Goal: Transaction & Acquisition: Purchase product/service

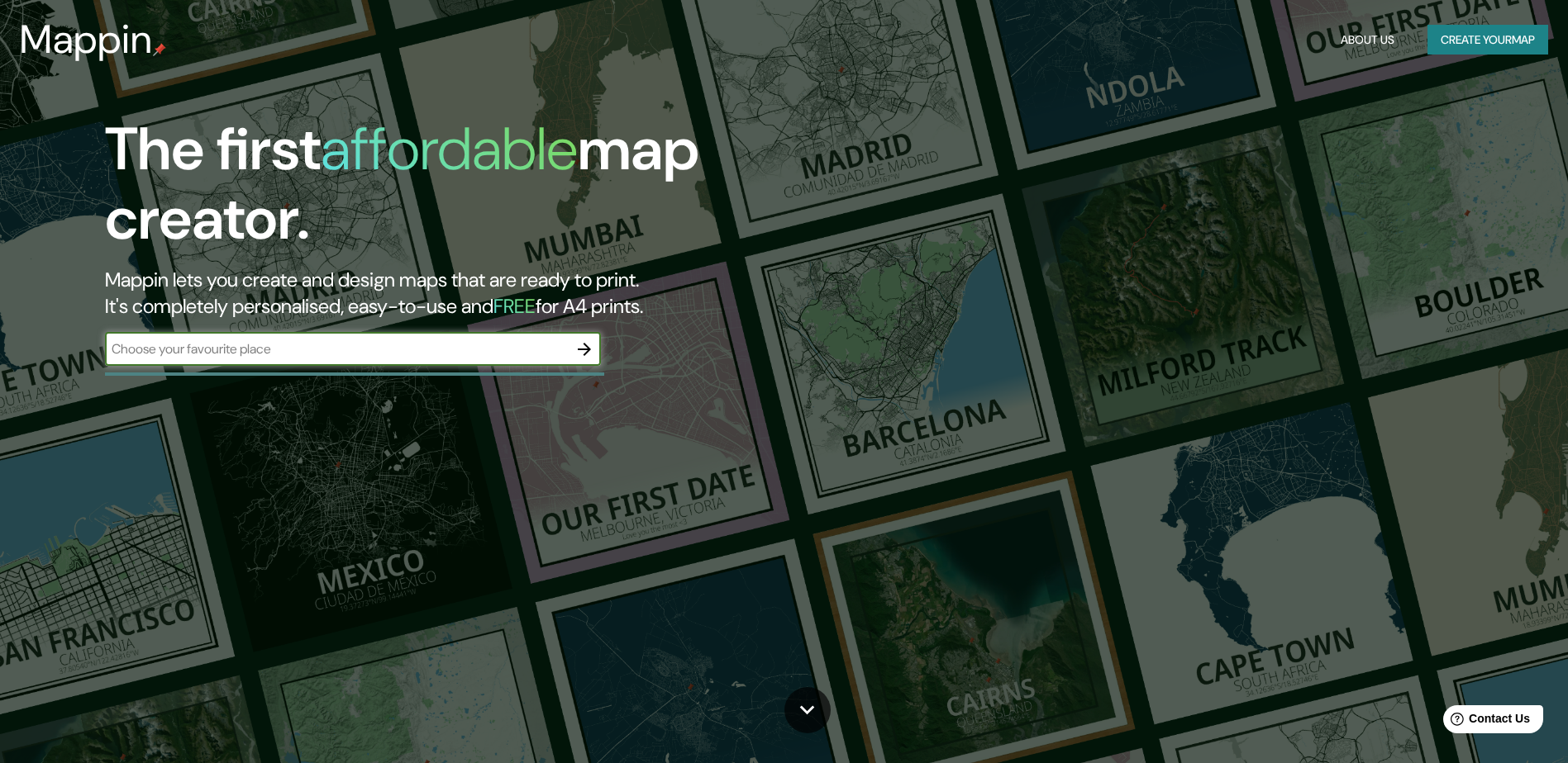
click at [444, 348] on input "text" at bounding box center [337, 349] width 463 height 19
type input "riohacha"
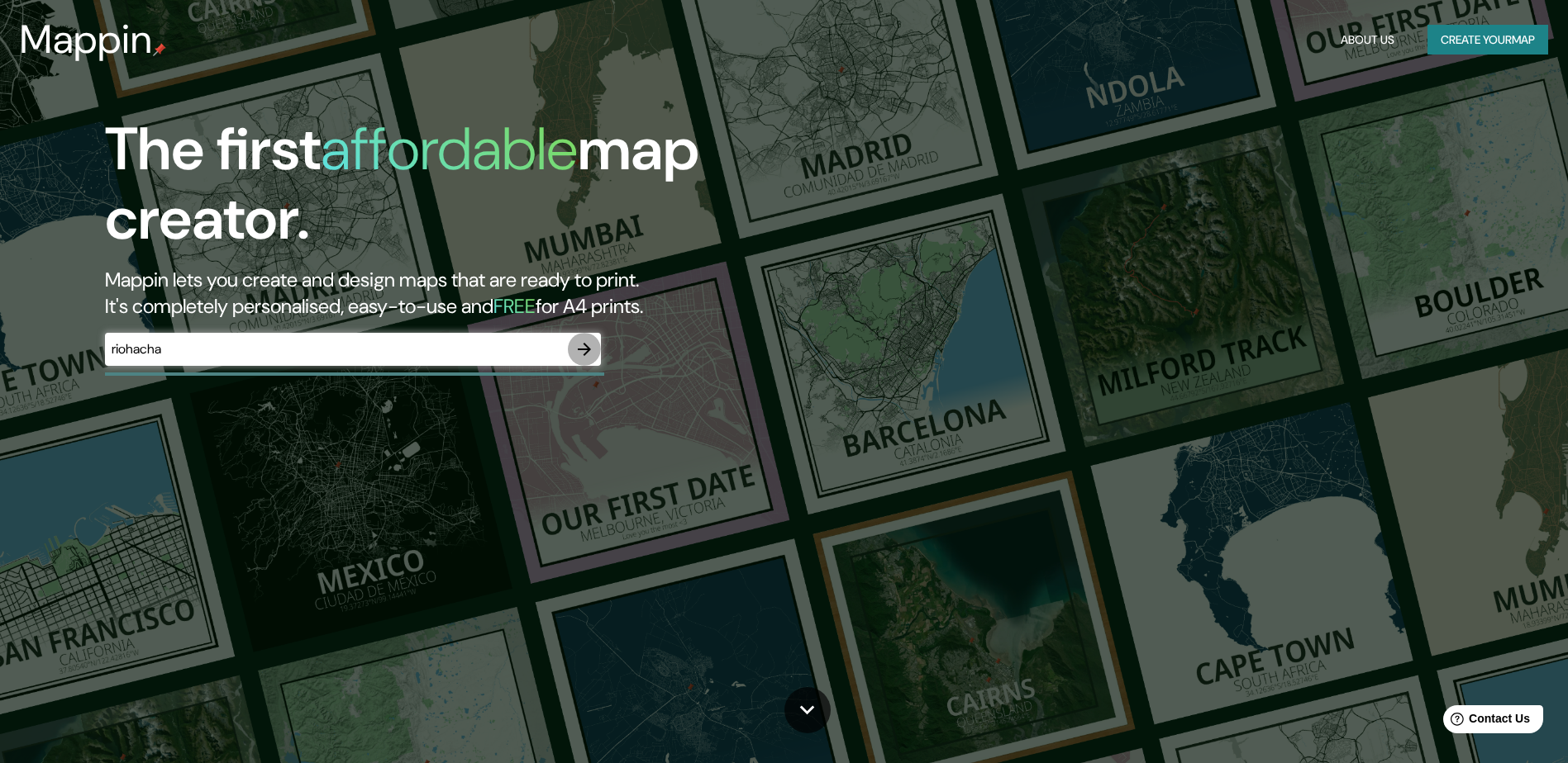
click at [584, 340] on icon "button" at bounding box center [584, 349] width 20 height 20
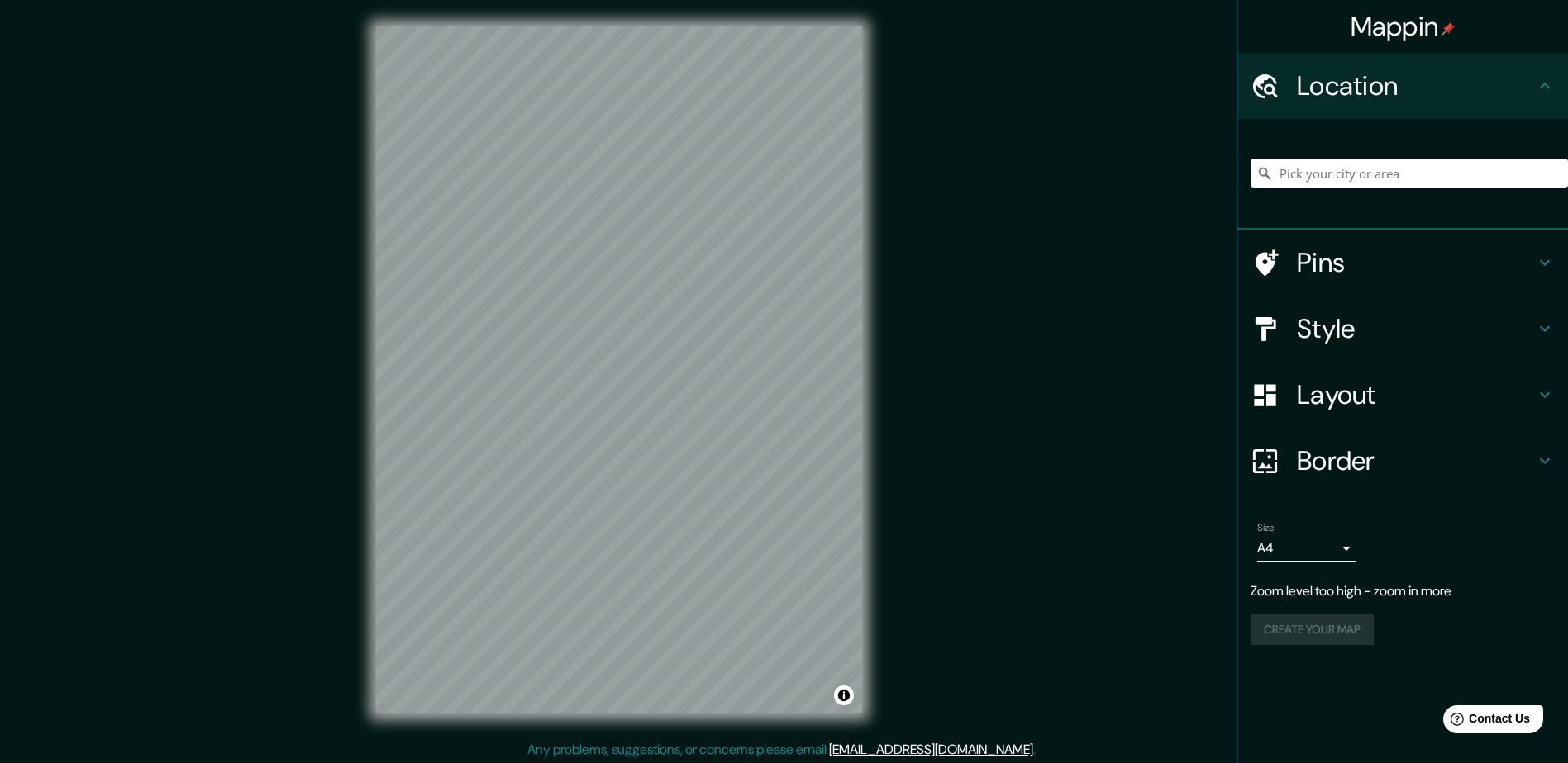
click at [873, 366] on div "© Mapbox © OpenStreetMap Improve this map" at bounding box center [619, 370] width 539 height 740
click at [1386, 163] on input "Pick your city or area" at bounding box center [1409, 173] width 317 height 30
type input "Riohacha, [GEOGRAPHIC_DATA], [GEOGRAPHIC_DATA]"
click at [1409, 327] on h4 "Style" at bounding box center [1416, 329] width 238 height 33
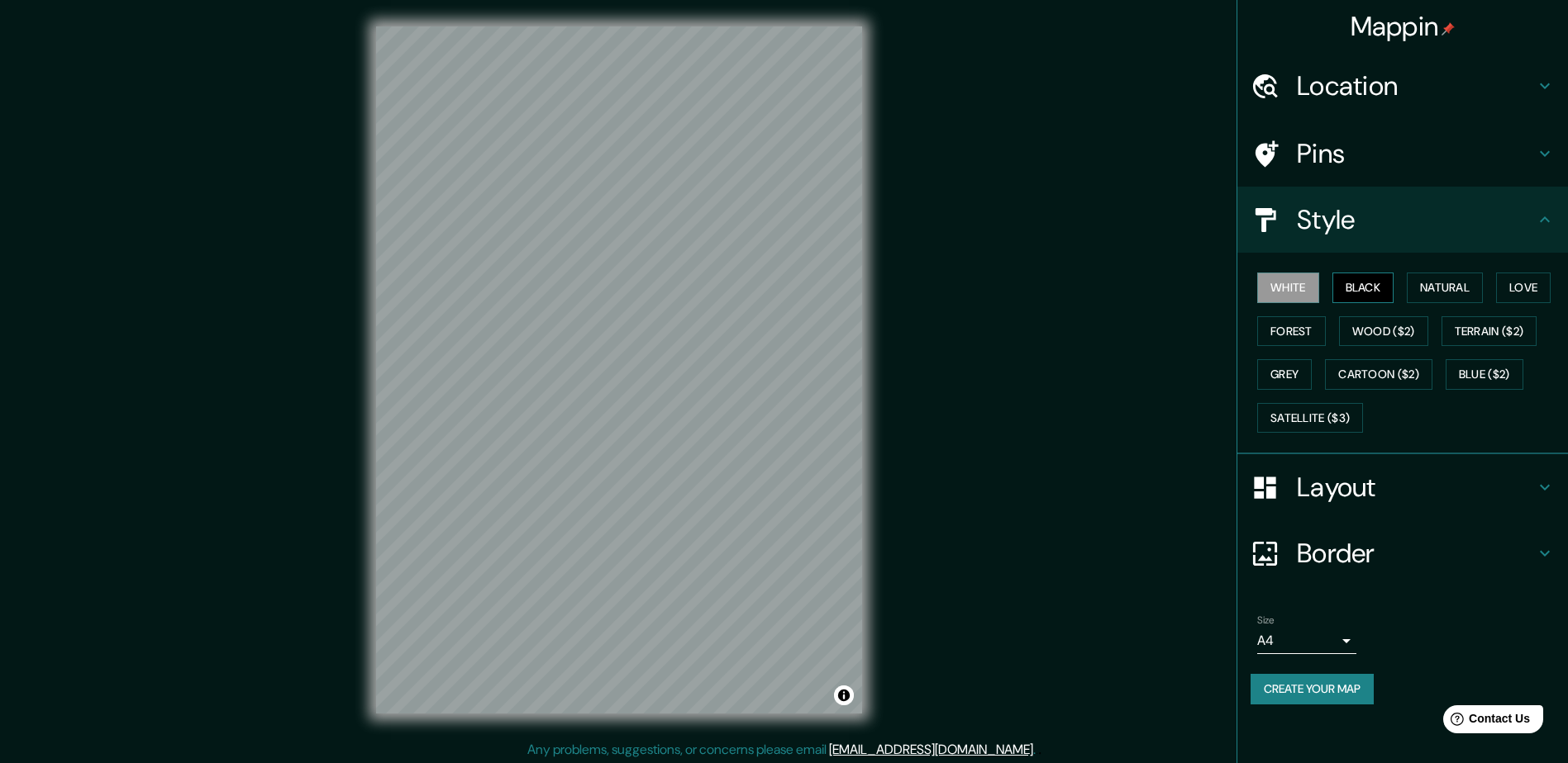
click at [1388, 285] on button "Black" at bounding box center [1363, 288] width 62 height 31
click at [1435, 293] on button "Natural" at bounding box center [1445, 288] width 76 height 31
click at [1515, 291] on button "Love" at bounding box center [1523, 288] width 55 height 31
click at [1302, 331] on button "Forest" at bounding box center [1291, 332] width 69 height 31
click at [1366, 333] on button "Wood ($2)" at bounding box center [1384, 332] width 89 height 31
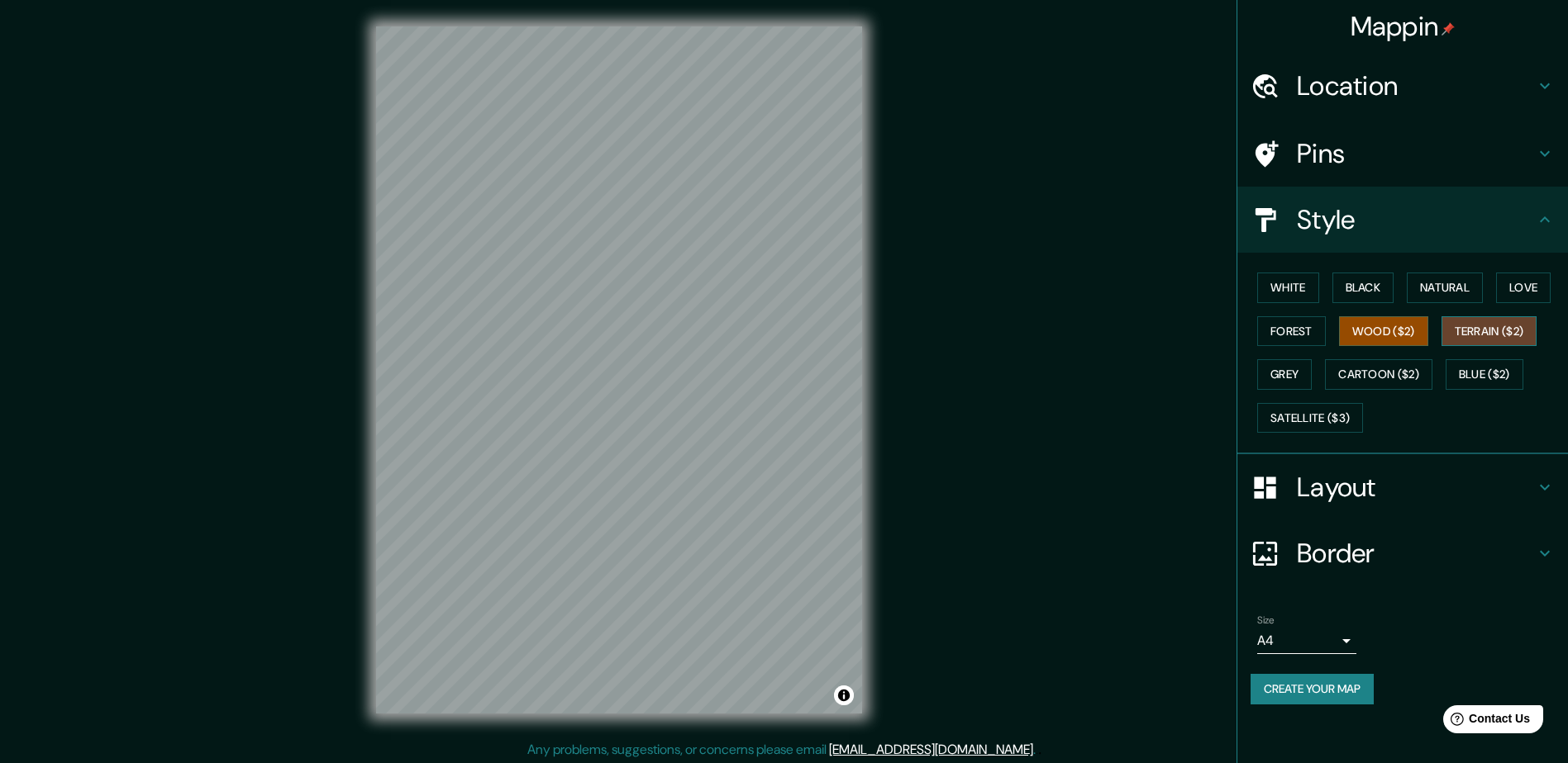
click at [1485, 327] on button "Terrain ($2)" at bounding box center [1490, 332] width 96 height 31
click at [1289, 369] on button "Grey" at bounding box center [1284, 375] width 55 height 31
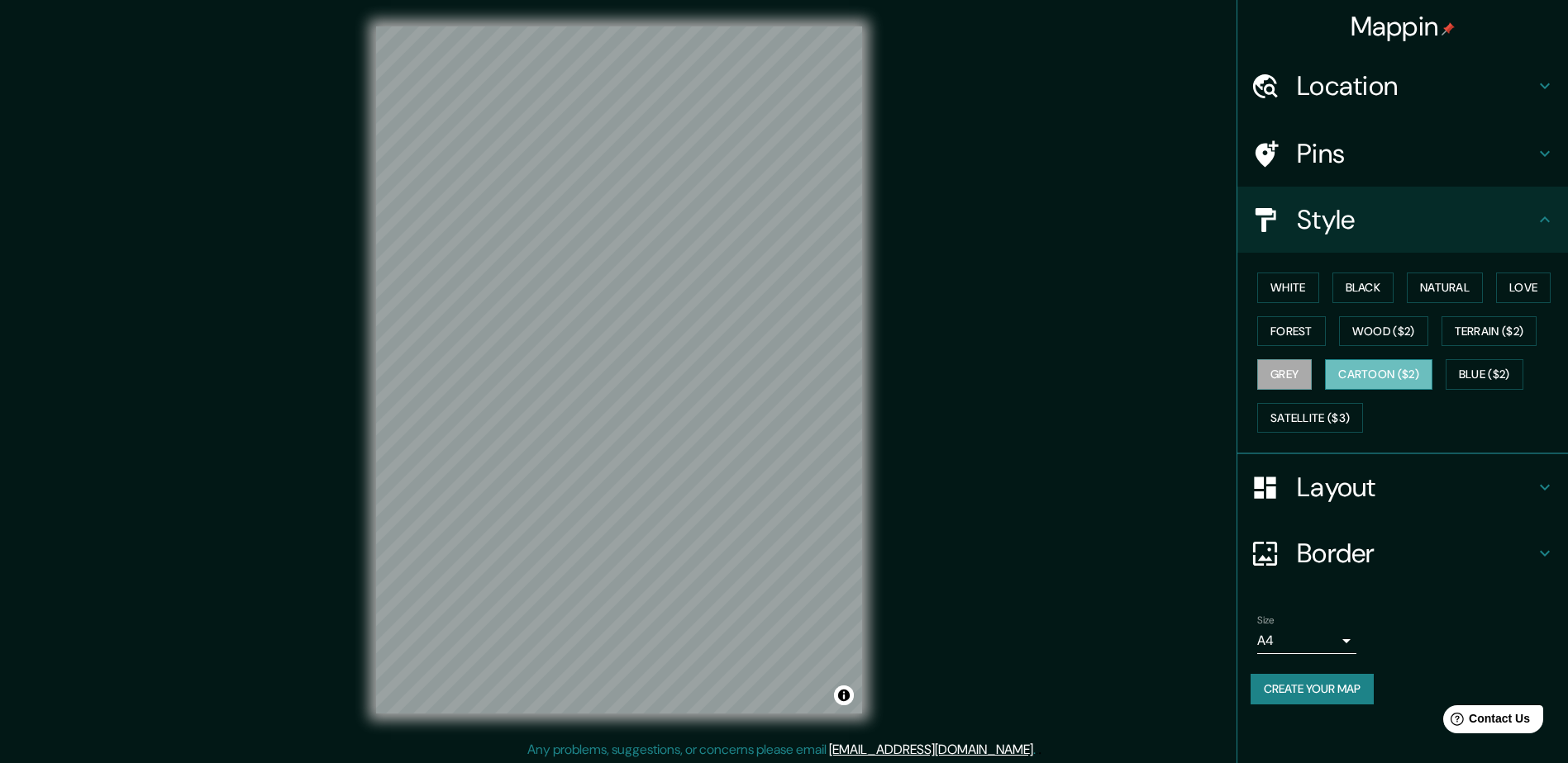
click at [1359, 370] on button "Cartoon ($2)" at bounding box center [1379, 375] width 107 height 31
click at [1480, 377] on button "Blue ($2)" at bounding box center [1484, 375] width 78 height 31
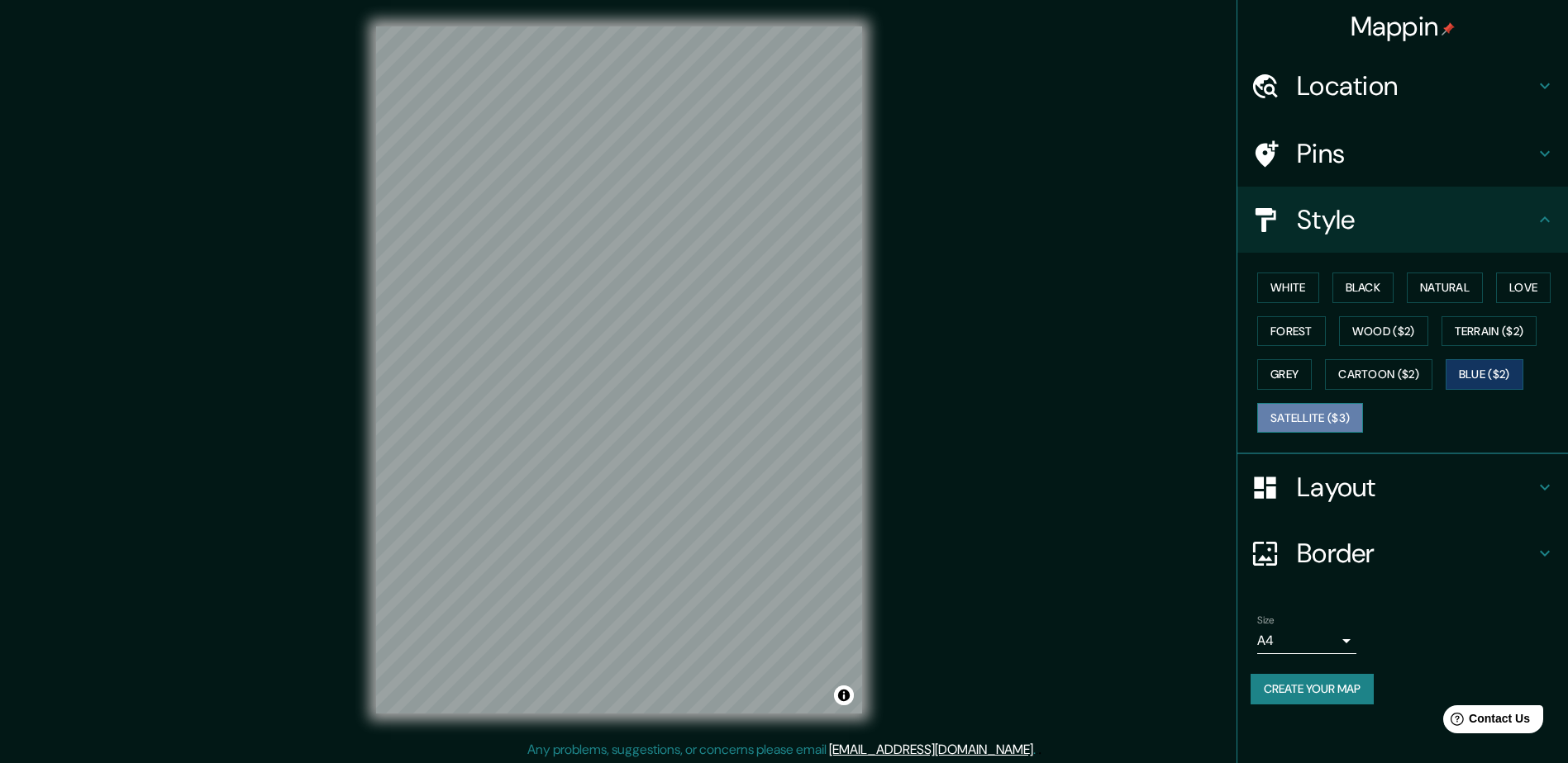
click at [1321, 427] on button "Satellite ($3)" at bounding box center [1309, 419] width 105 height 31
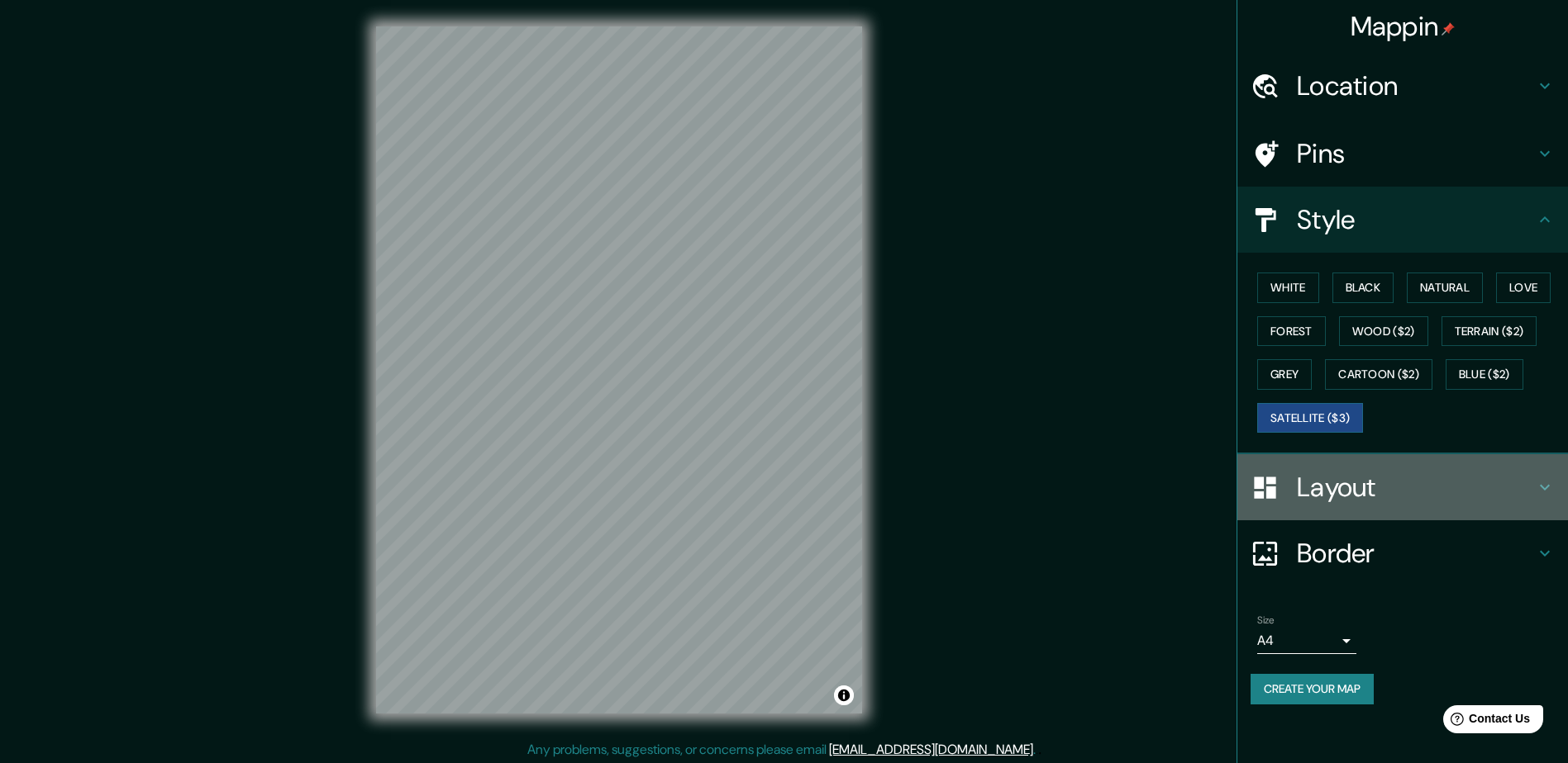
click at [1373, 490] on h4 "Layout" at bounding box center [1416, 487] width 238 height 33
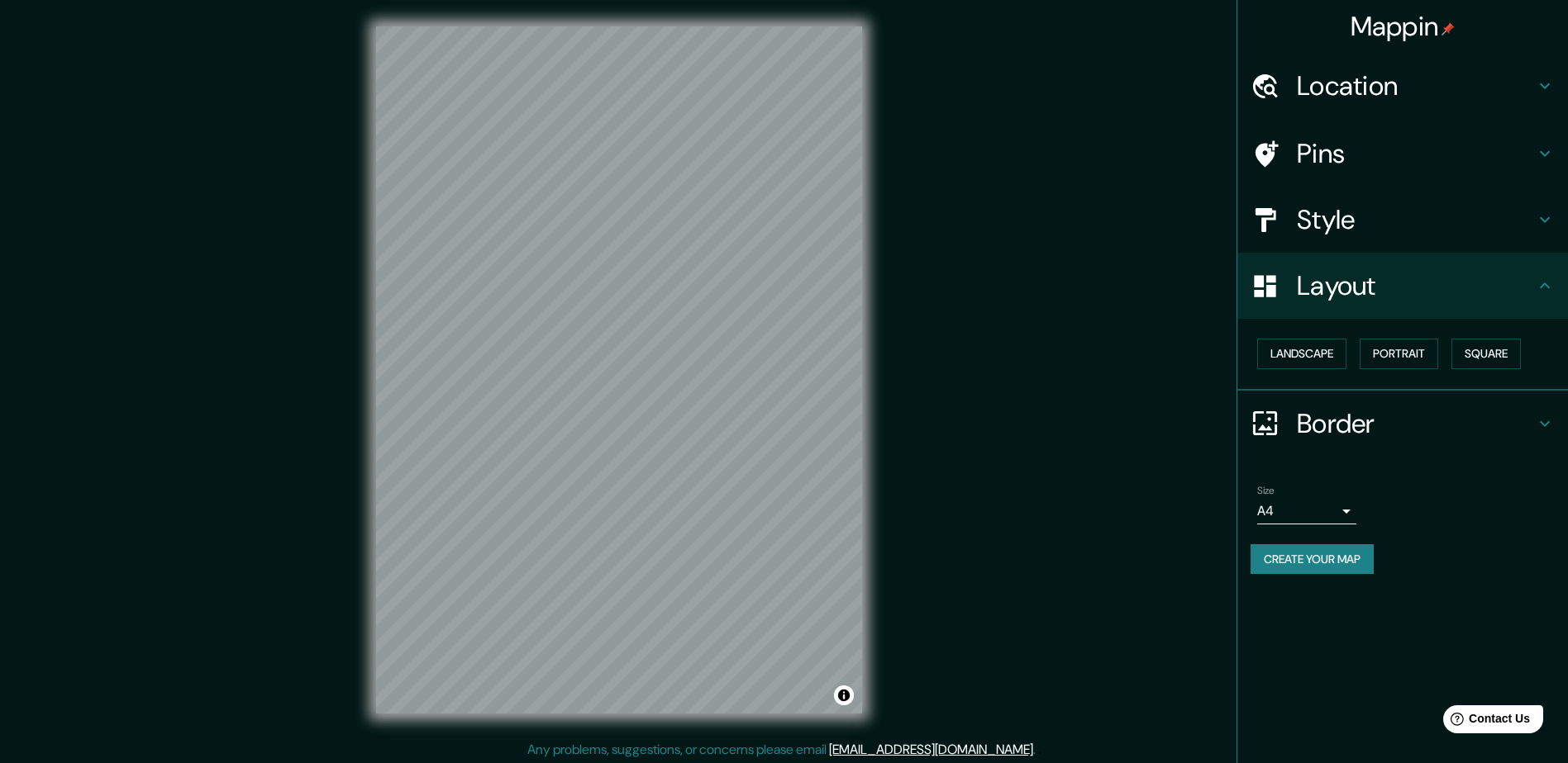
click at [1390, 240] on div "Style" at bounding box center [1403, 219] width 331 height 66
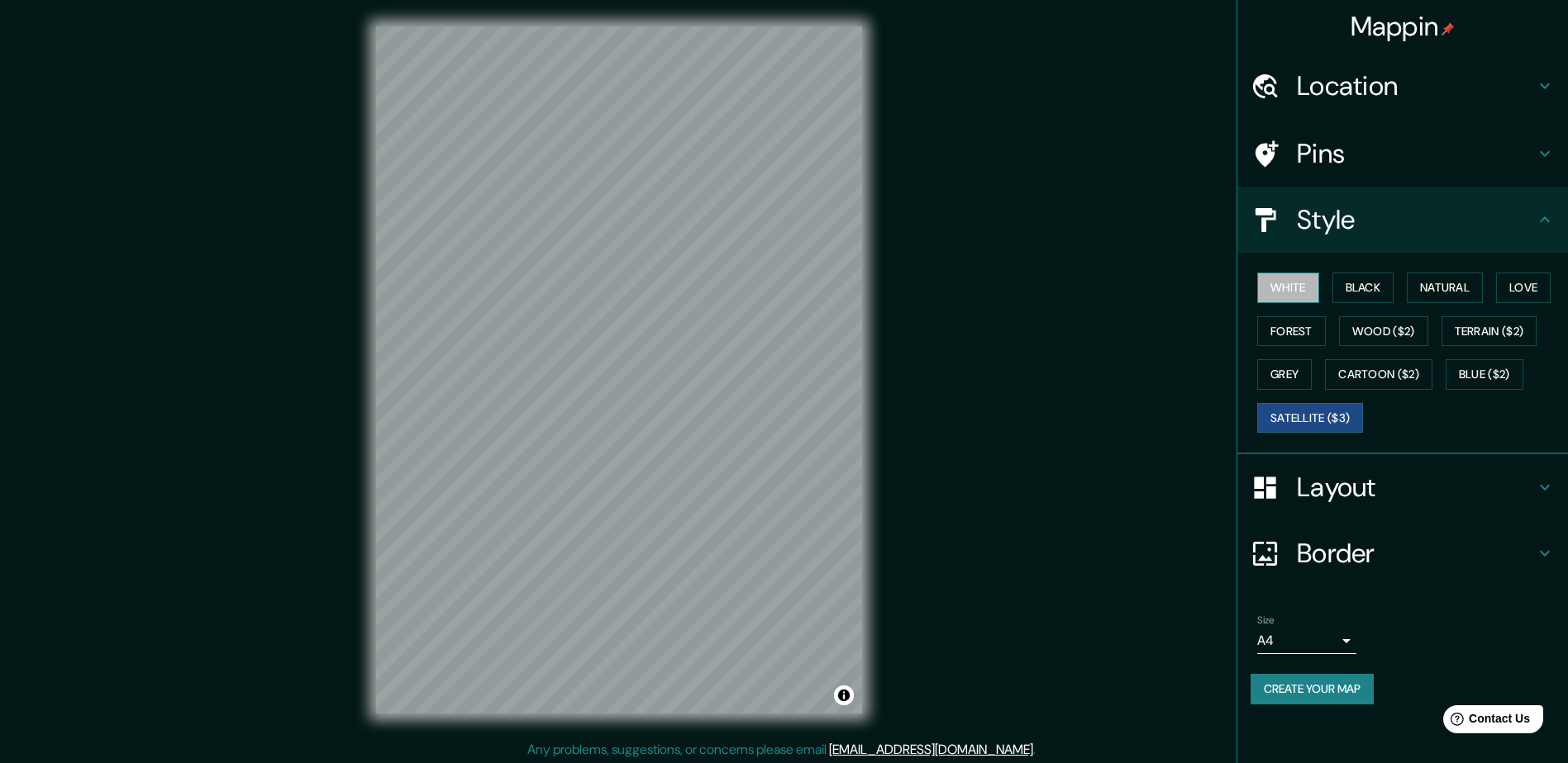
click at [1296, 284] on button "White" at bounding box center [1288, 288] width 62 height 31
click at [1294, 378] on button "Grey" at bounding box center [1284, 375] width 55 height 31
click at [1299, 331] on button "Forest" at bounding box center [1291, 332] width 69 height 31
click at [1290, 365] on button "Grey" at bounding box center [1284, 375] width 55 height 31
click at [1458, 485] on h4 "Layout" at bounding box center [1416, 487] width 238 height 33
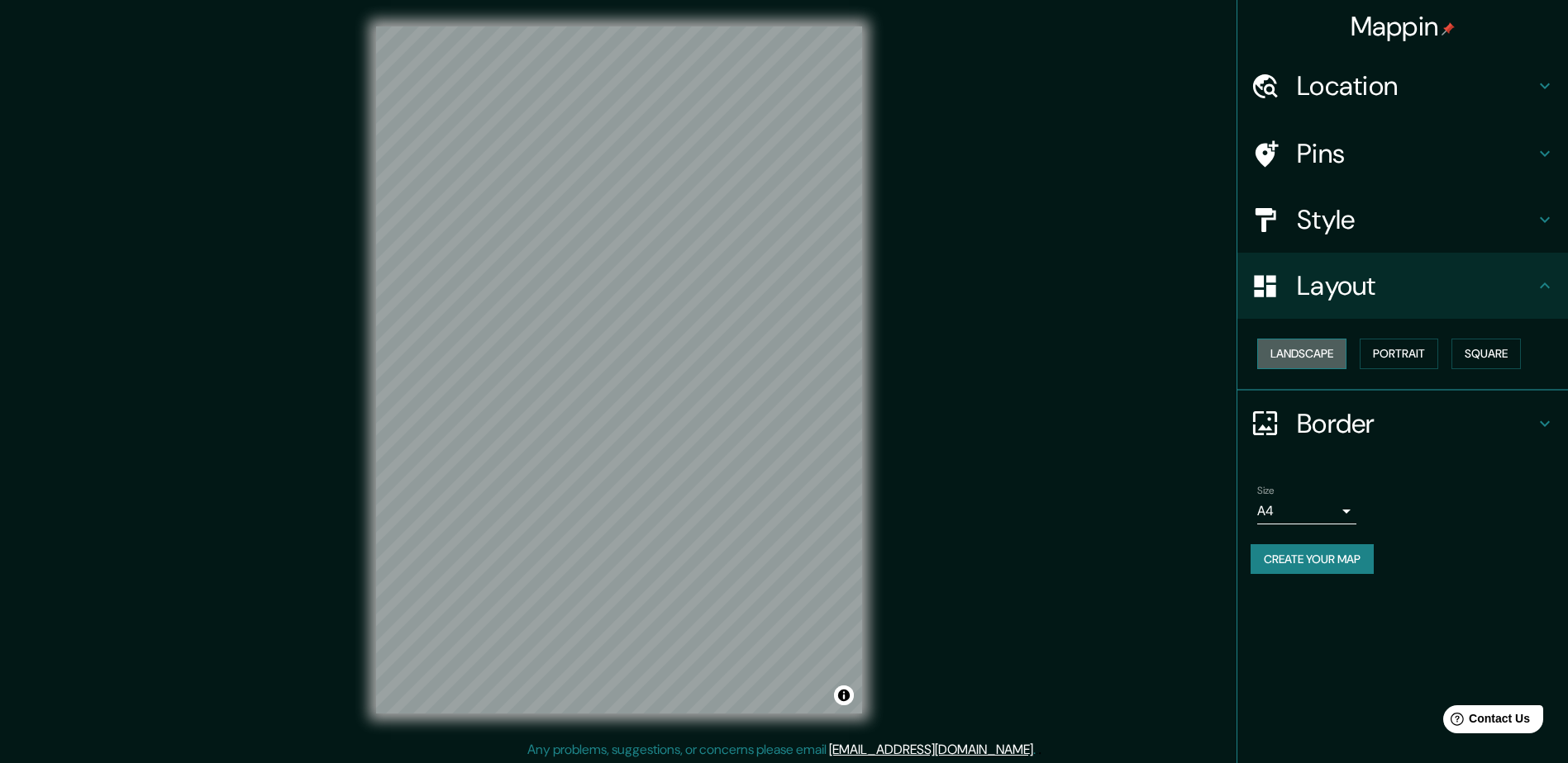
click at [1307, 356] on button "Landscape" at bounding box center [1302, 355] width 89 height 31
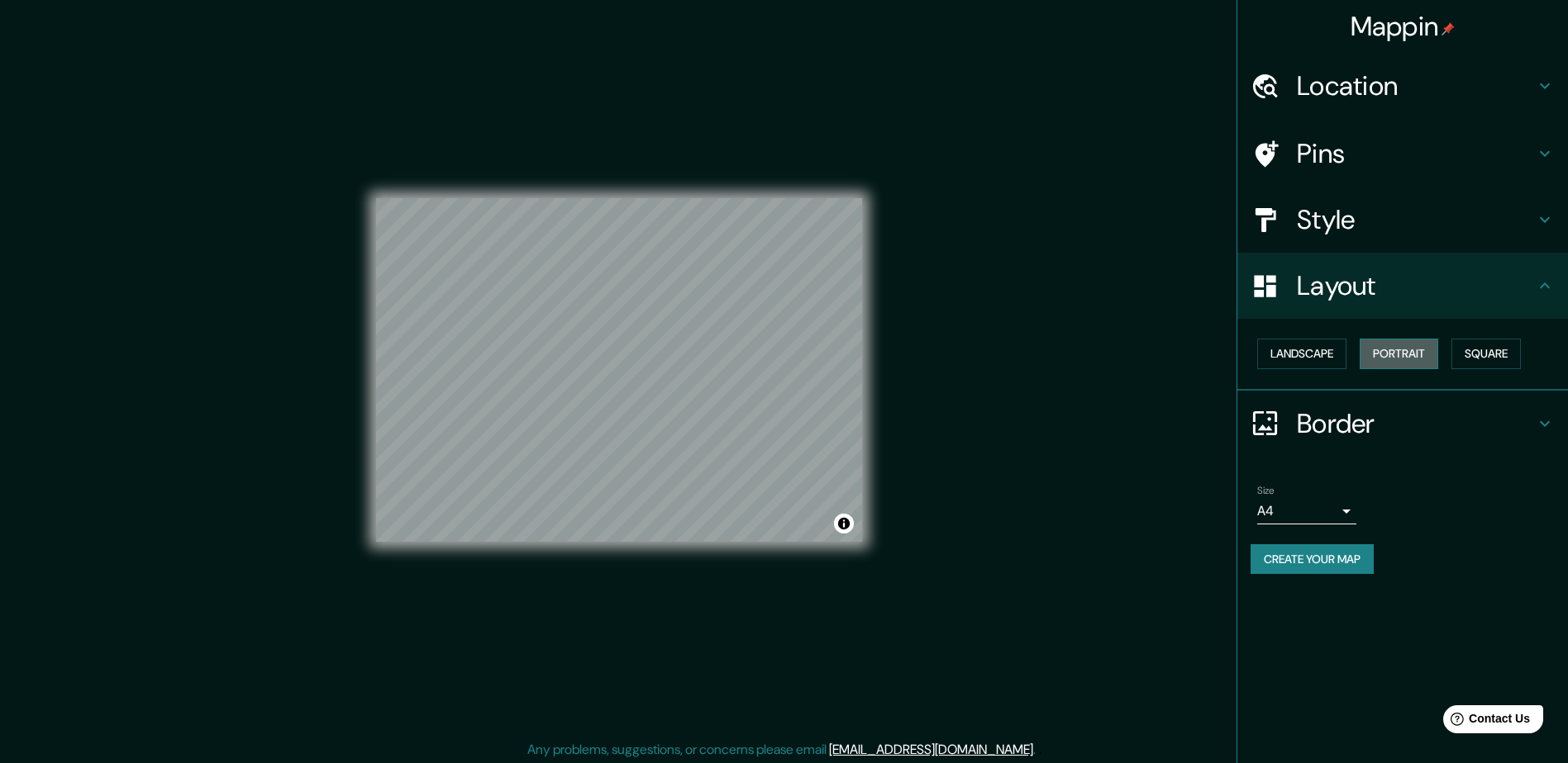
click at [1417, 352] on button "Portrait" at bounding box center [1399, 355] width 79 height 31
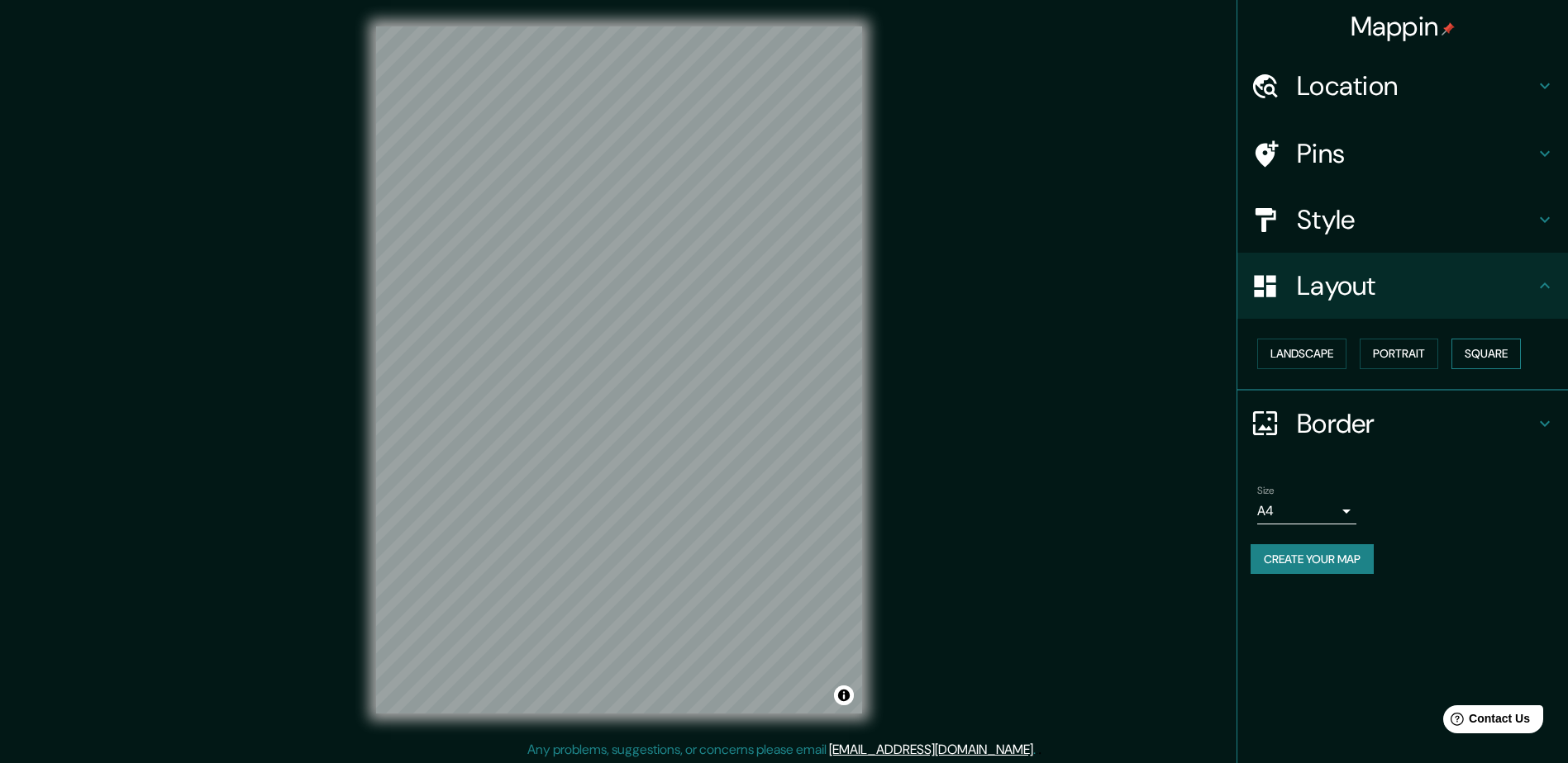
click at [1483, 355] on button "Square" at bounding box center [1486, 355] width 69 height 31
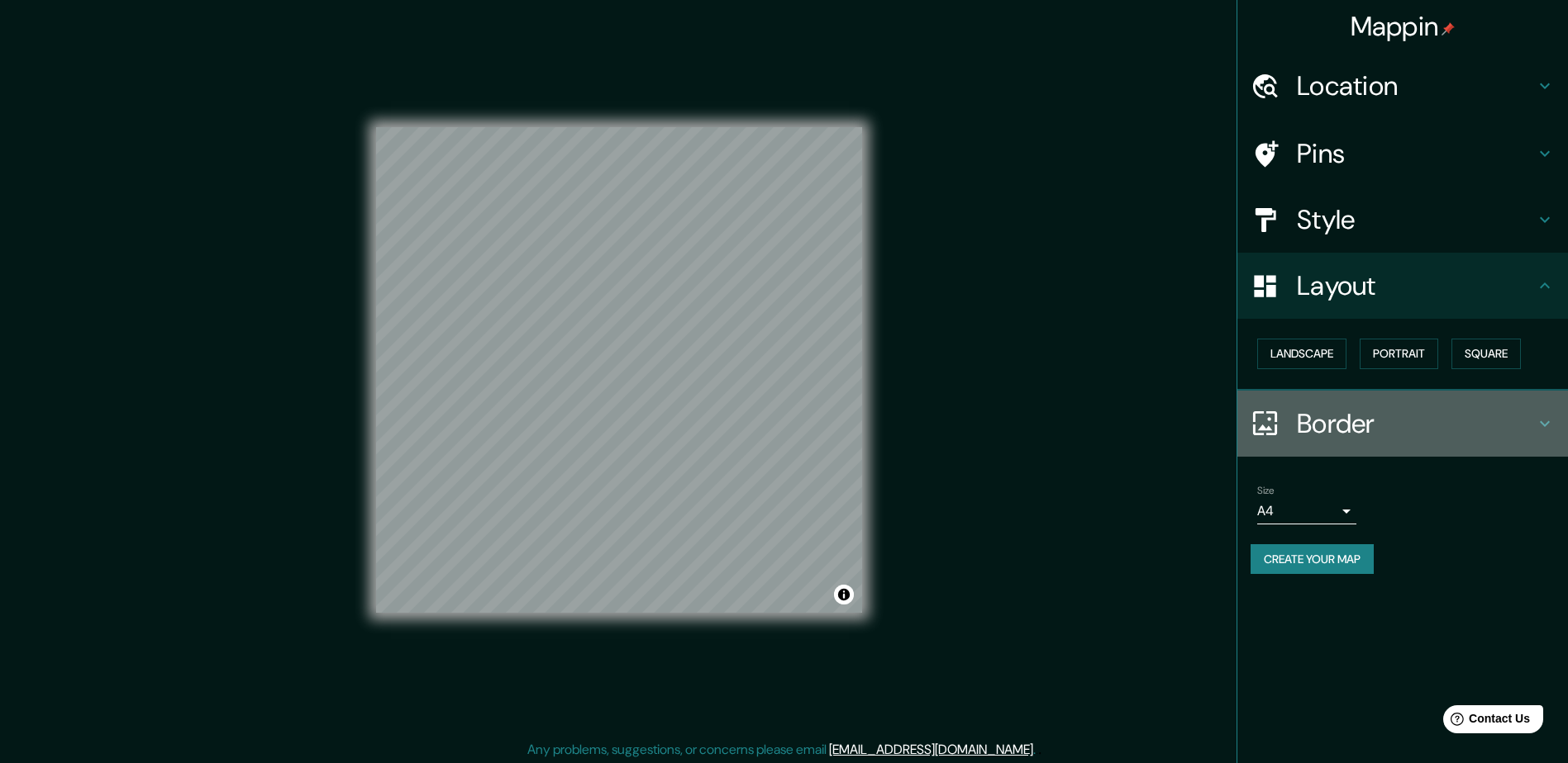
click at [1327, 430] on h4 "Border" at bounding box center [1416, 424] width 238 height 33
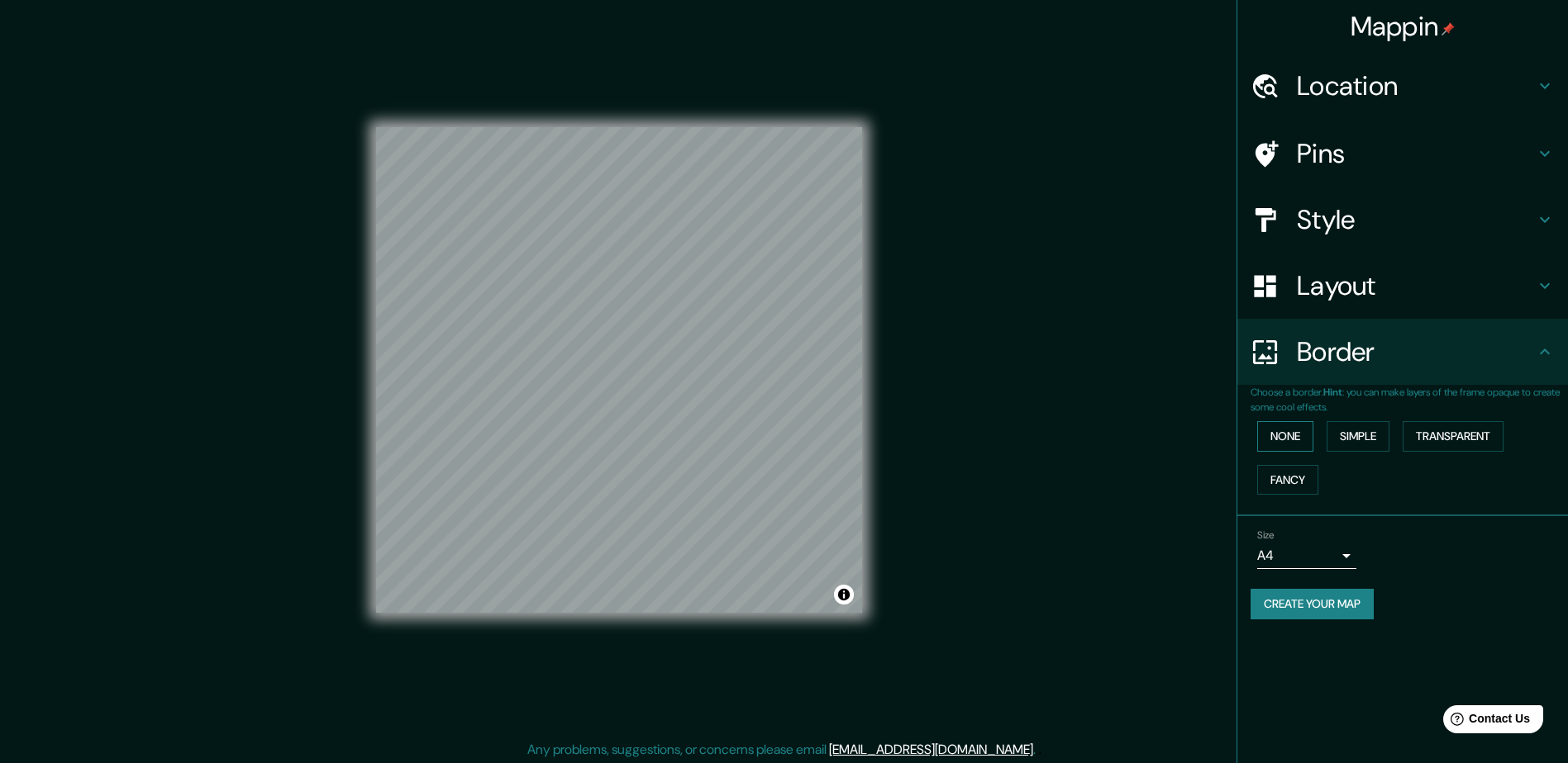
click at [1276, 426] on button "None" at bounding box center [1285, 437] width 57 height 31
click at [1285, 455] on div "None Simple Transparent Fancy" at bounding box center [1409, 457] width 317 height 86
click at [1349, 438] on button "Simple" at bounding box center [1357, 437] width 63 height 31
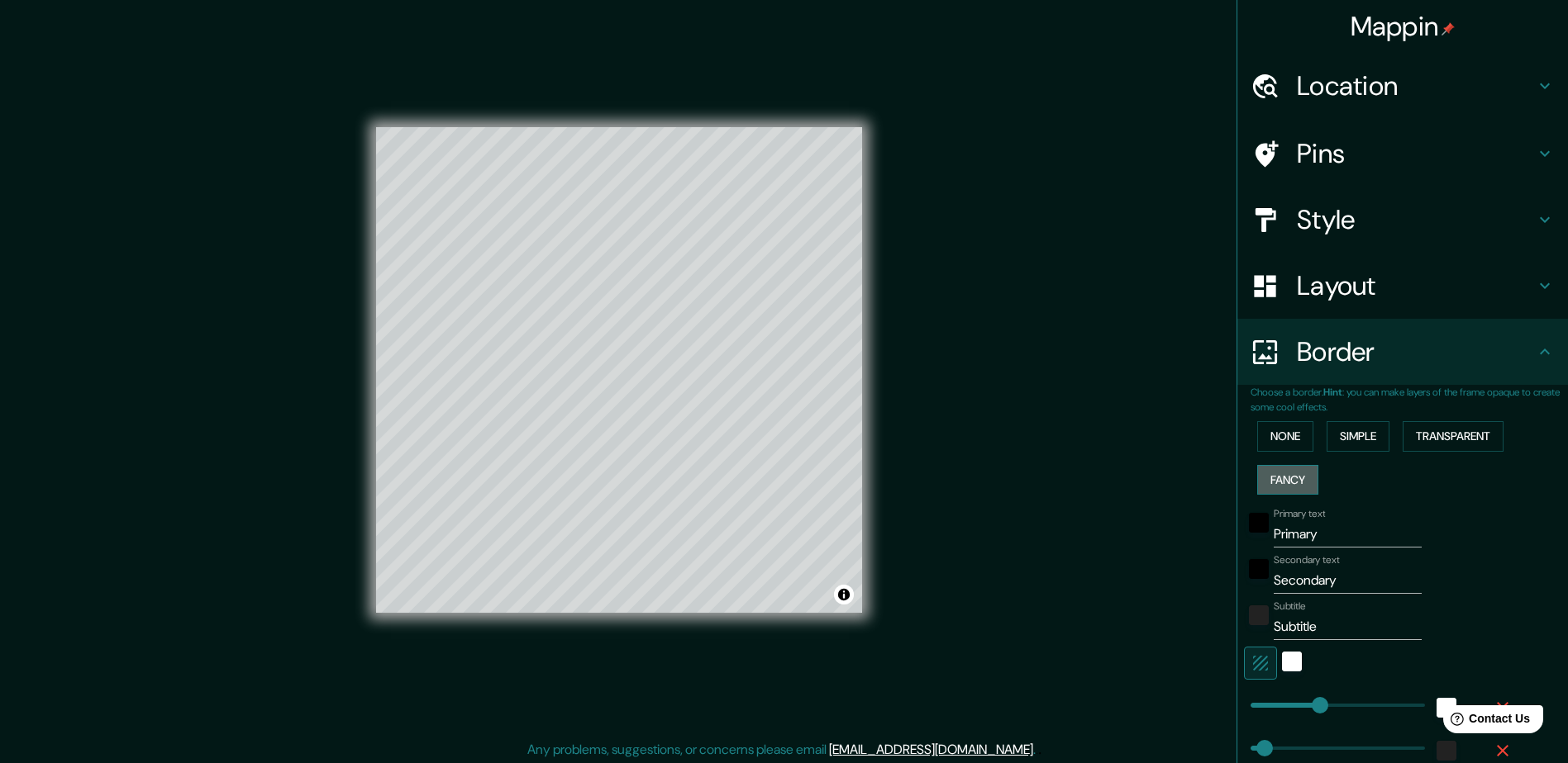
click at [1296, 485] on button "Fancy" at bounding box center [1287, 480] width 61 height 31
click at [1417, 432] on button "Transparent" at bounding box center [1453, 437] width 101 height 31
click at [1348, 539] on input "Primary" at bounding box center [1348, 534] width 148 height 27
click at [1334, 584] on input "Secondary" at bounding box center [1348, 581] width 148 height 27
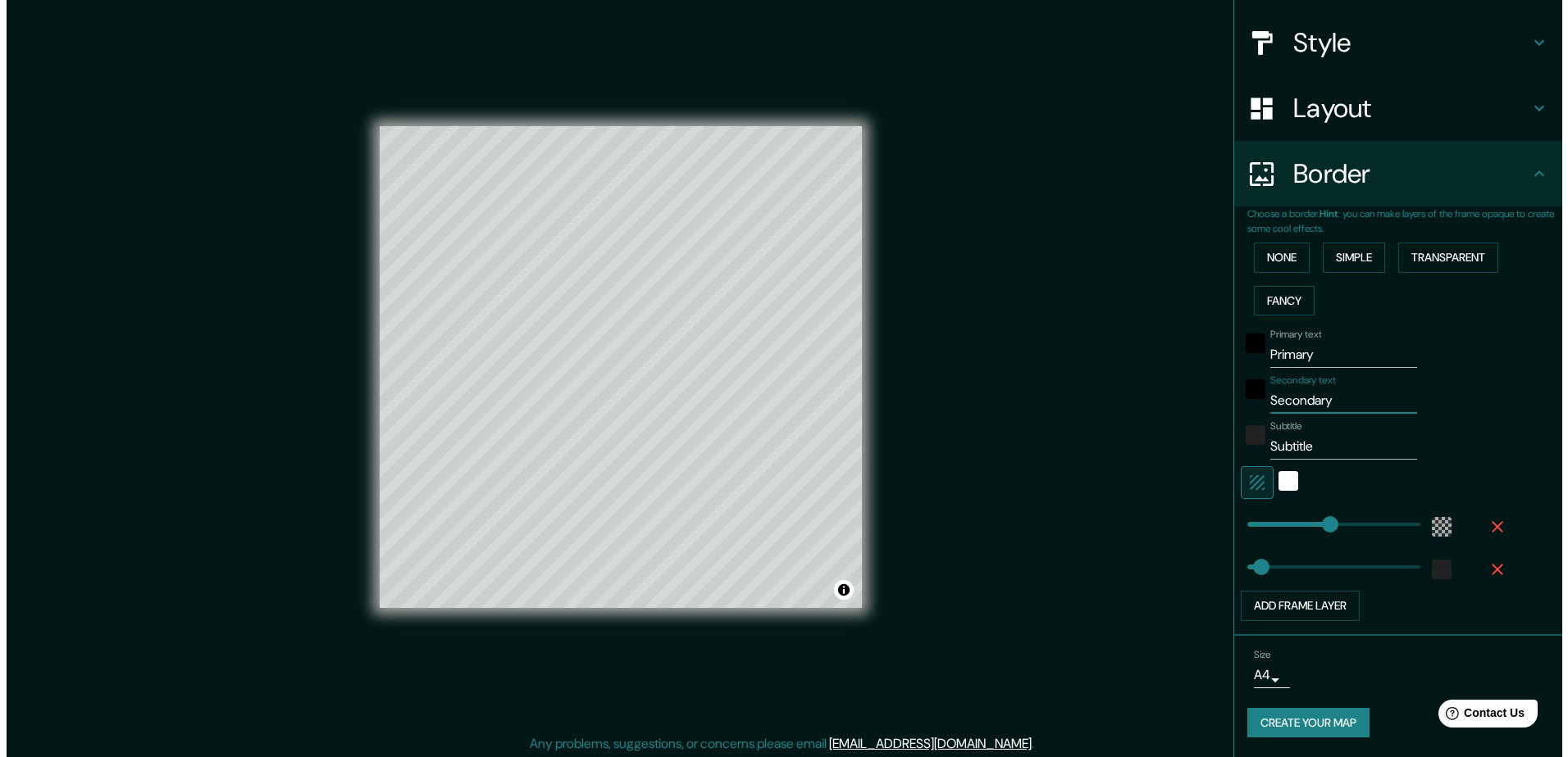
scroll to position [3, 0]
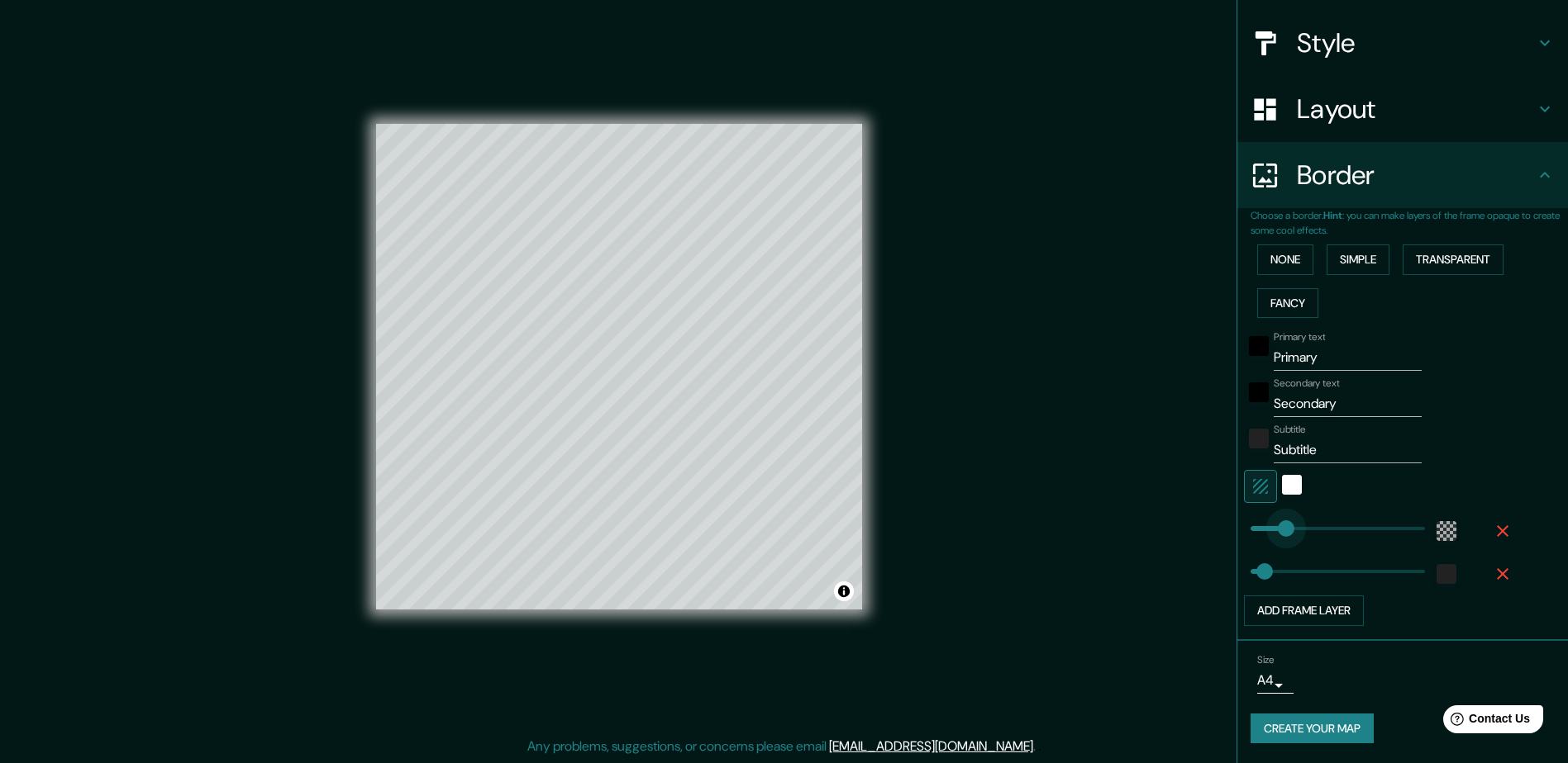
type input "95"
drag, startPoint x: 1314, startPoint y: 529, endPoint x: 1264, endPoint y: 522, distance: 50.5
type input "47"
type input "45"
drag, startPoint x: 1264, startPoint y: 522, endPoint x: 1252, endPoint y: 526, distance: 12.6
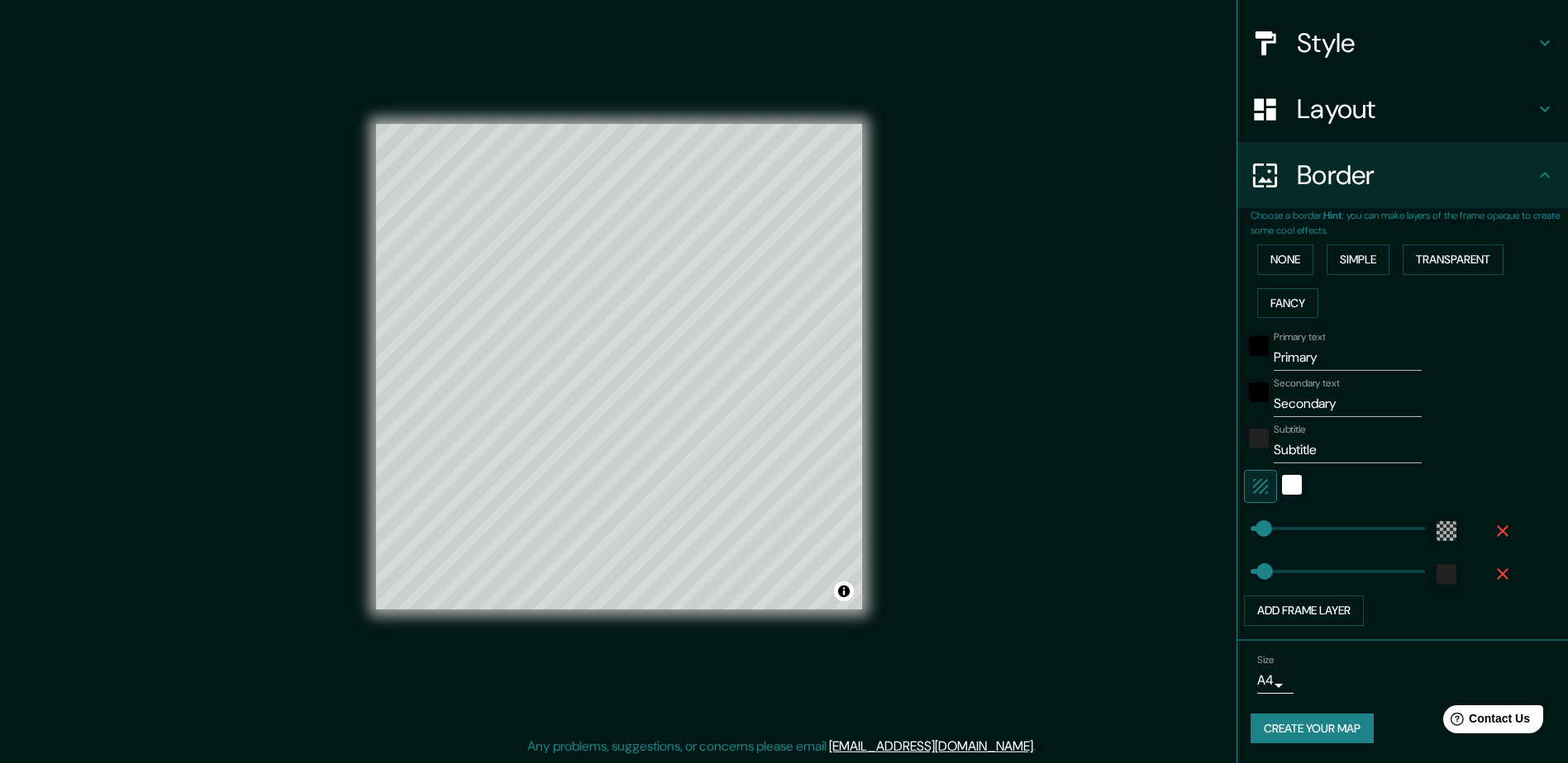
type input "47"
type input "87"
drag, startPoint x: 1254, startPoint y: 526, endPoint x: 1264, endPoint y: 527, distance: 10.0
type input "179"
drag, startPoint x: 1255, startPoint y: 571, endPoint x: 1291, endPoint y: 570, distance: 36.0
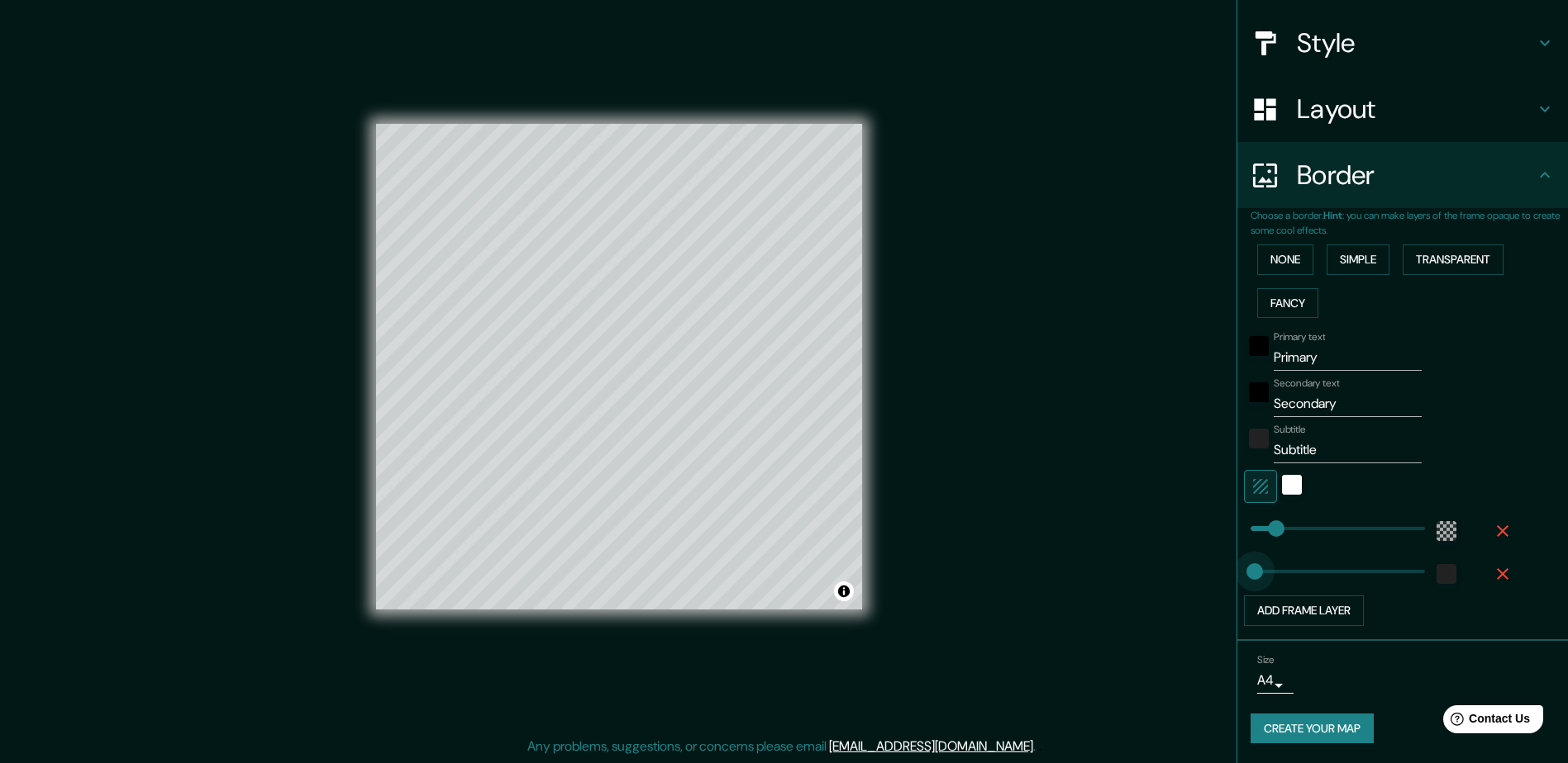
type input "20"
drag, startPoint x: 1278, startPoint y: 567, endPoint x: 1244, endPoint y: 567, distance: 34.0
type input "25"
click at [1437, 574] on div "color-222222" at bounding box center [1446, 574] width 20 height 20
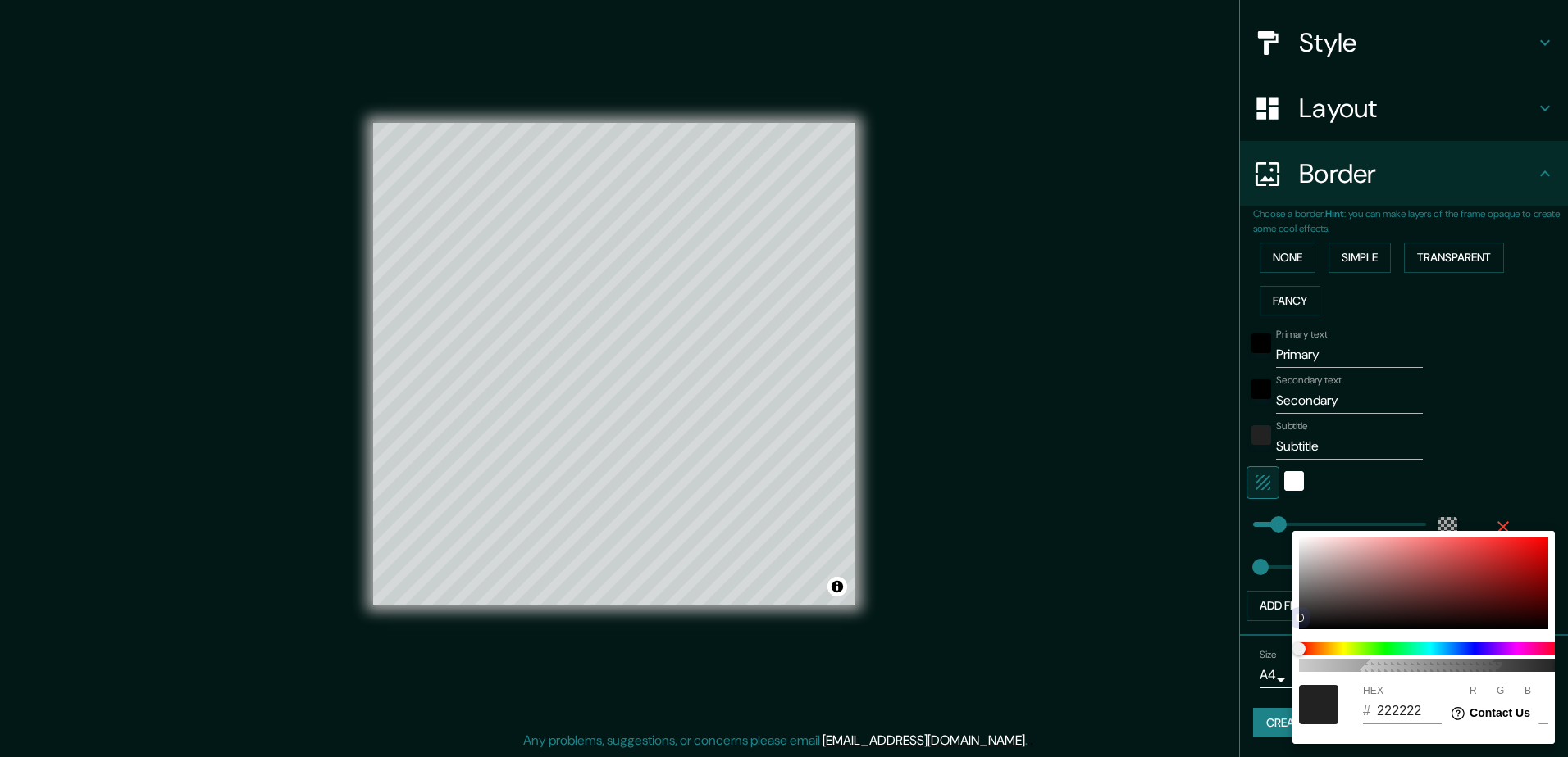
type input "DD6767"
type input "221"
type input "103"
type input "F15656"
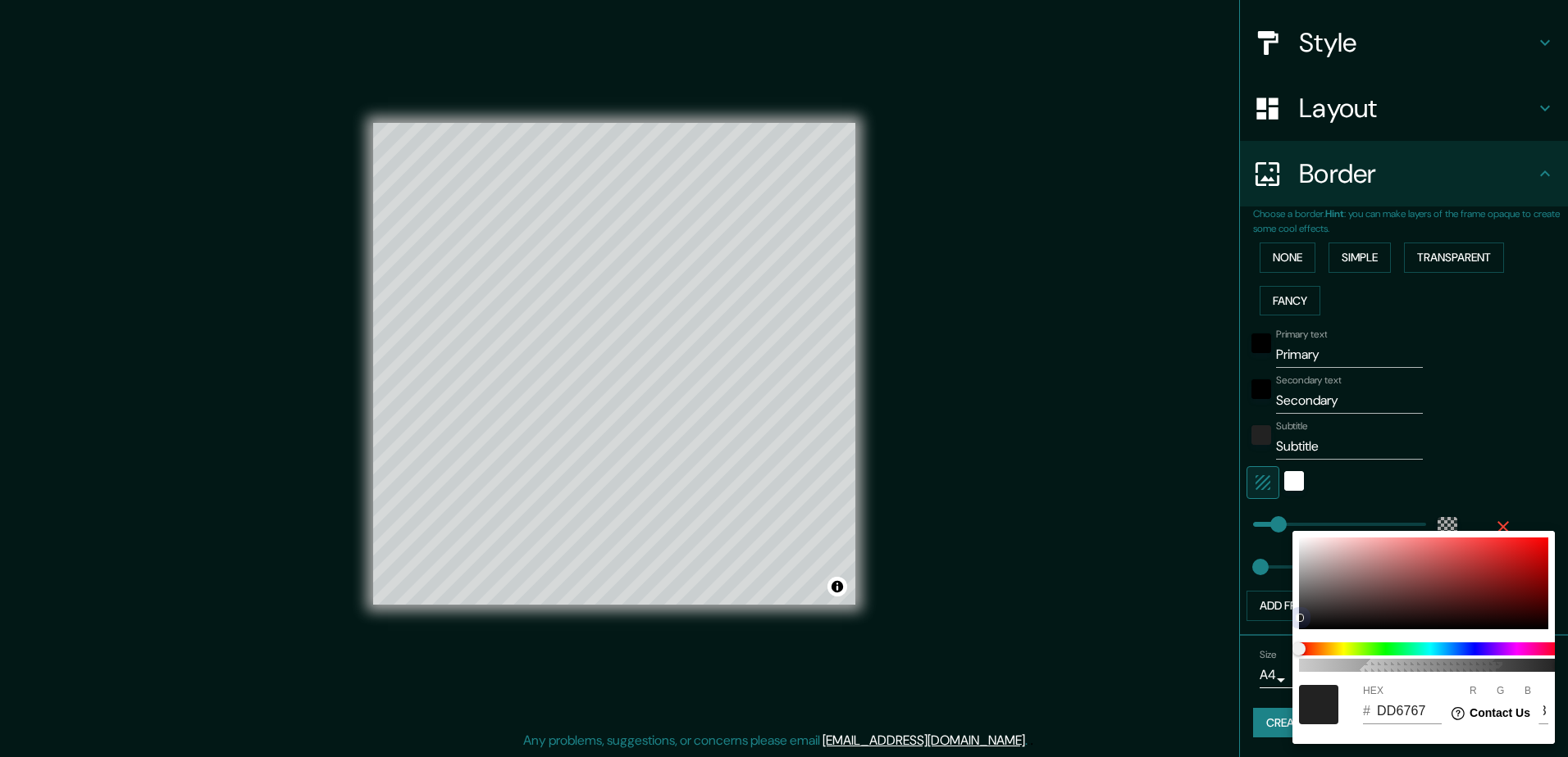
type input "241"
type input "86"
type input "F15050"
type input "80"
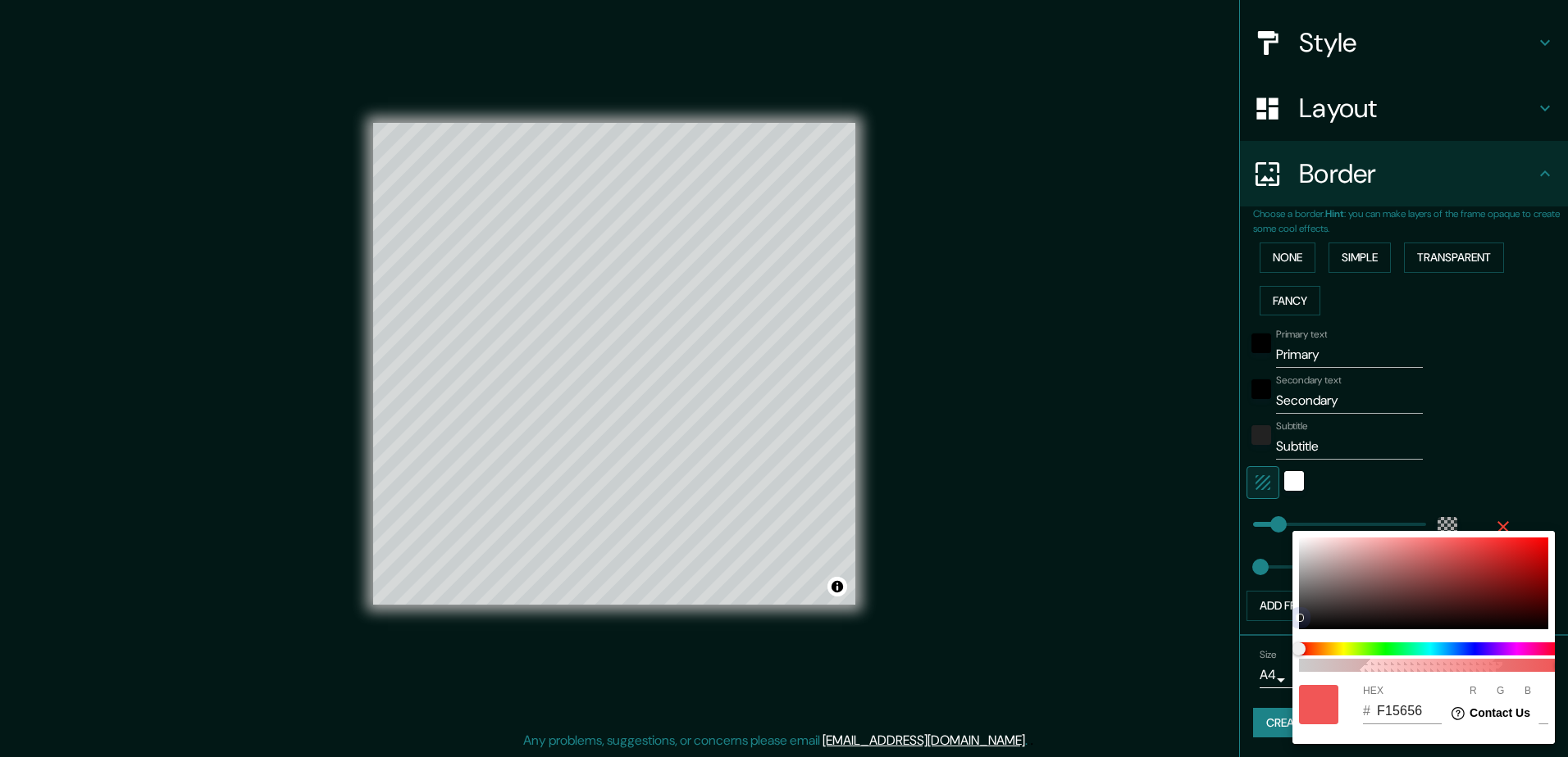
type input "80"
type input "F64747"
type input "246"
type input "71"
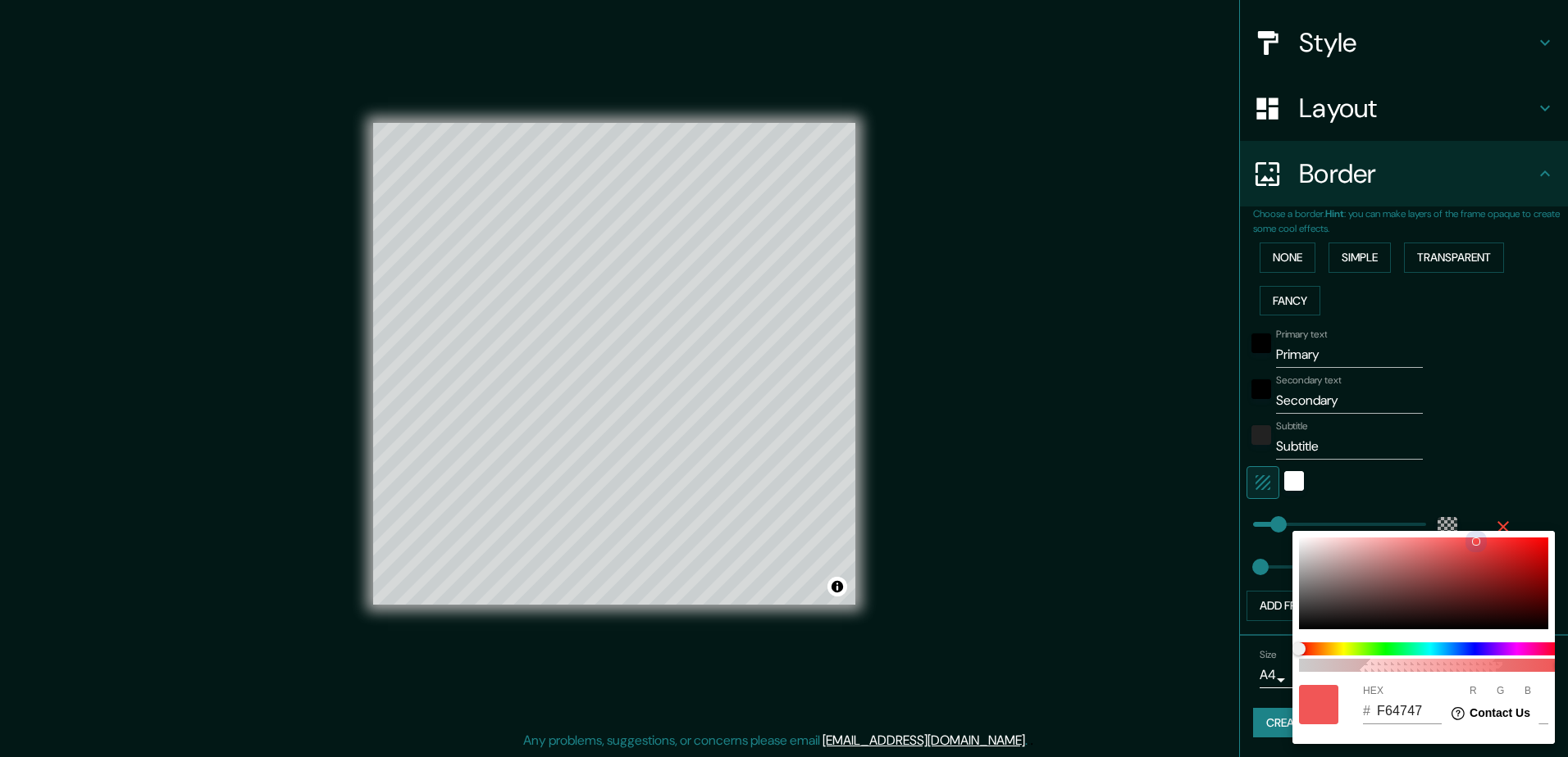
type input "F84242"
type input "248"
type input "66"
type input "FA3F3F"
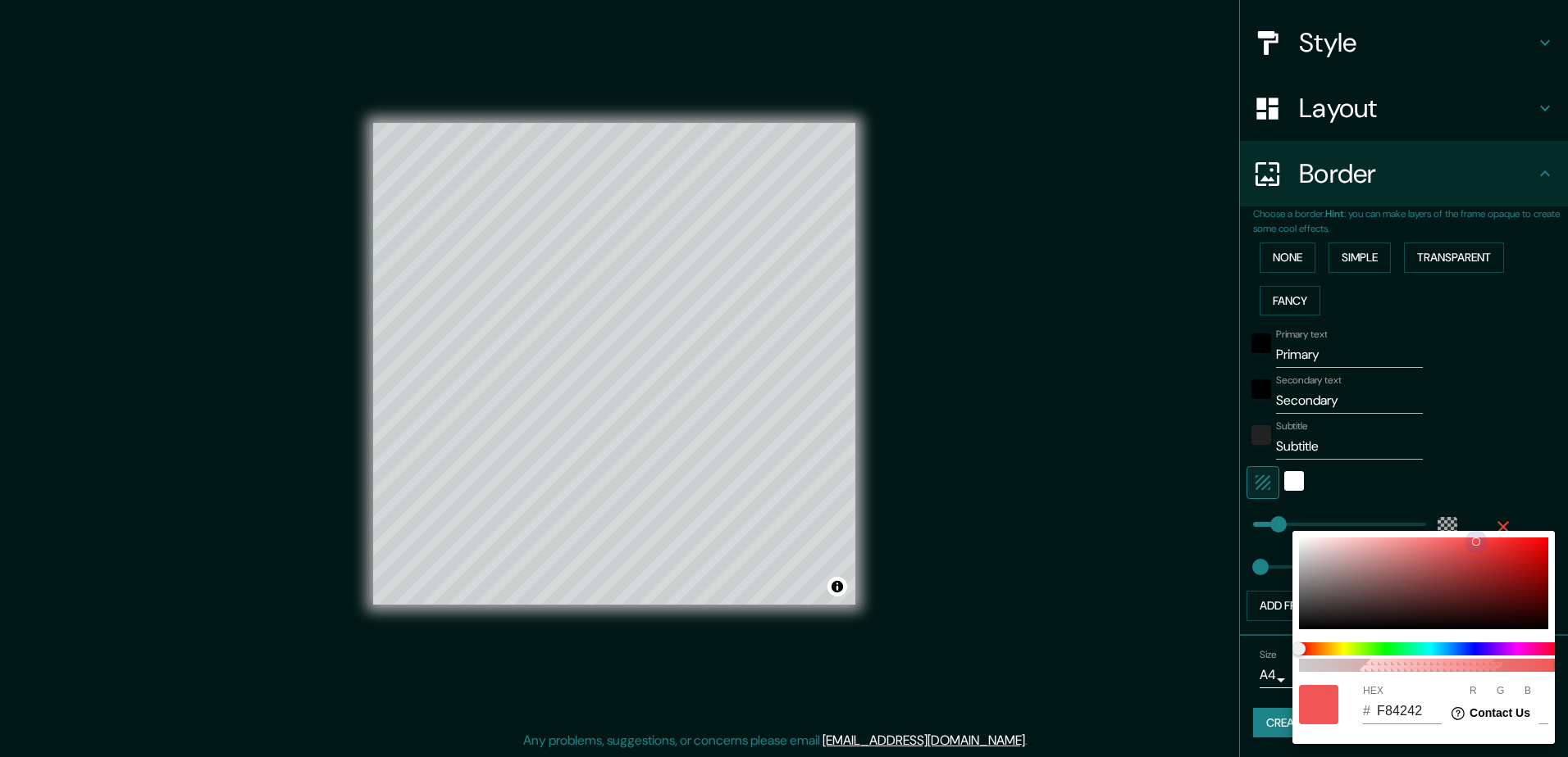
type input "250"
type input "63"
type input "FD3A3A"
type input "253"
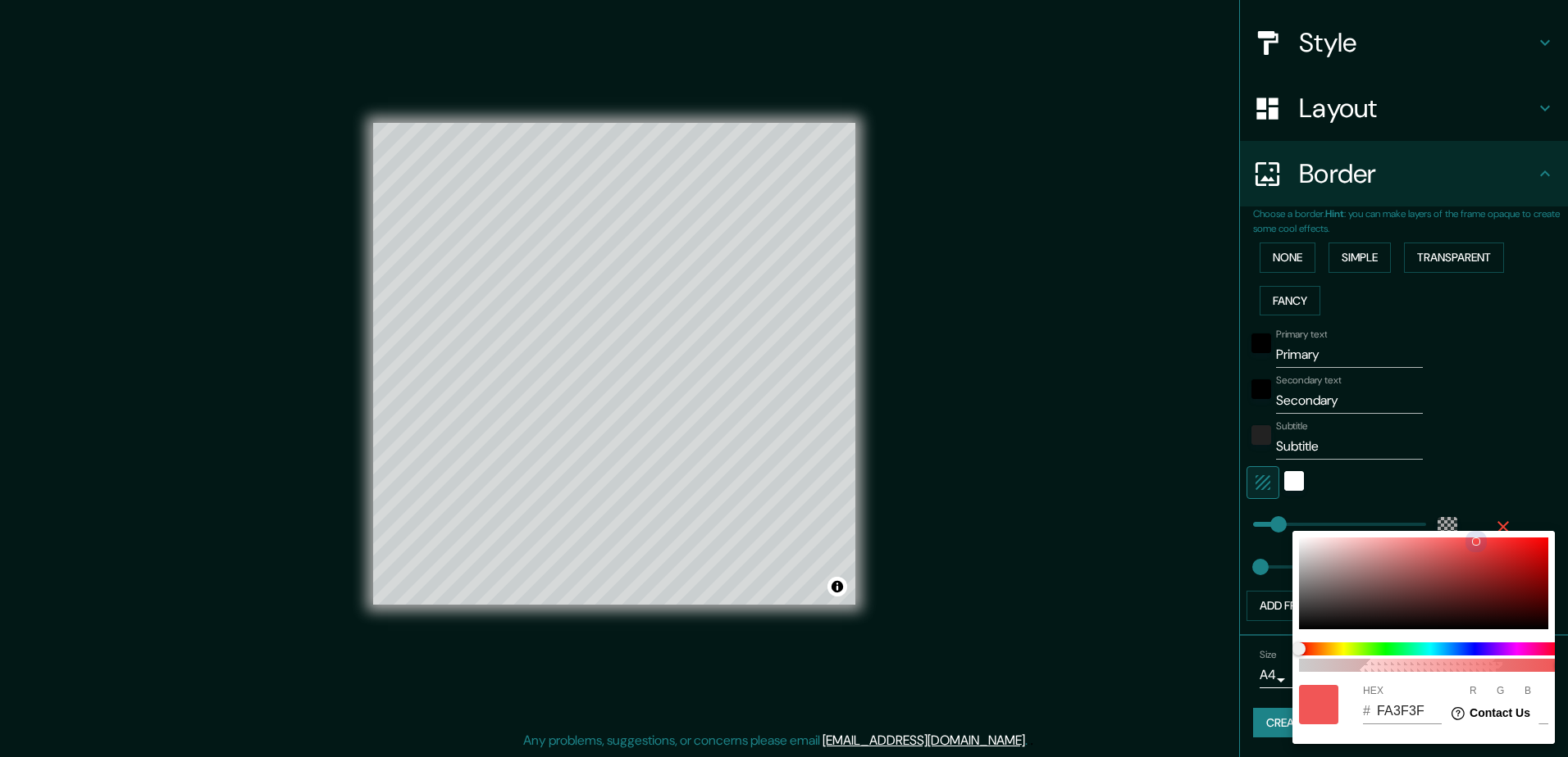
type input "58"
type input "FF3535"
type input "255"
type input "53"
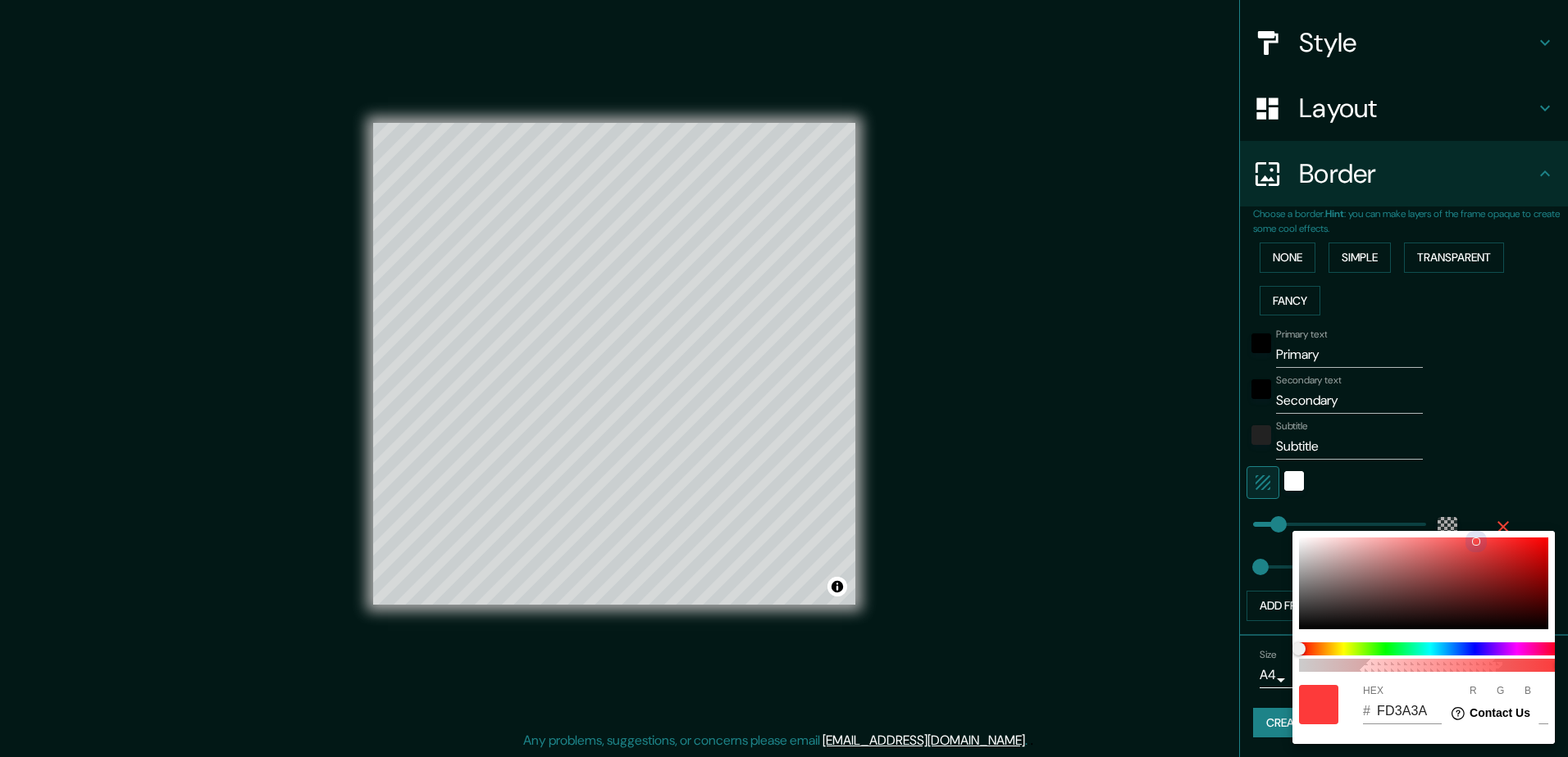
type input "53"
type input "FF2E2E"
type input "46"
drag, startPoint x: 1458, startPoint y: 543, endPoint x: 1514, endPoint y: 534, distance: 56.7
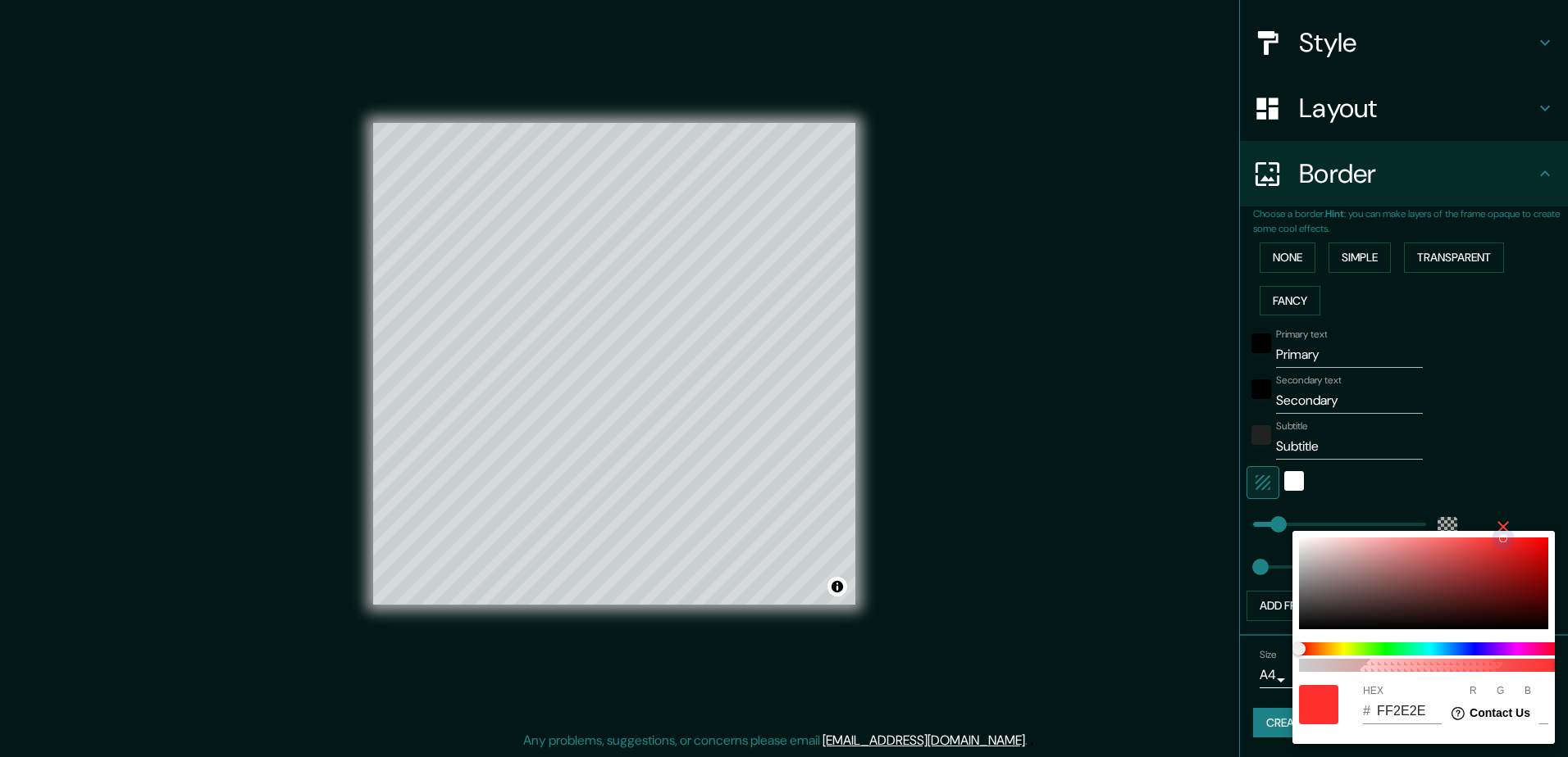
click at [1514, 534] on div "100 HEX # FF2E2E R 255 G 46 B 46" at bounding box center [1423, 637] width 263 height 213
type input "2EFF66"
type input "46"
type input "255"
type input "102"
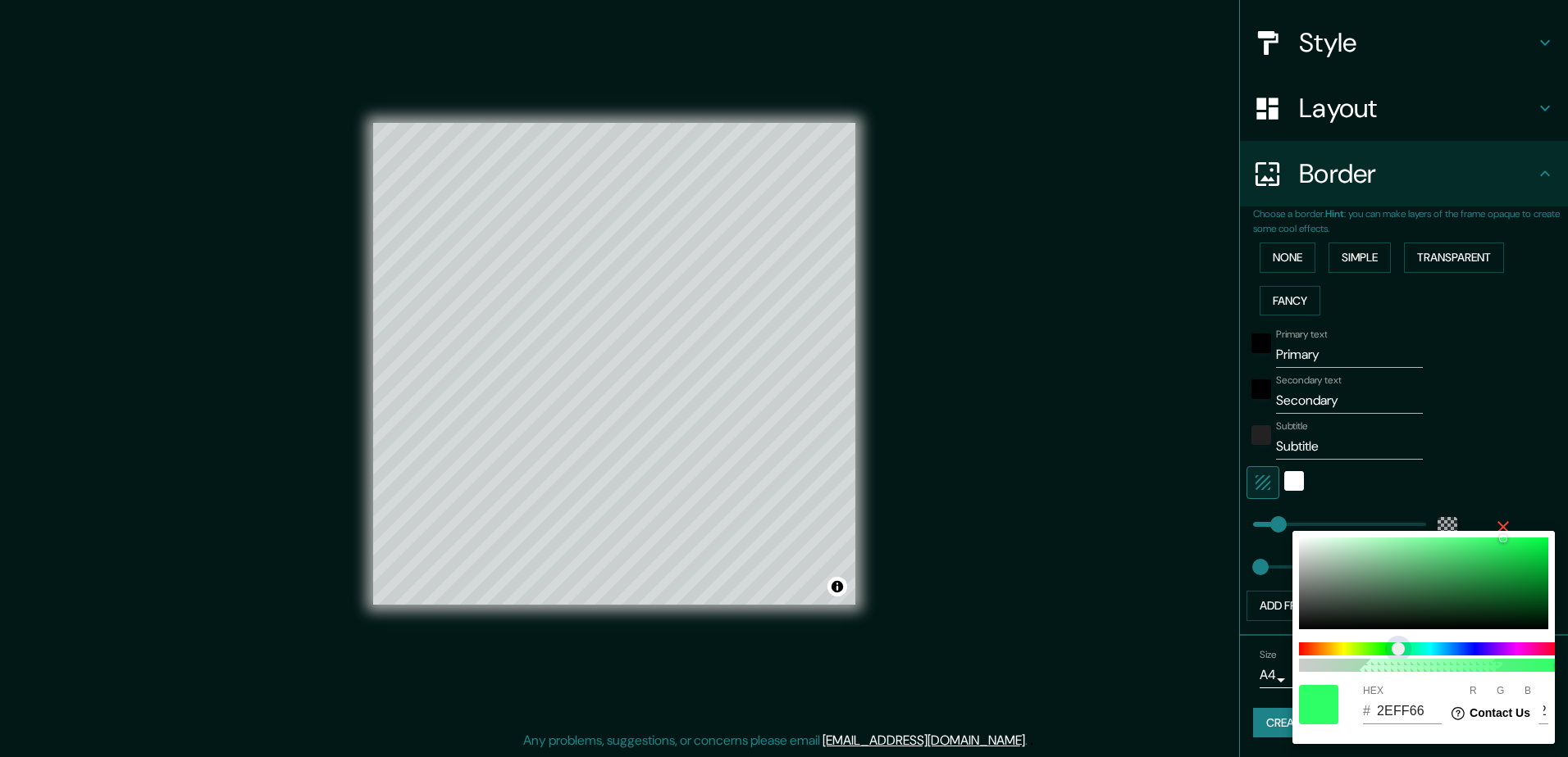
type input "2EFF62"
type input "98"
type input "2EFF5F"
type input "95"
click at [1395, 647] on span at bounding box center [1429, 648] width 263 height 13
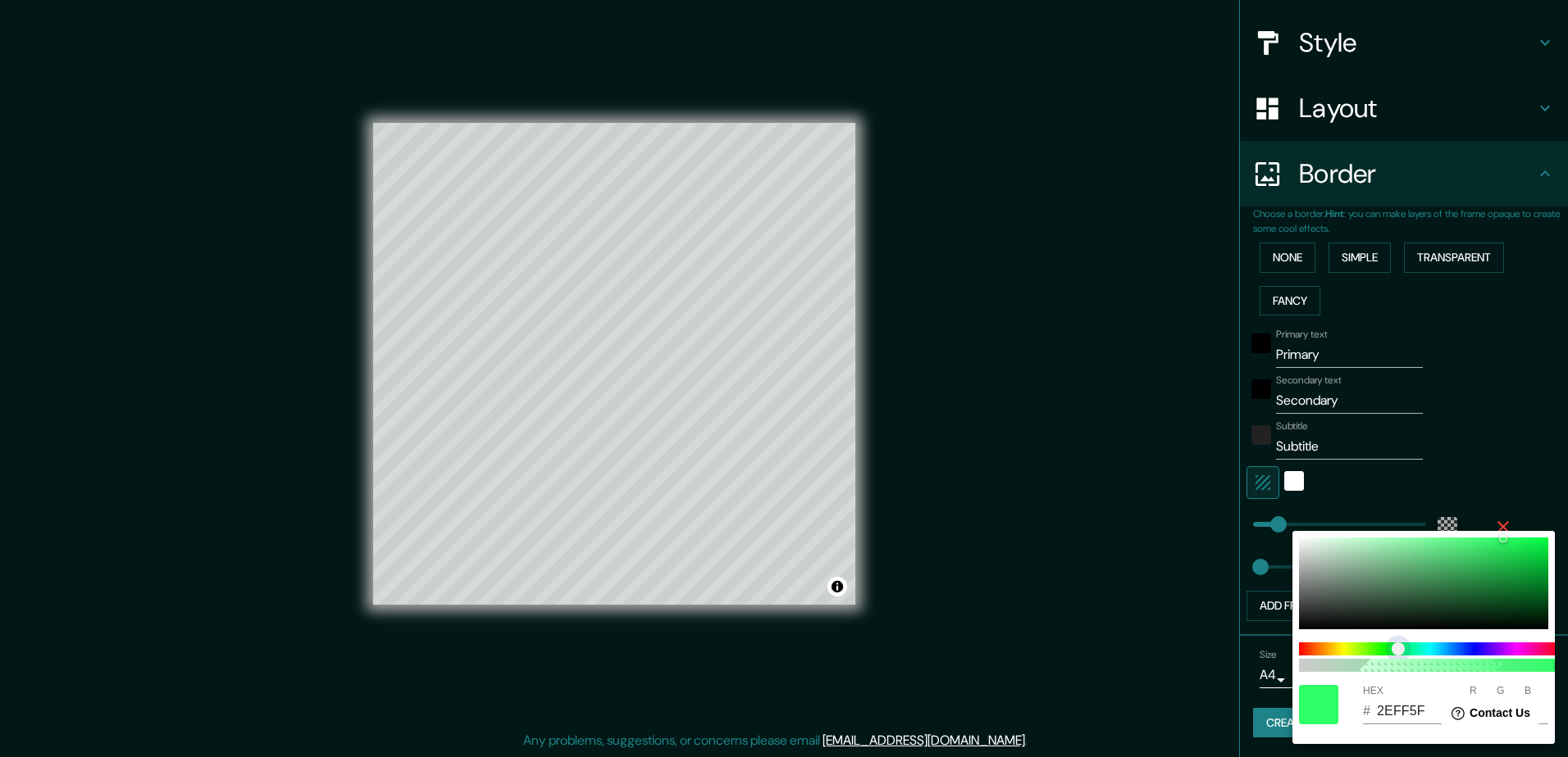
type input "2EFF5B"
type input "91"
type input "2EFF3F"
type input "63"
type input "2EFF3C"
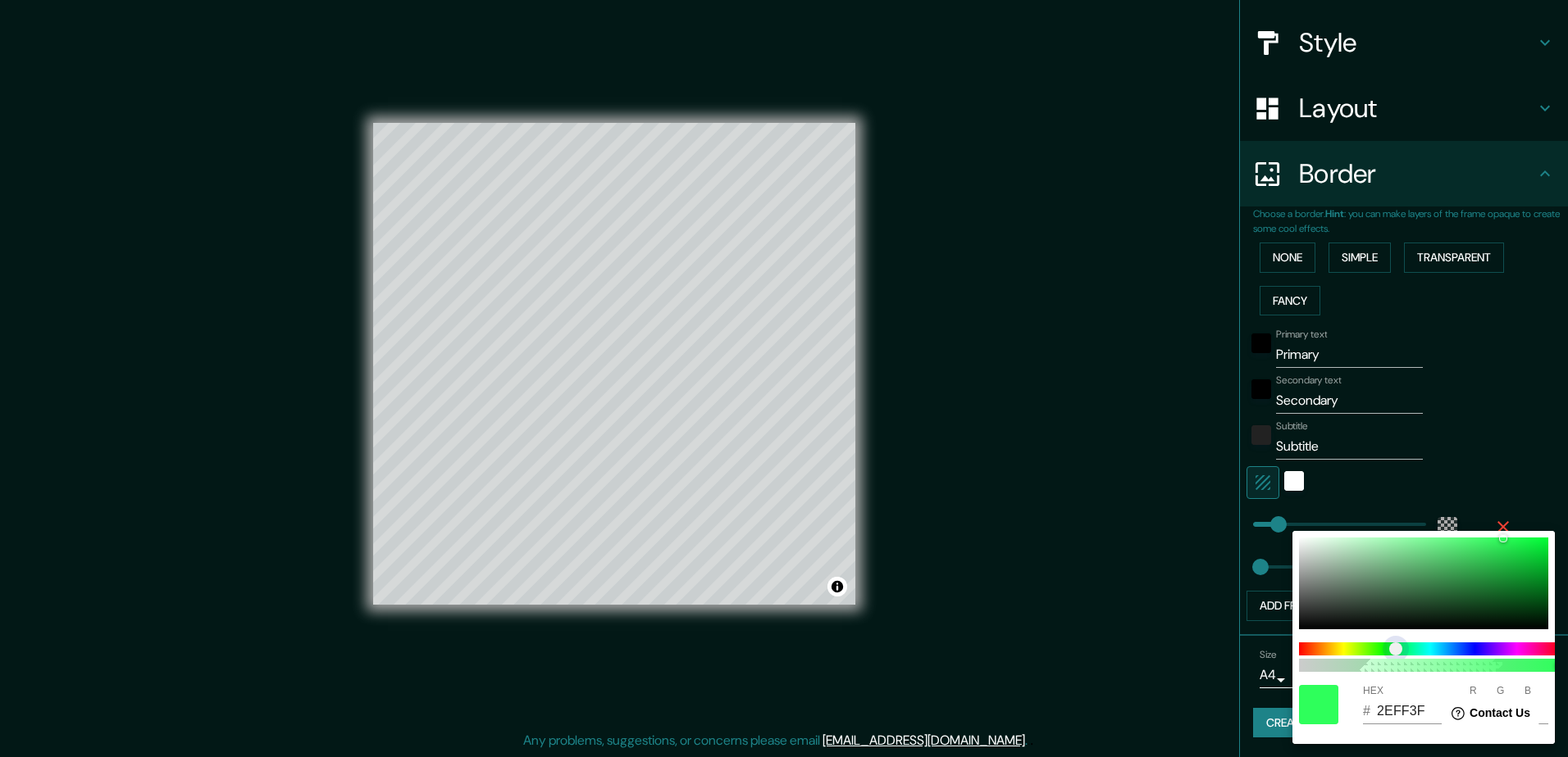
type input "60"
type input "2EFF35"
type input "53"
type input "2EFF2E"
type input "46"
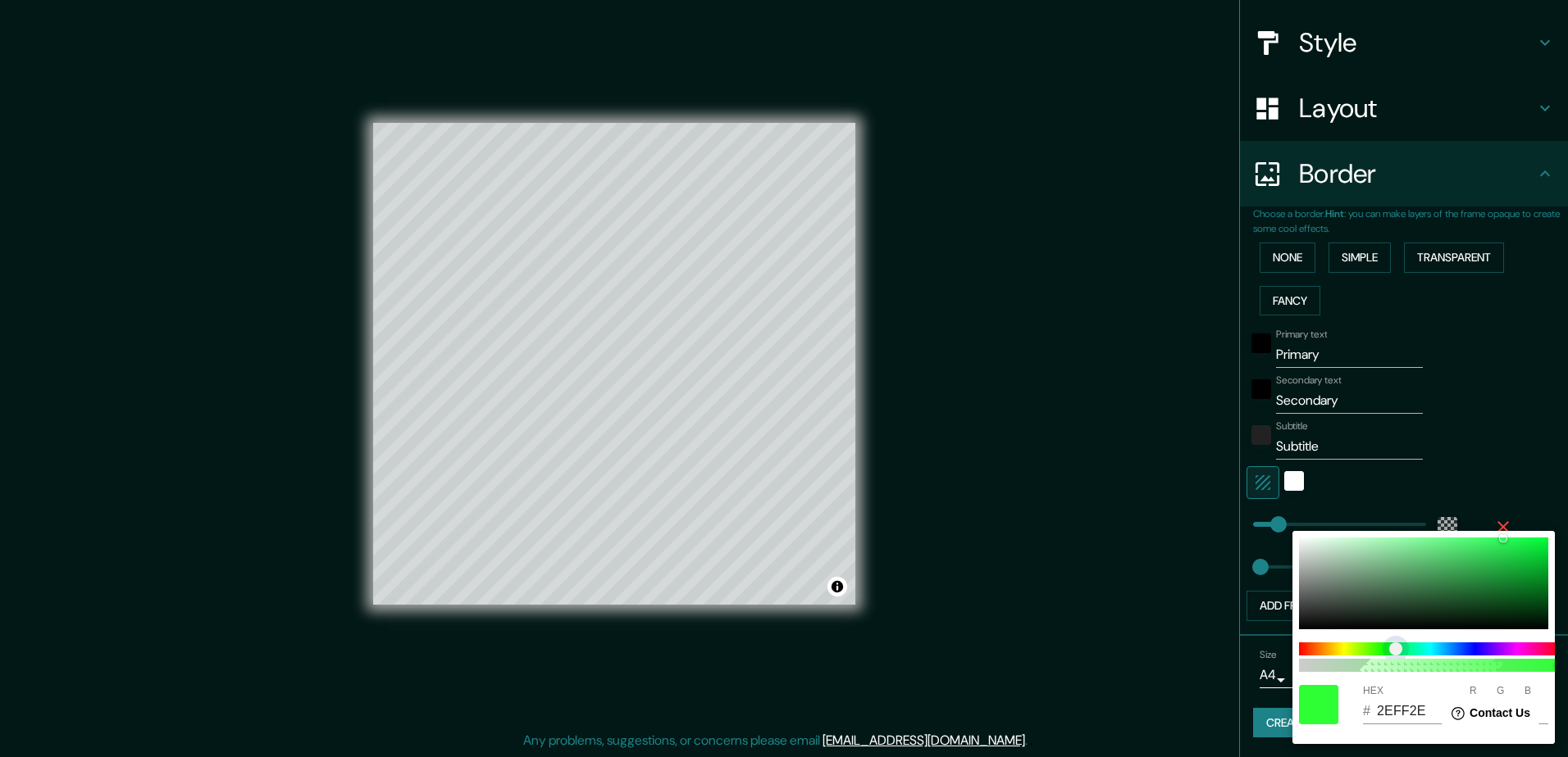
type input "31FF2E"
type input "49"
type input "35FF2E"
type input "53"
type input "54FF2E"
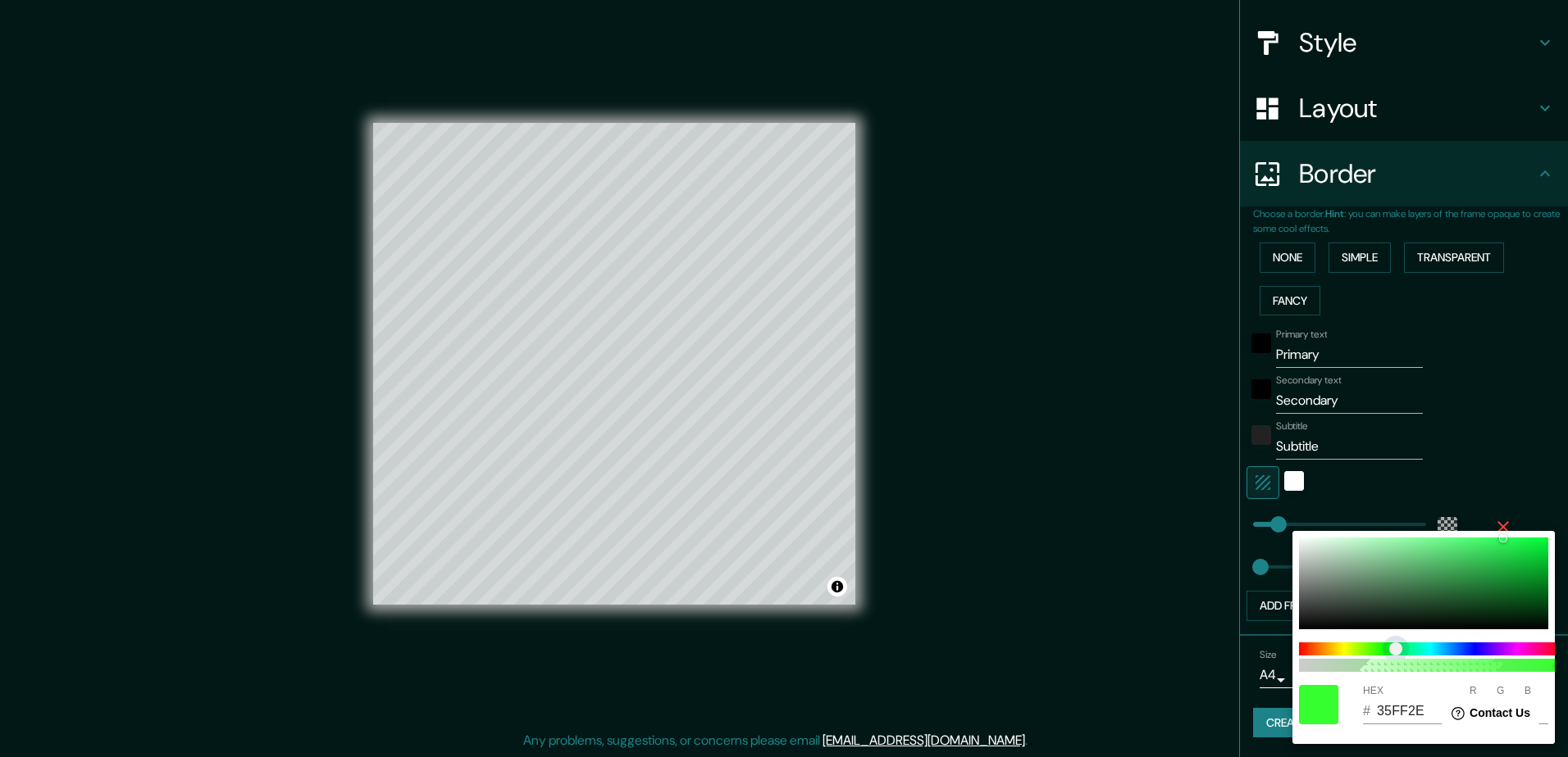
type input "84"
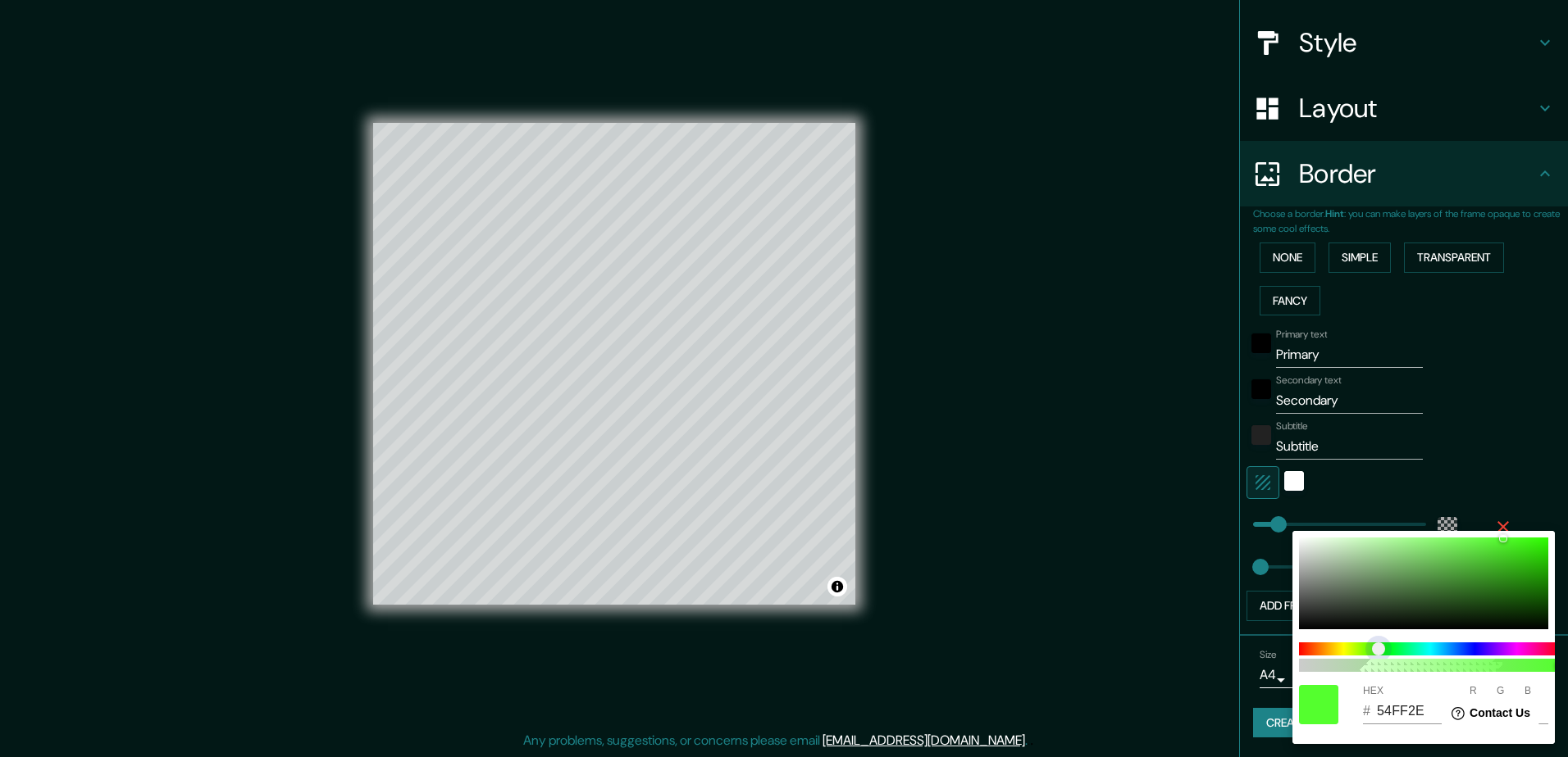
type input "58FF2E"
type input "88"
type input "5BFF2E"
type input "91"
drag, startPoint x: 1386, startPoint y: 648, endPoint x: 1378, endPoint y: 648, distance: 8.0
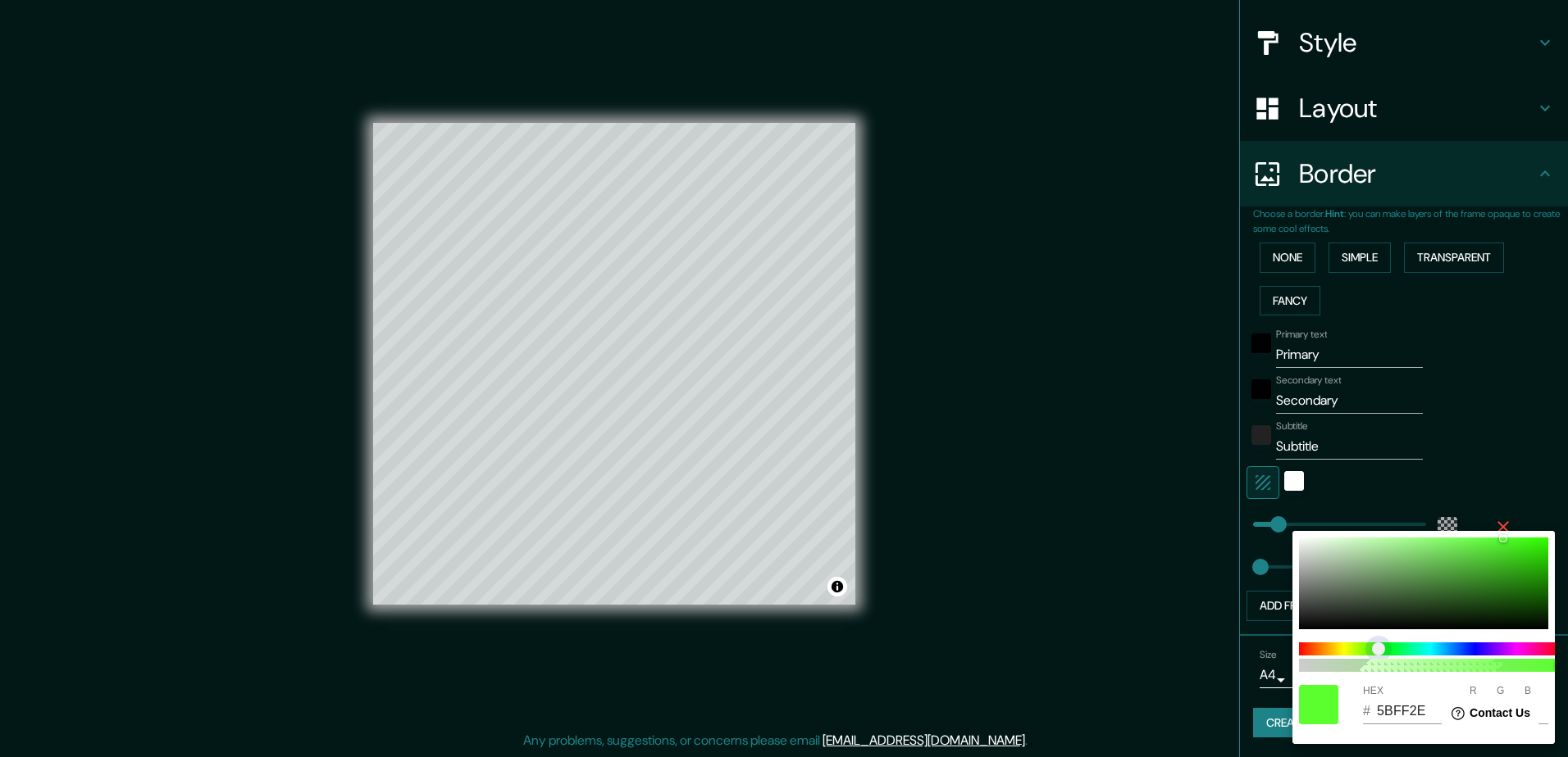
click at [1377, 648] on span "color slider" at bounding box center [1378, 648] width 13 height 13
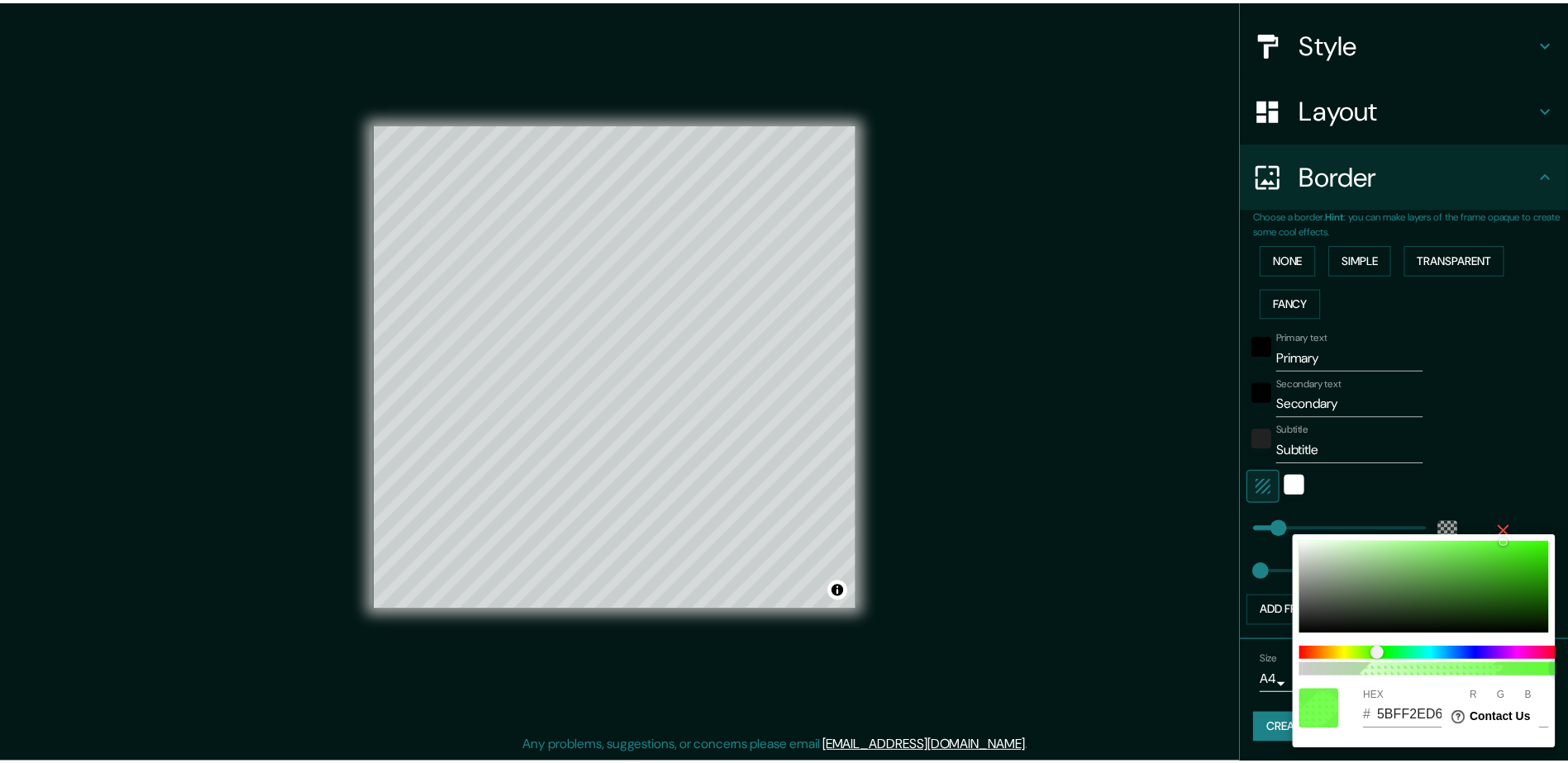
scroll to position [0, 13]
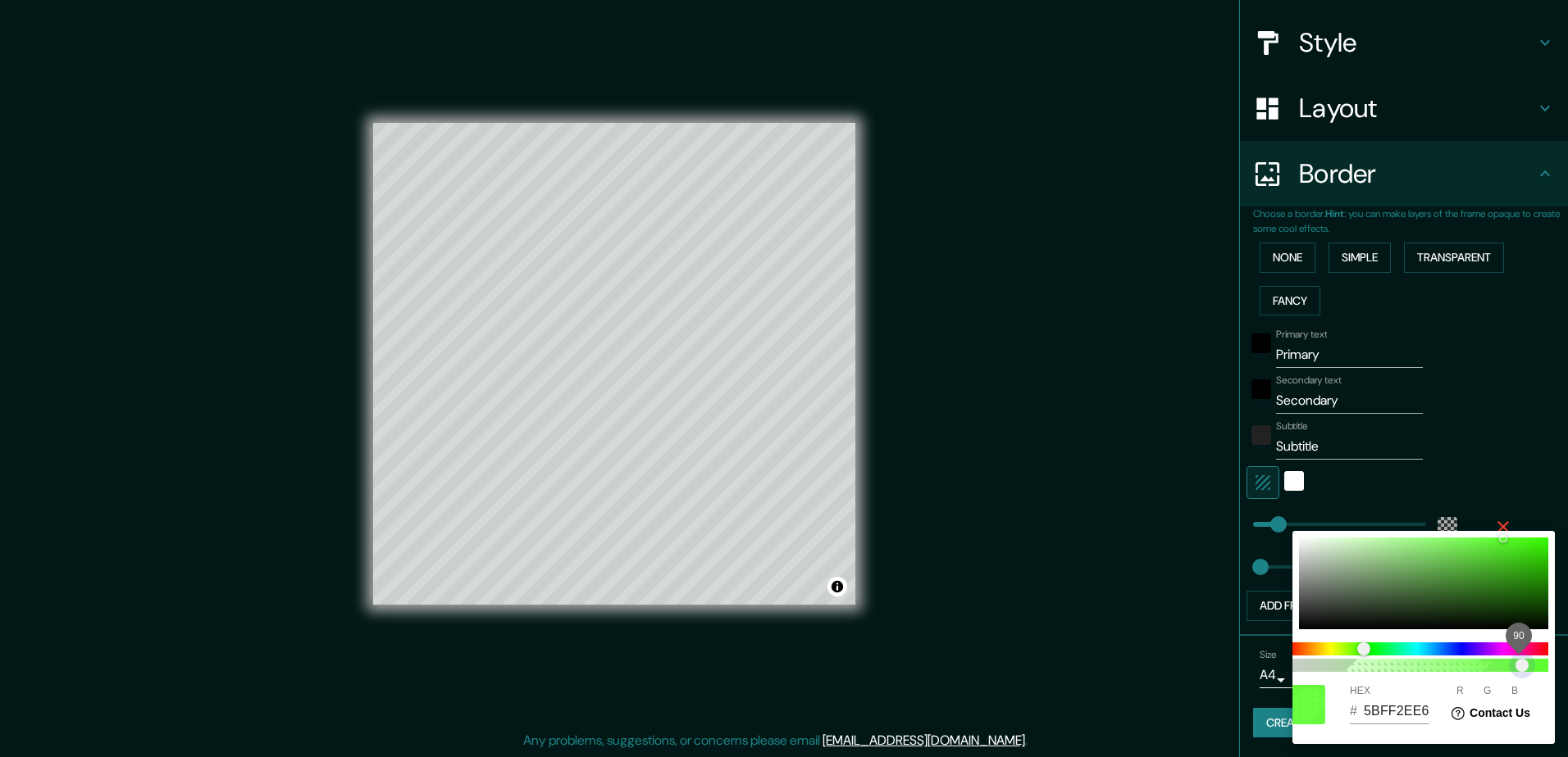
drag, startPoint x: 1503, startPoint y: 664, endPoint x: 1521, endPoint y: 663, distance: 18.0
click at [1521, 663] on span "90" at bounding box center [1417, 665] width 263 height 13
type input "52B835"
type input "82"
type input "184"
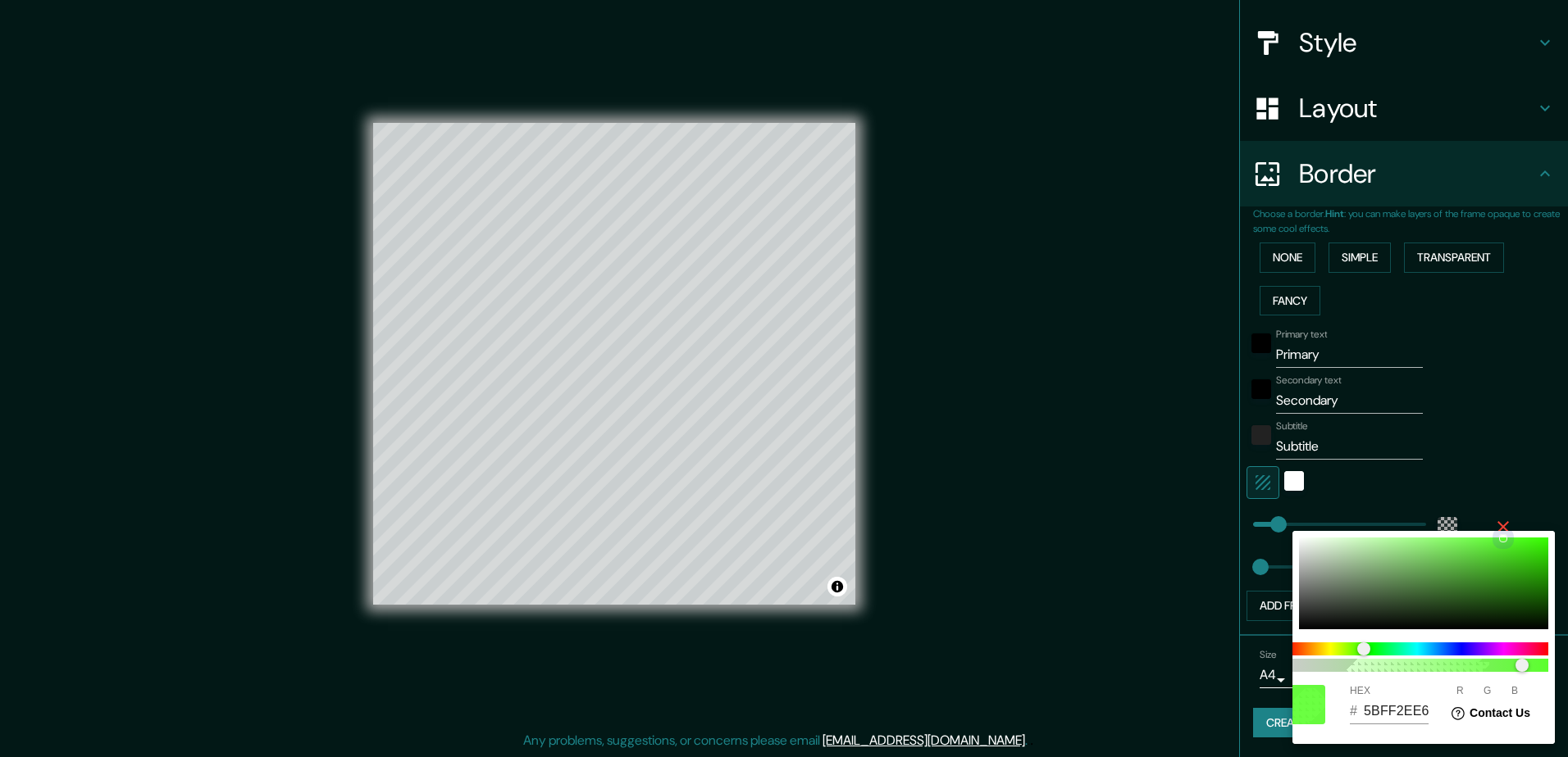
type input "53"
type input "54BC37"
type input "84"
type input "188"
type input "55"
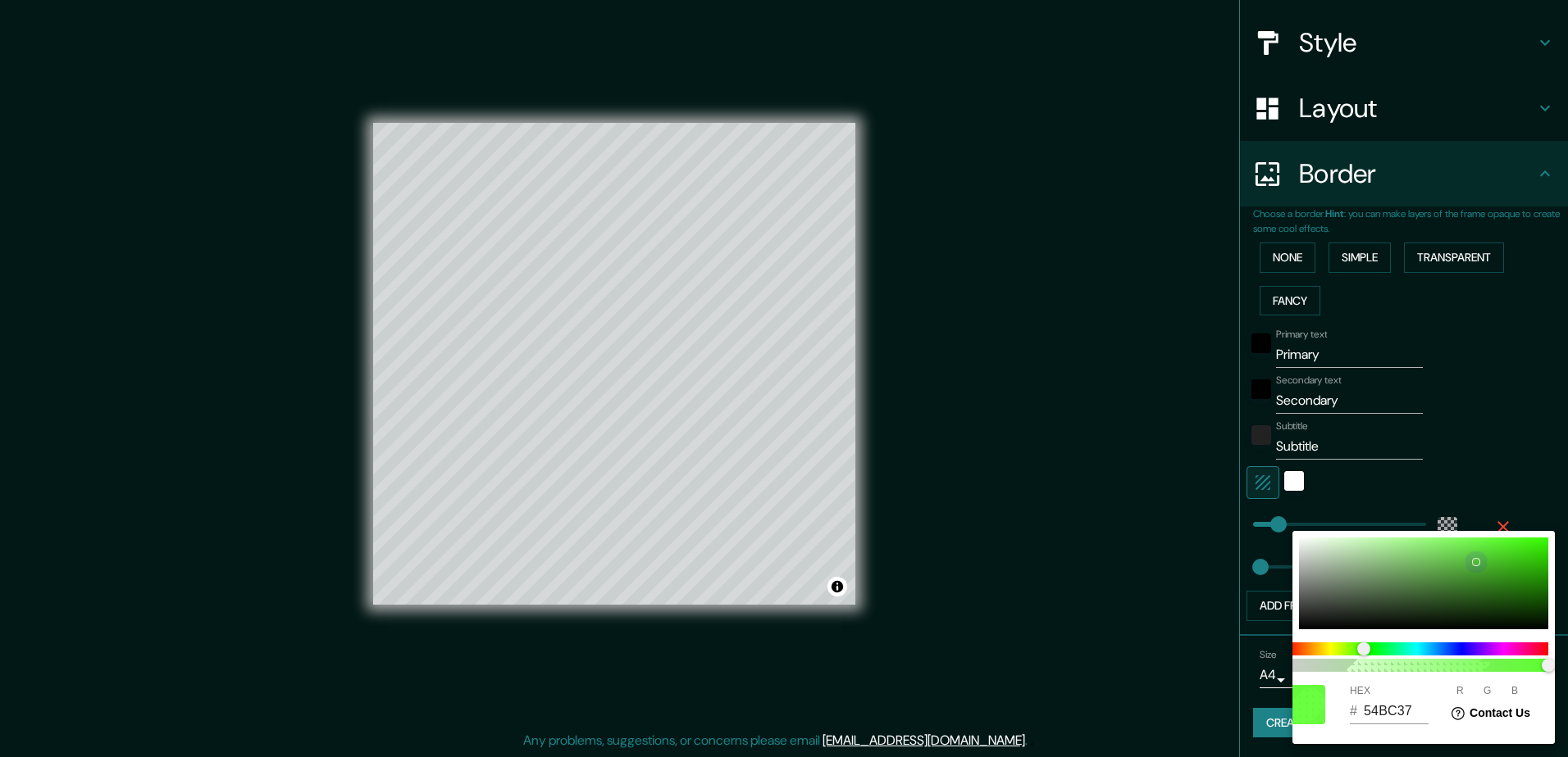
type input "55BF37"
type input "85"
type input "191"
type input "56C138"
type input "86"
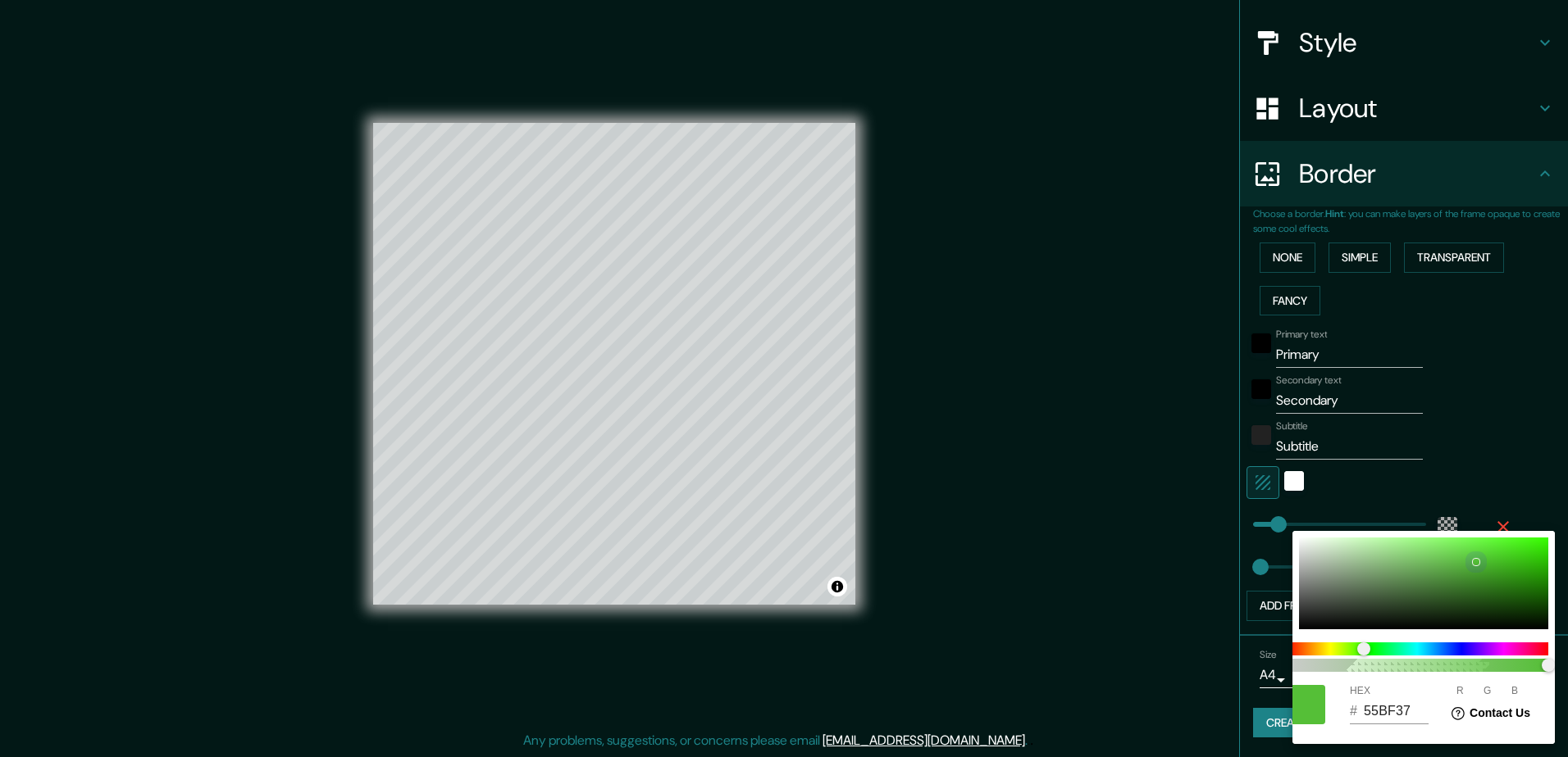
type input "193"
type input "56"
type input "56C338"
type input "195"
type input "58C839"
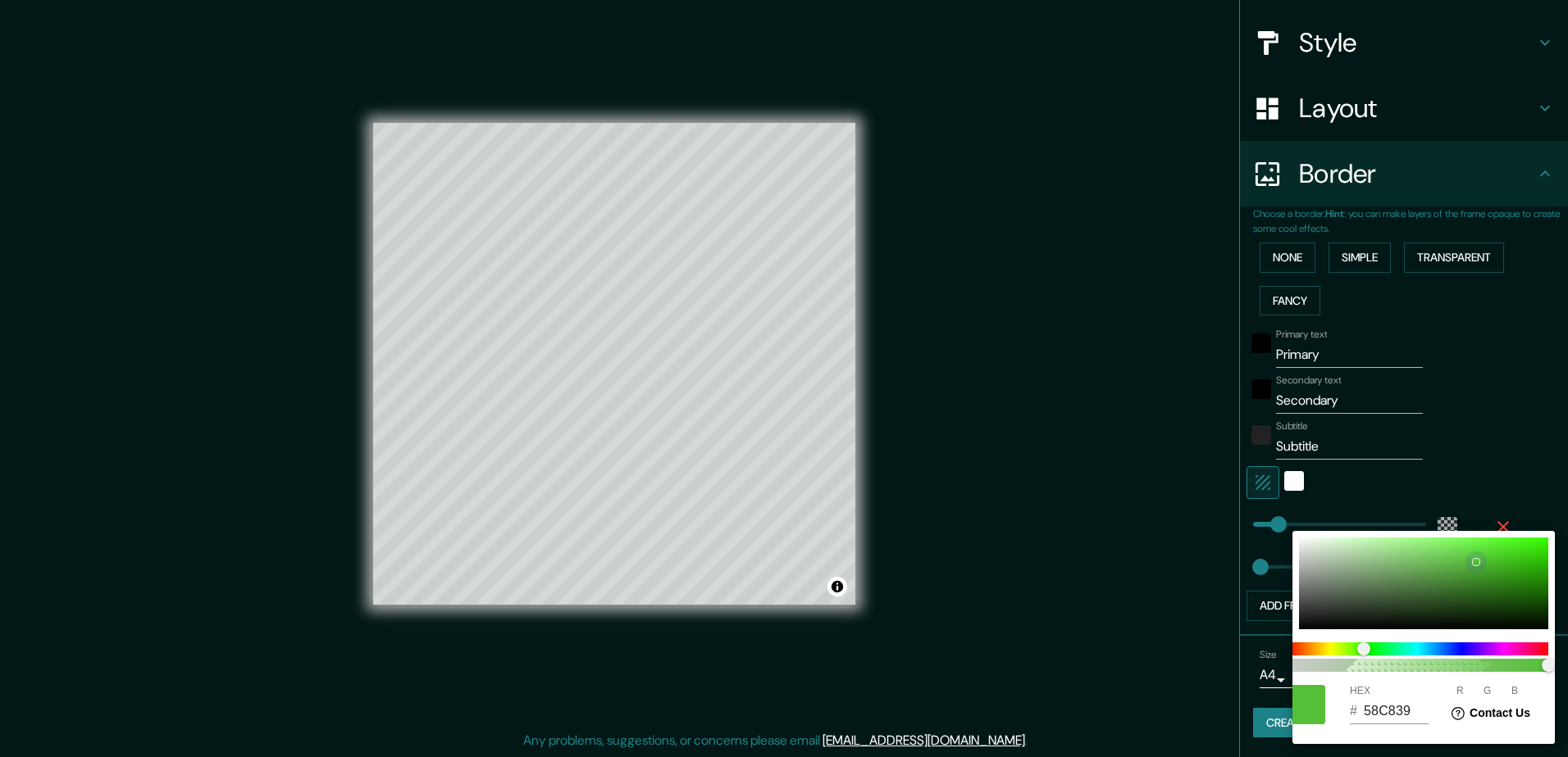
type input "88"
type input "200"
type input "57"
type input "59CA39"
type input "89"
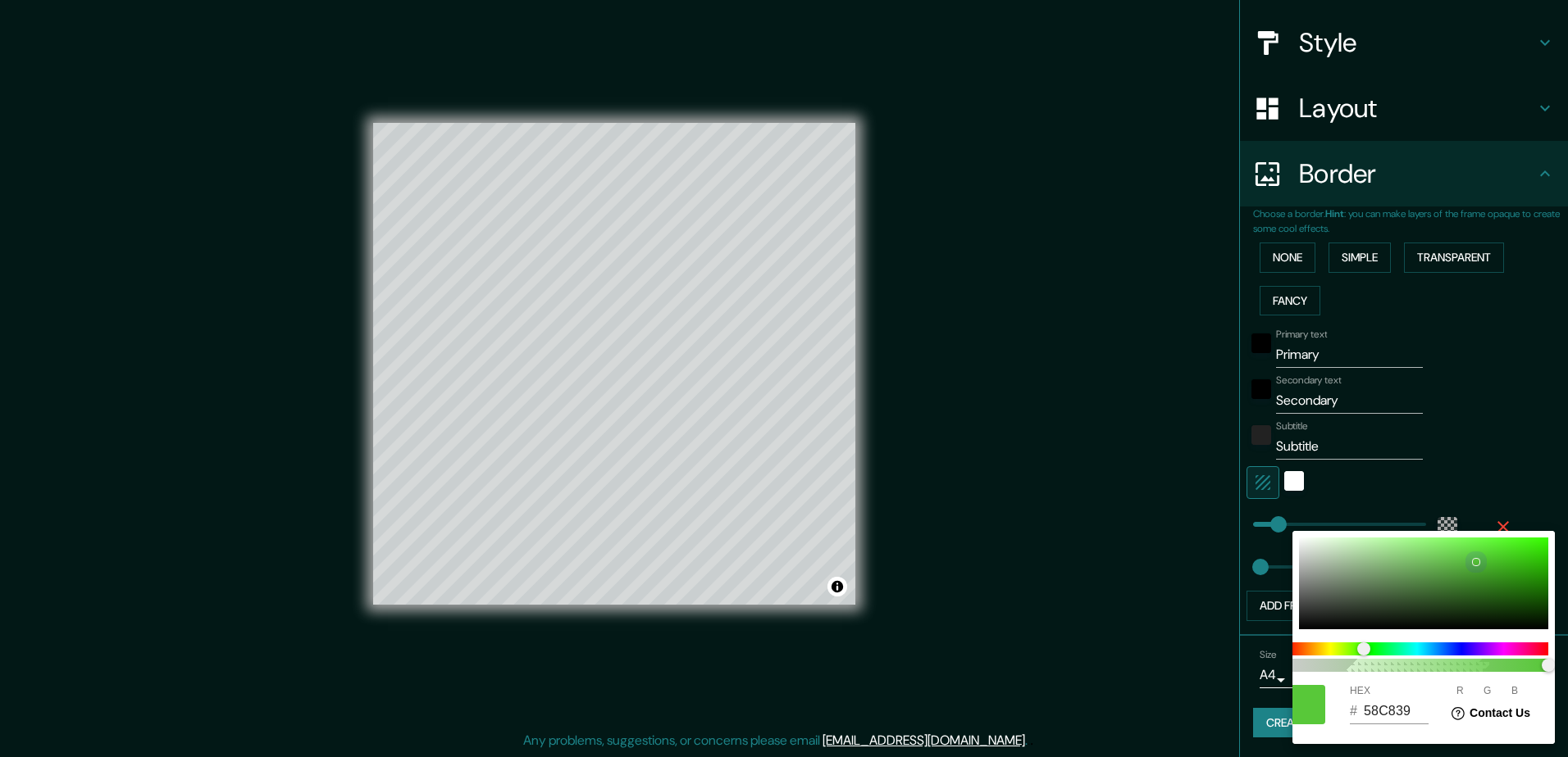
type input "202"
type input "5ACF39"
type input "90"
type input "207"
type input "59CF39"
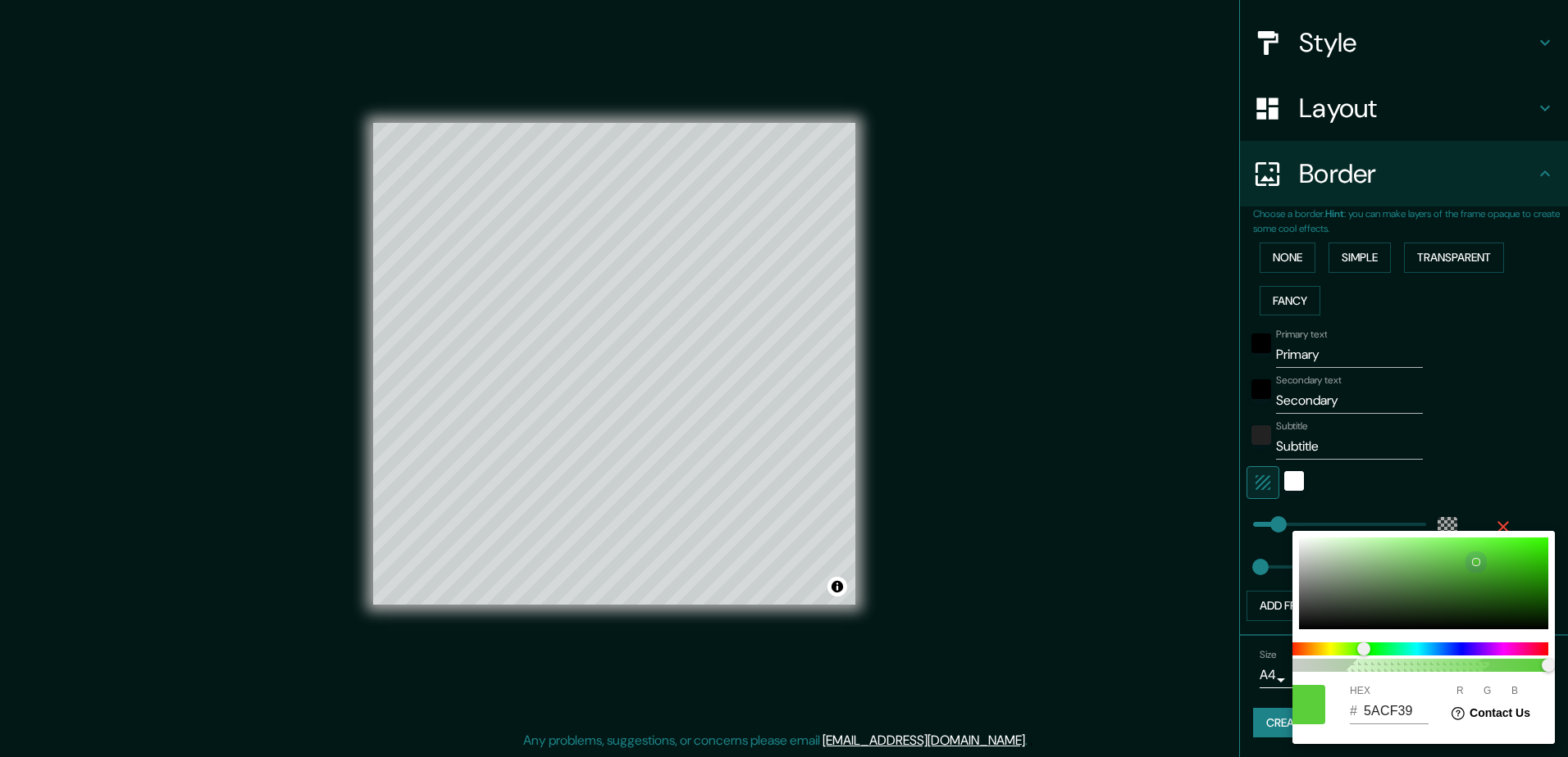
type input "89"
type input "57CA37"
type input "87"
type input "202"
type input "55"
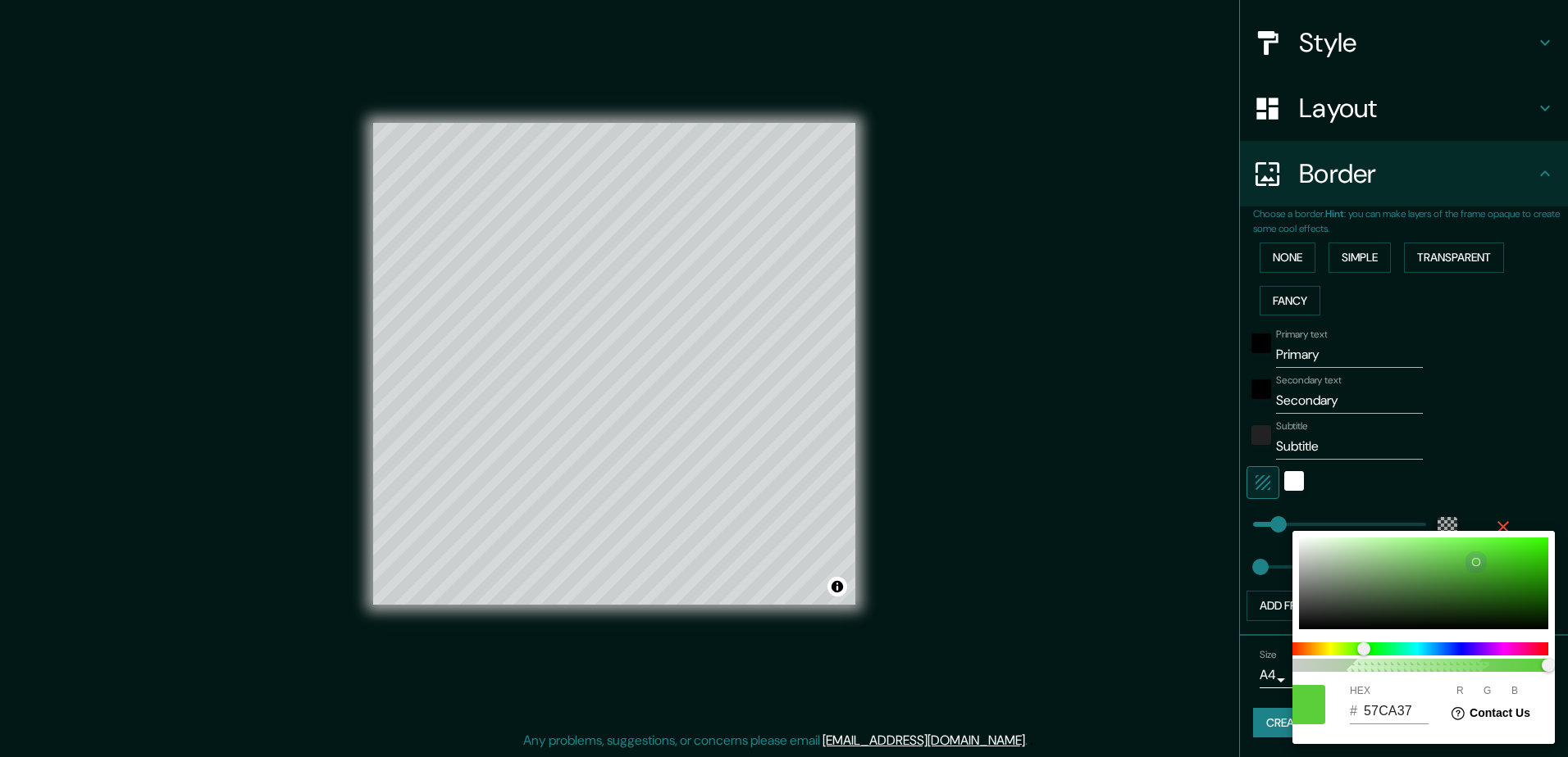
type input "51BC34"
type input "81"
type input "188"
type input "52"
type input "2B651B"
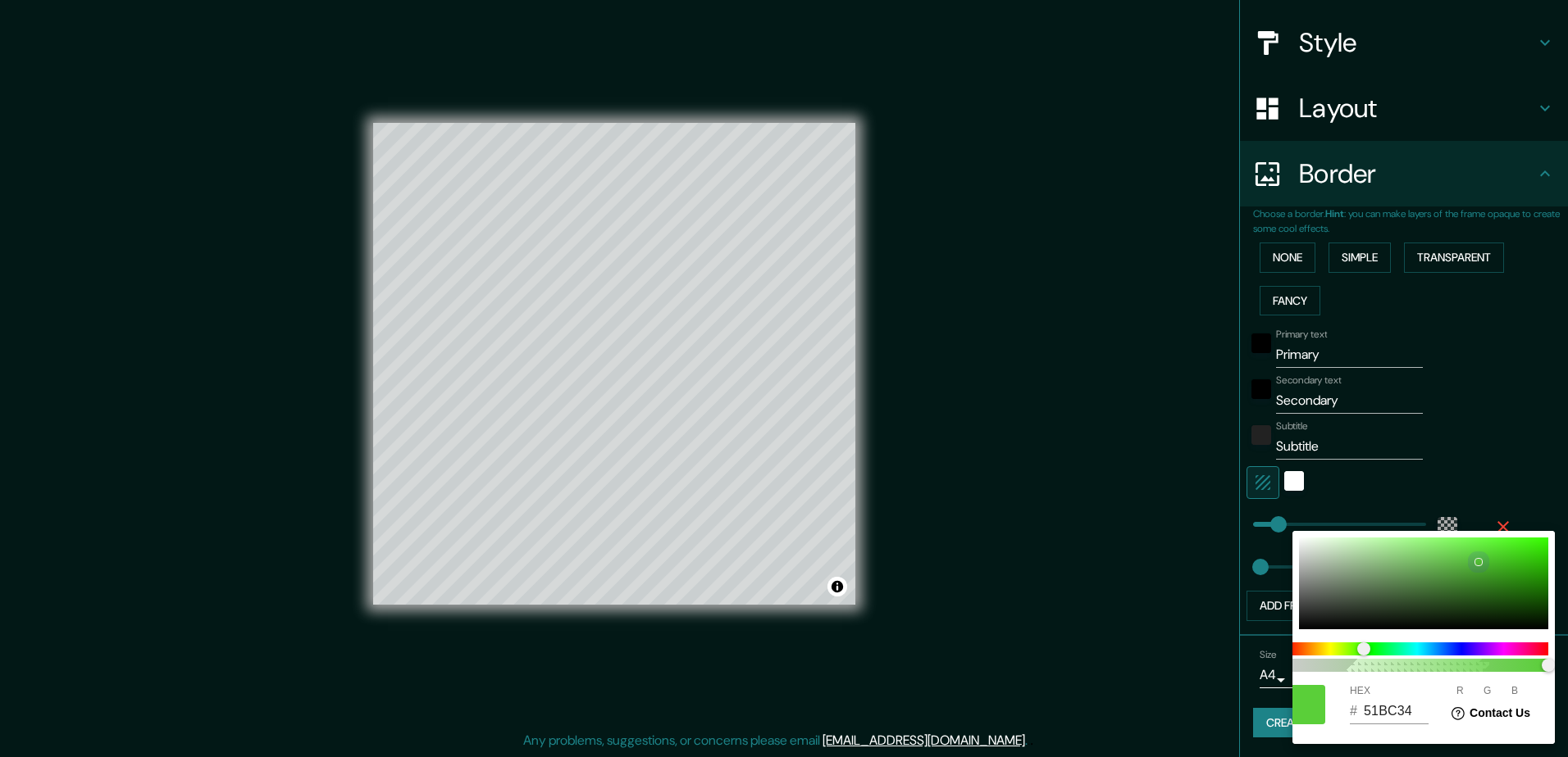
type input "43"
type input "101"
type input "27"
type input "29601A"
type input "41"
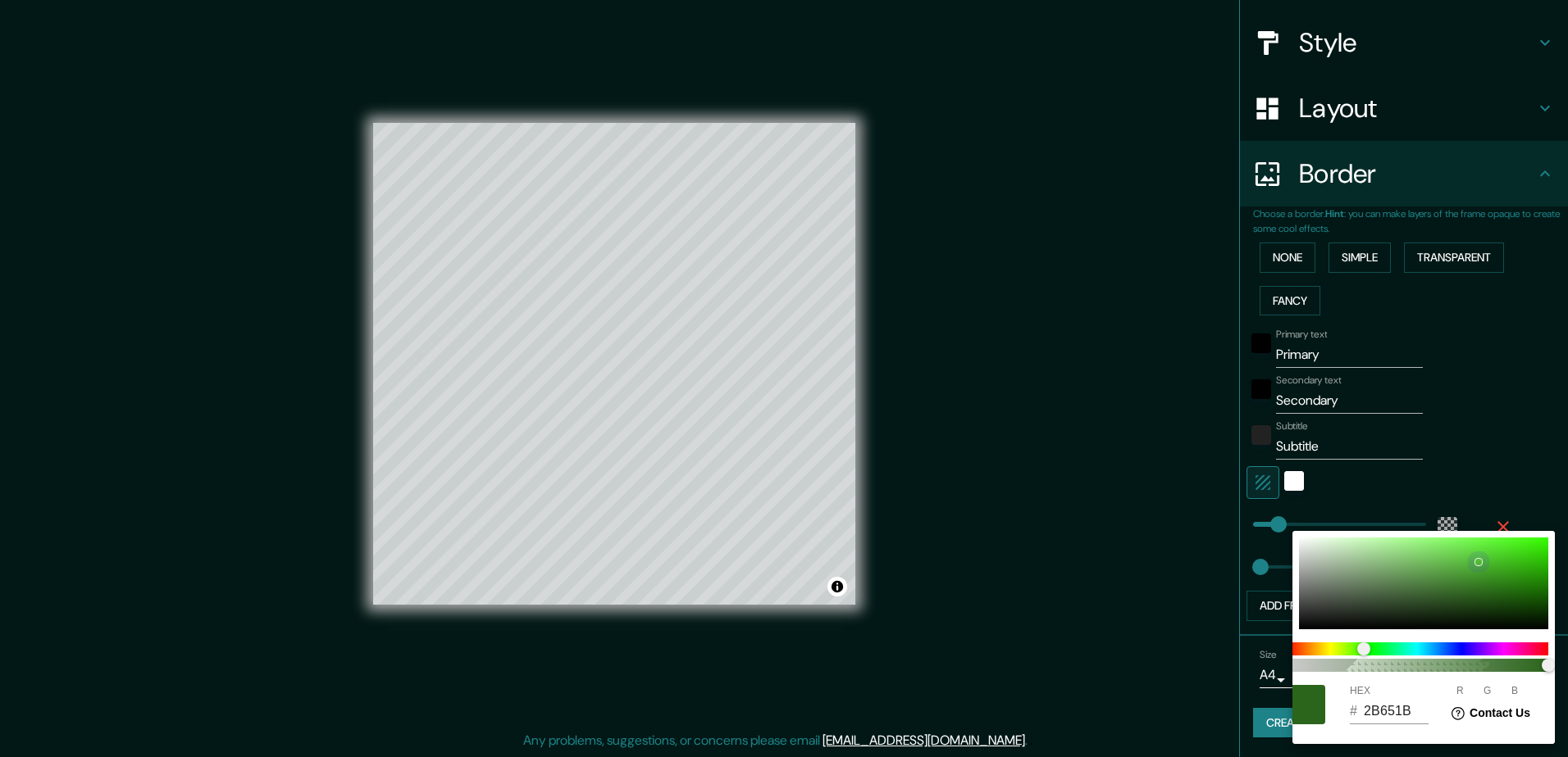
type input "96"
type input "26"
type input "265A18"
type input "38"
type input "90"
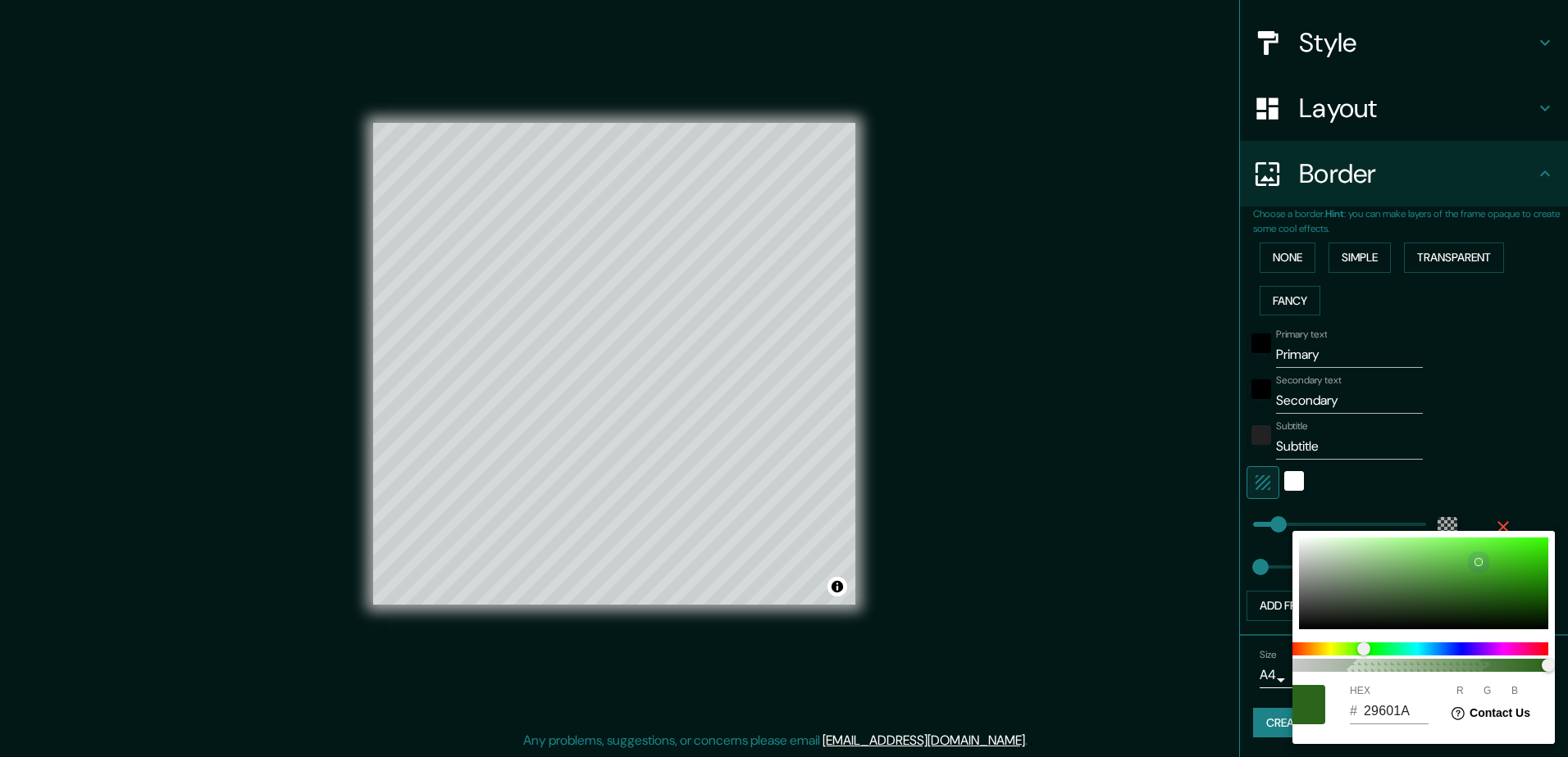
type input "24"
type input "245517"
type input "36"
type input "85"
type input "23"
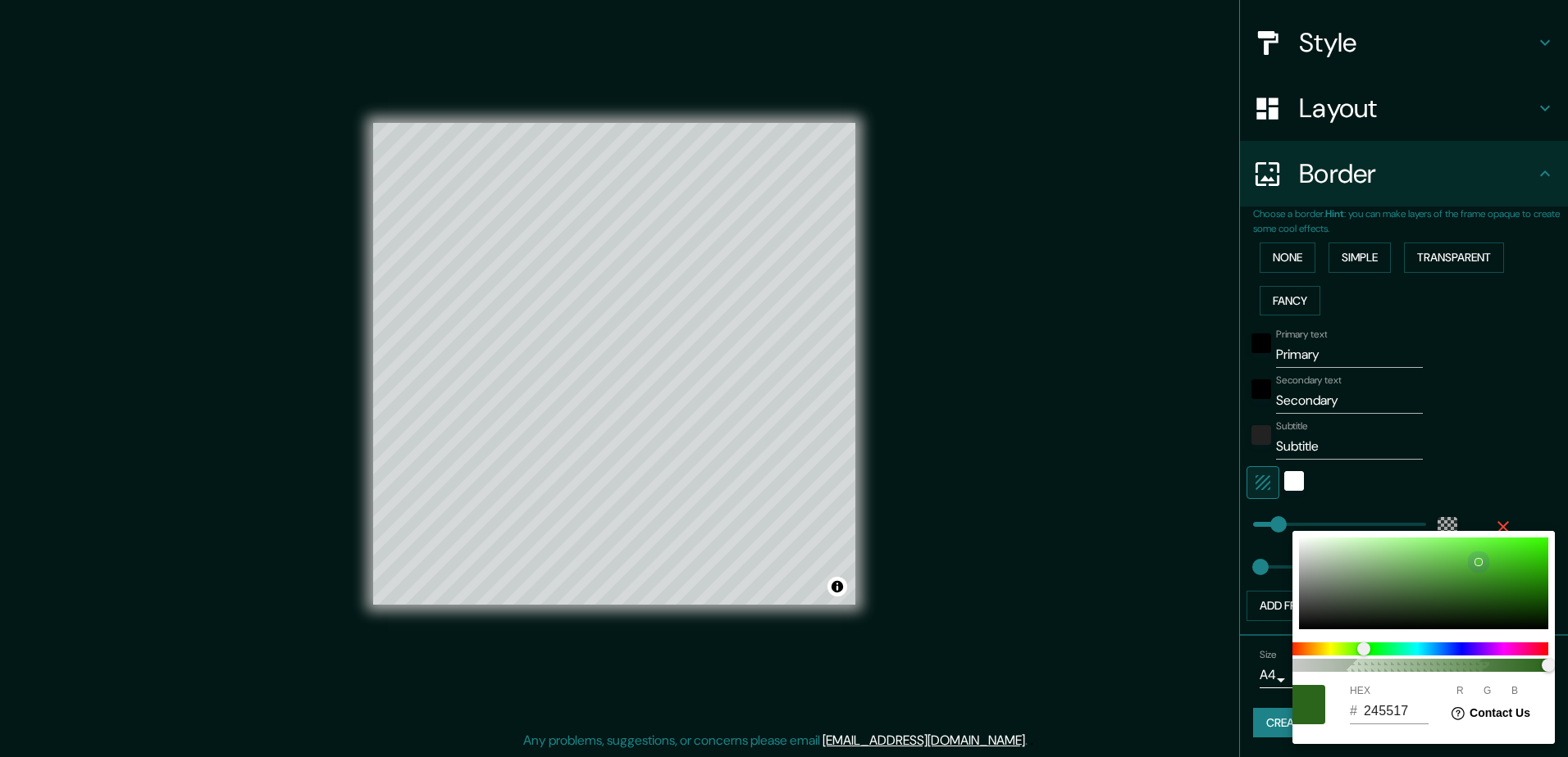
type input "214E15"
type input "33"
type input "78"
type input "21"
type input "1F4713"
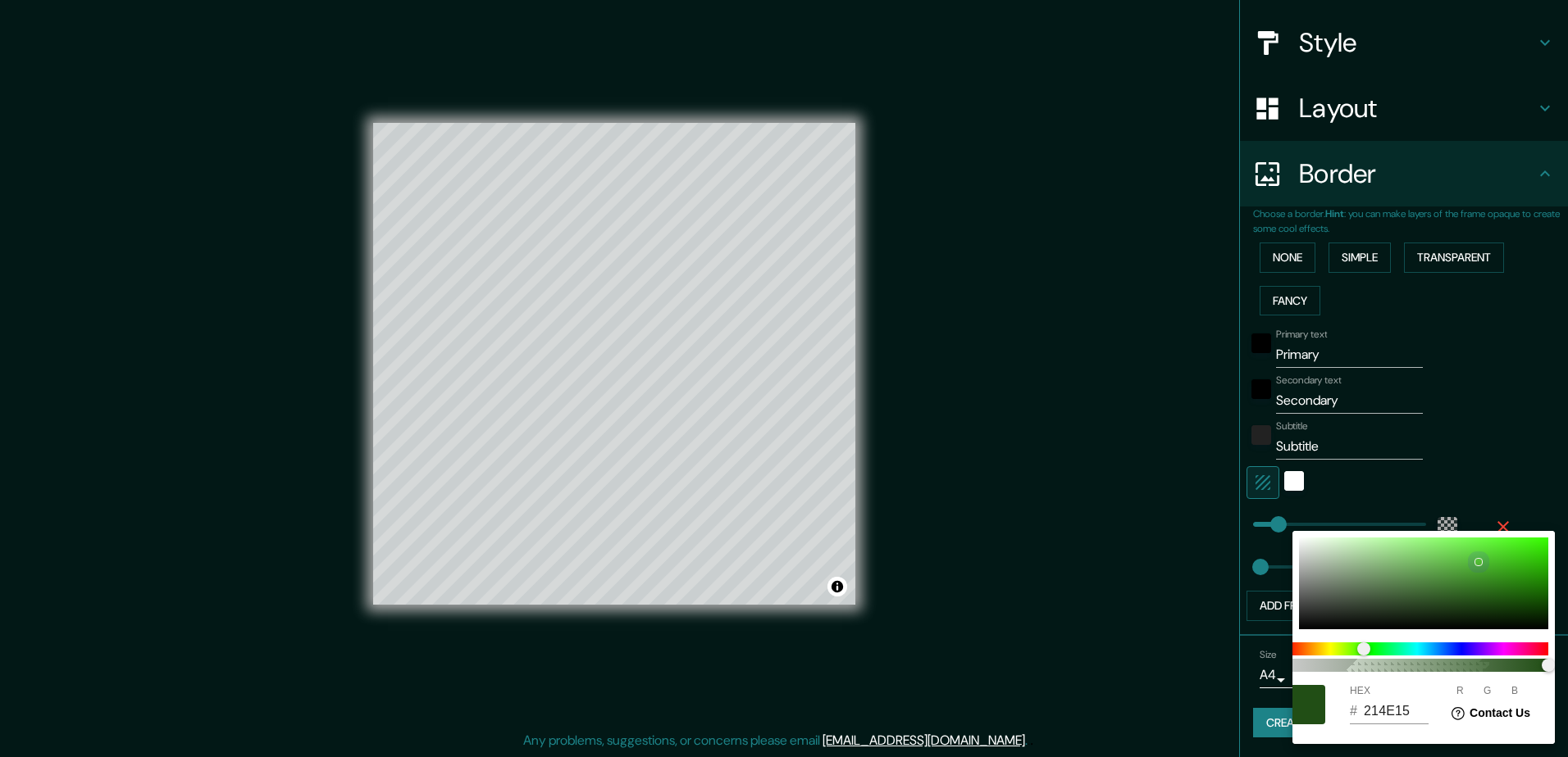
type input "31"
type input "71"
type input "19"
type input "1E4513"
type input "30"
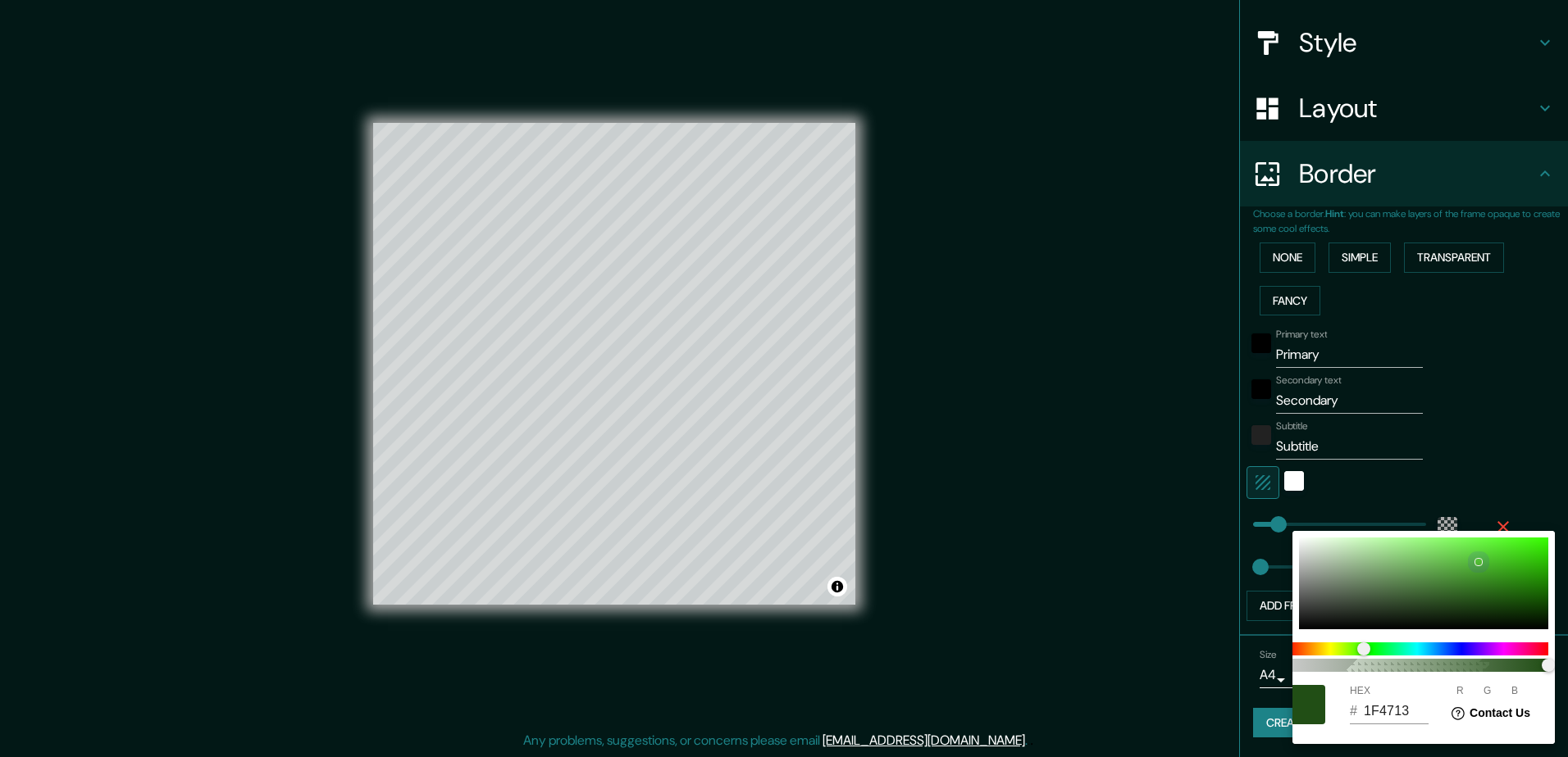
type input "69"
type input "1D4312"
type input "29"
type input "67"
type input "18"
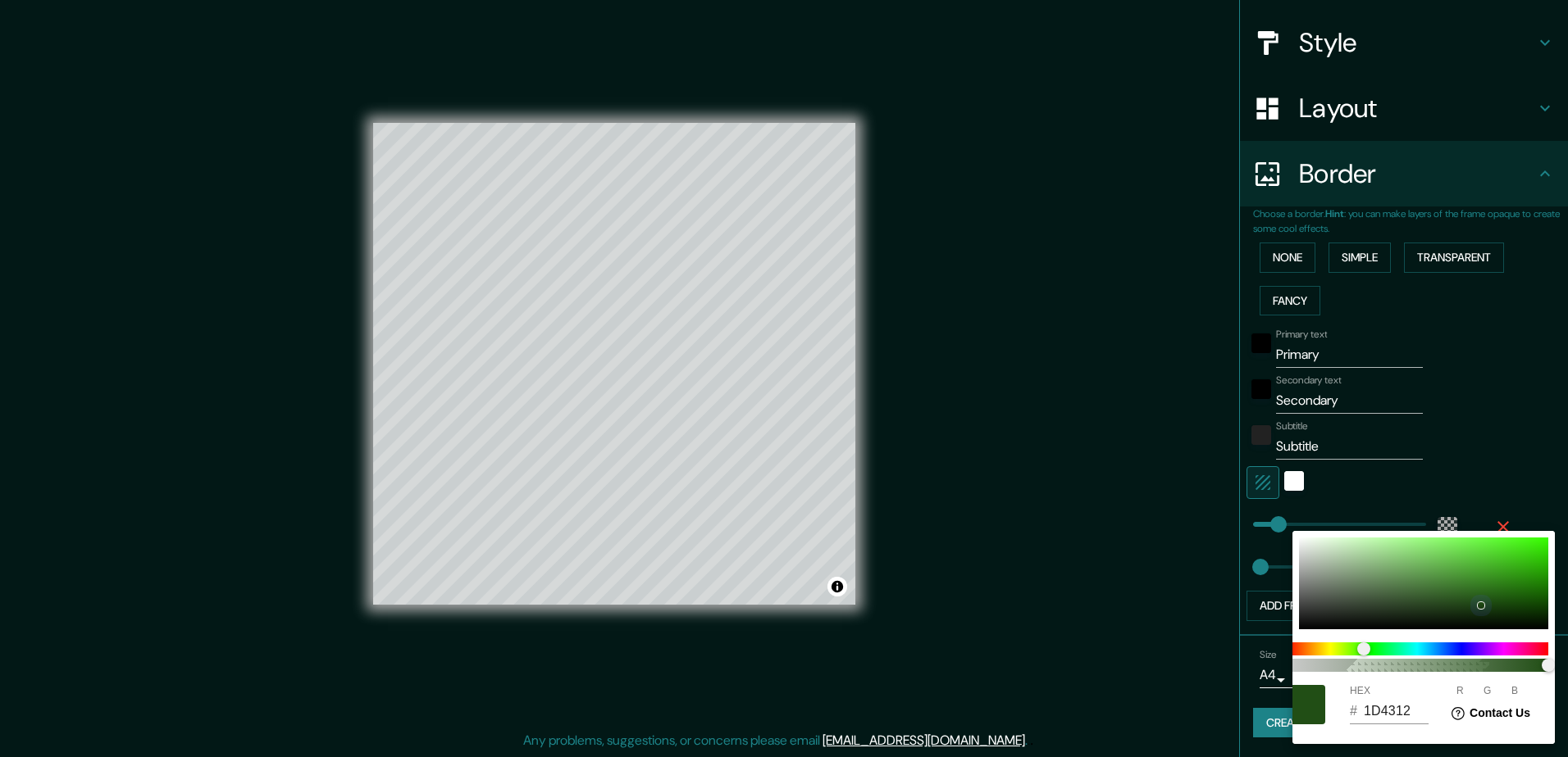
type input "1C4011"
type input "28"
type input "64"
type input "17"
type input "1B3E11"
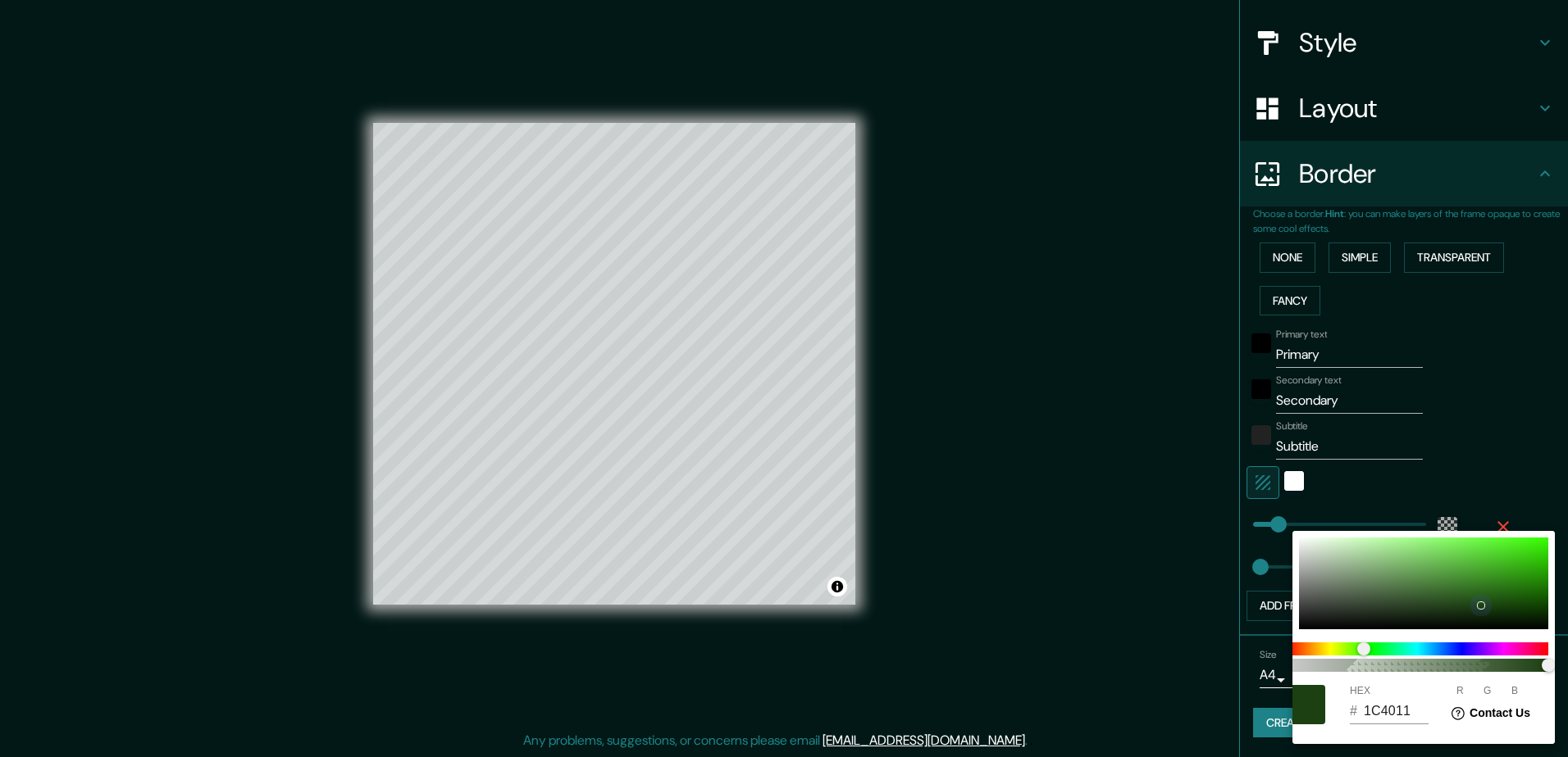
type input "27"
type input "62"
type input "1A3C10"
type input "26"
type input "60"
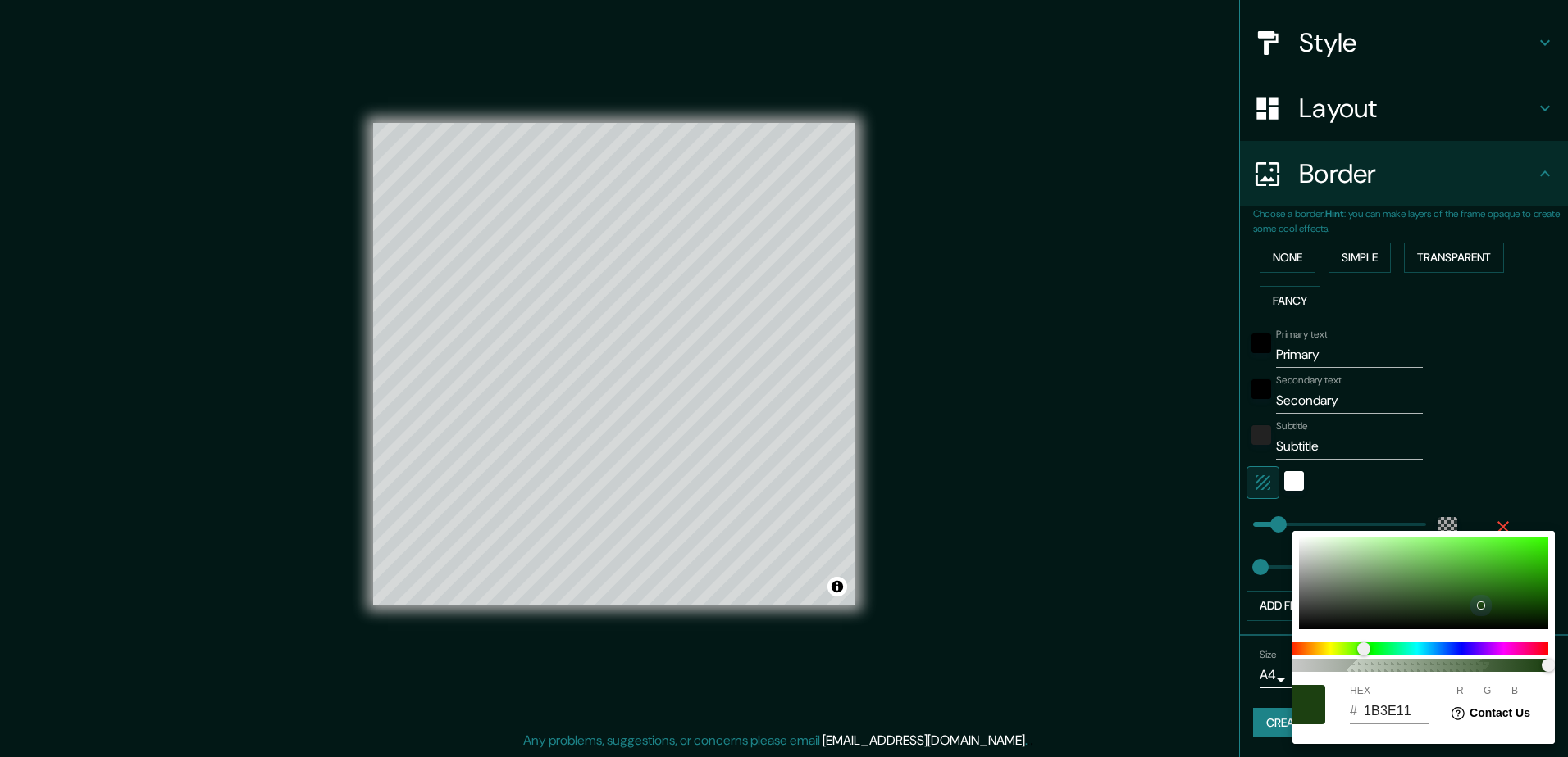
type input "16"
type input "193910"
type input "25"
type input "57"
type input "18370F"
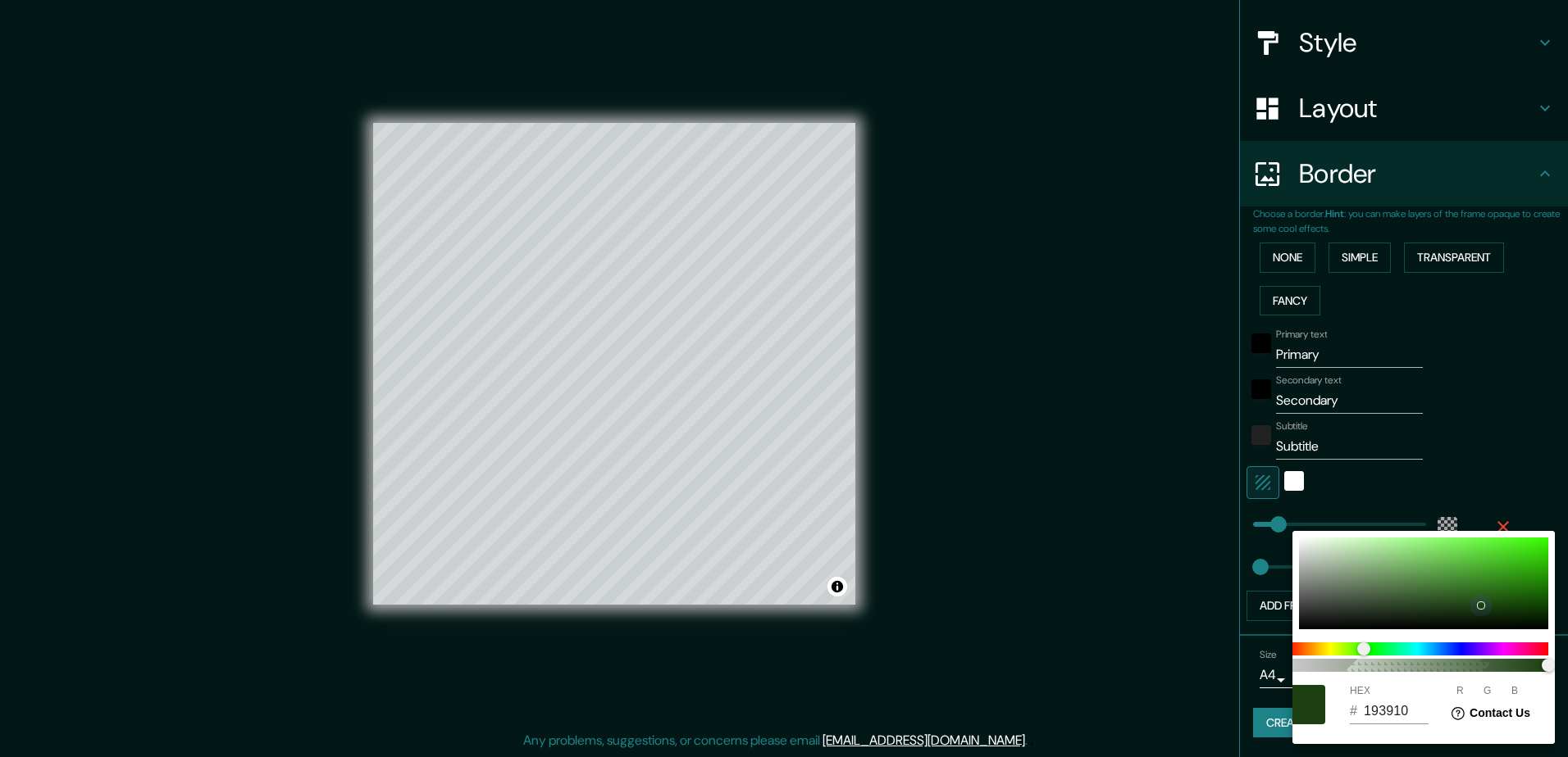
type input "24"
type input "55"
type input "15"
type input "17350E"
type input "23"
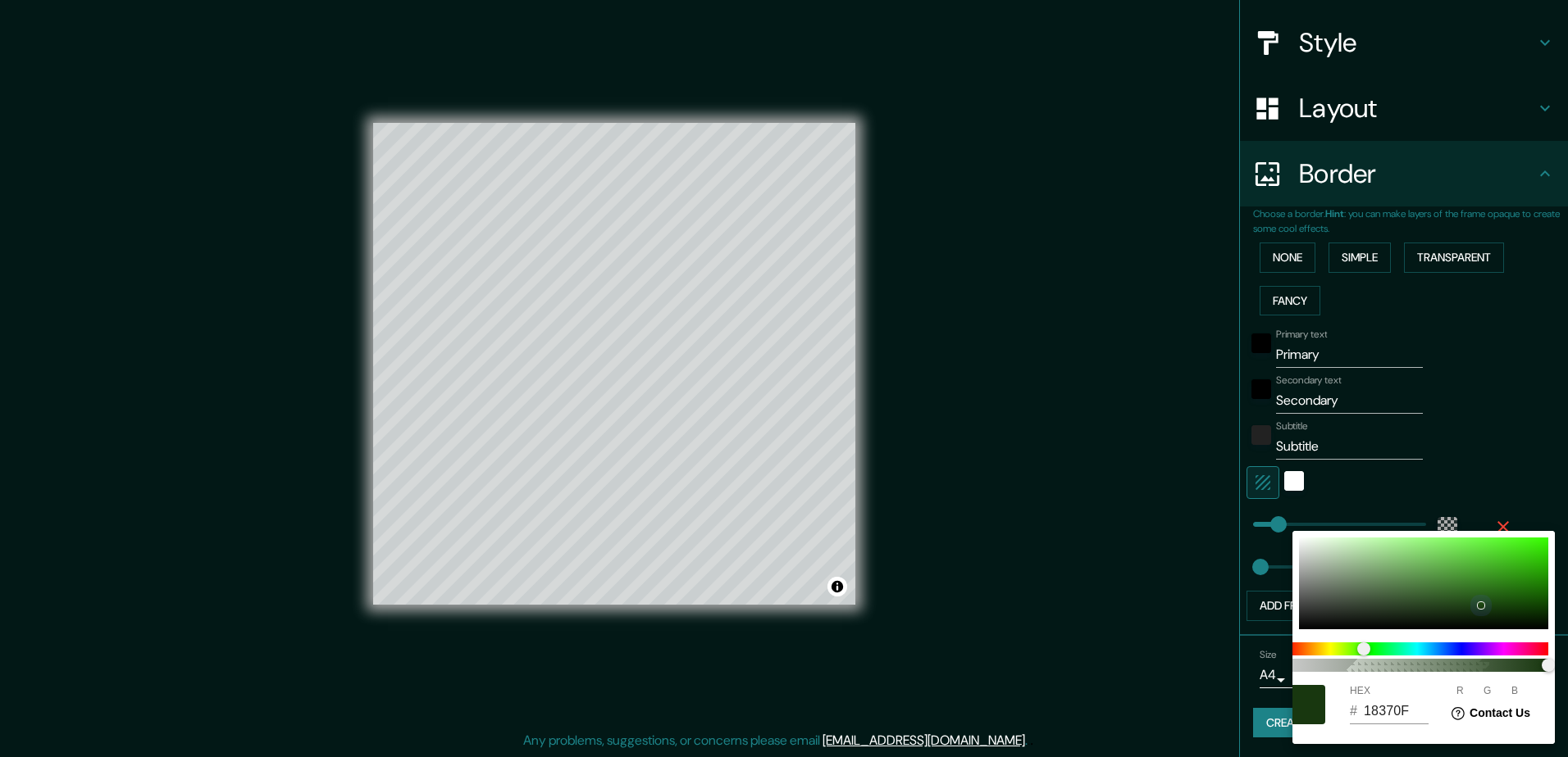
type input "53"
type input "14"
type input "16330E"
type input "22"
type input "51"
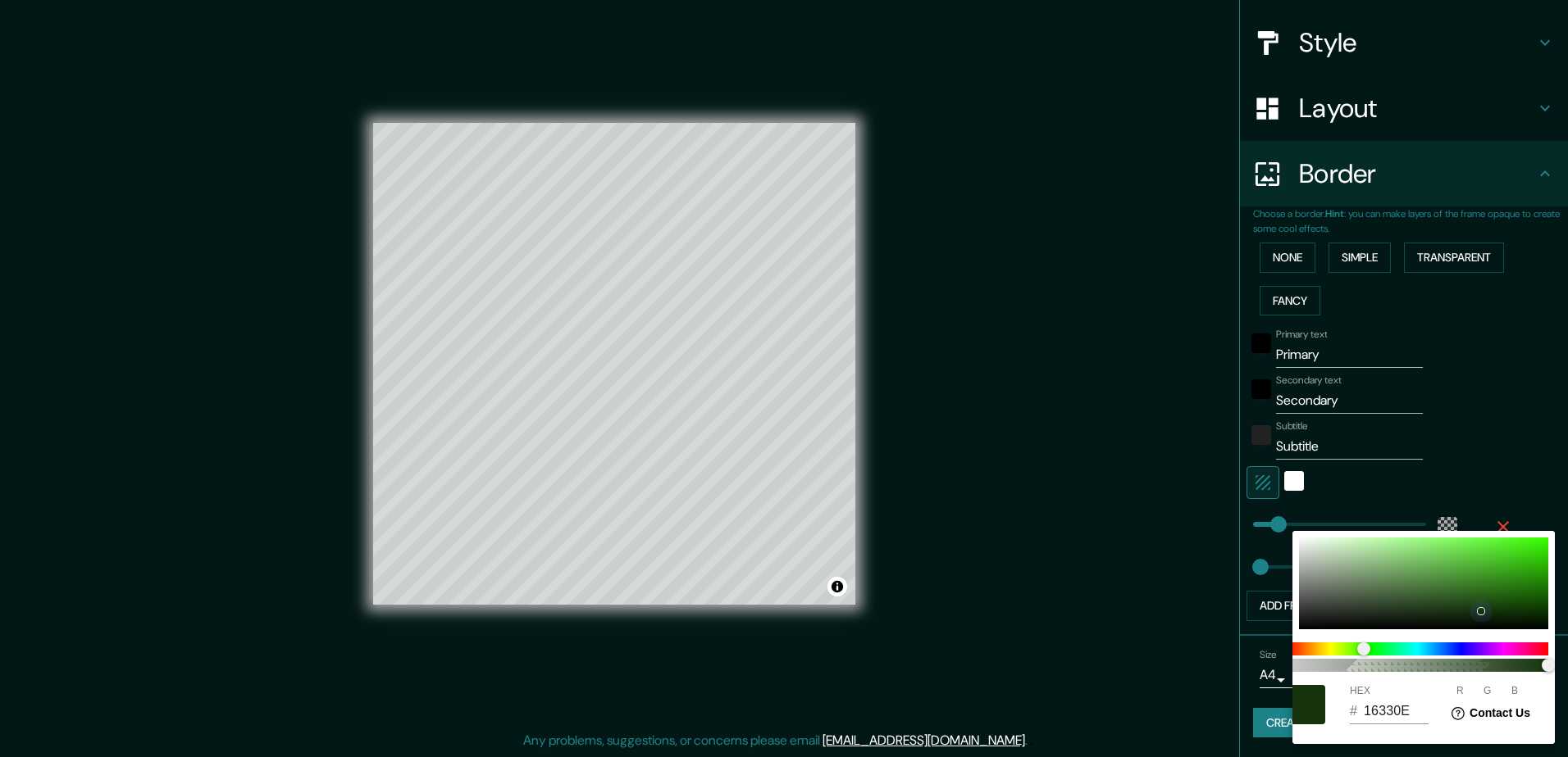
type input "15330D"
type input "21"
type input "13"
type input "14300C"
type input "20"
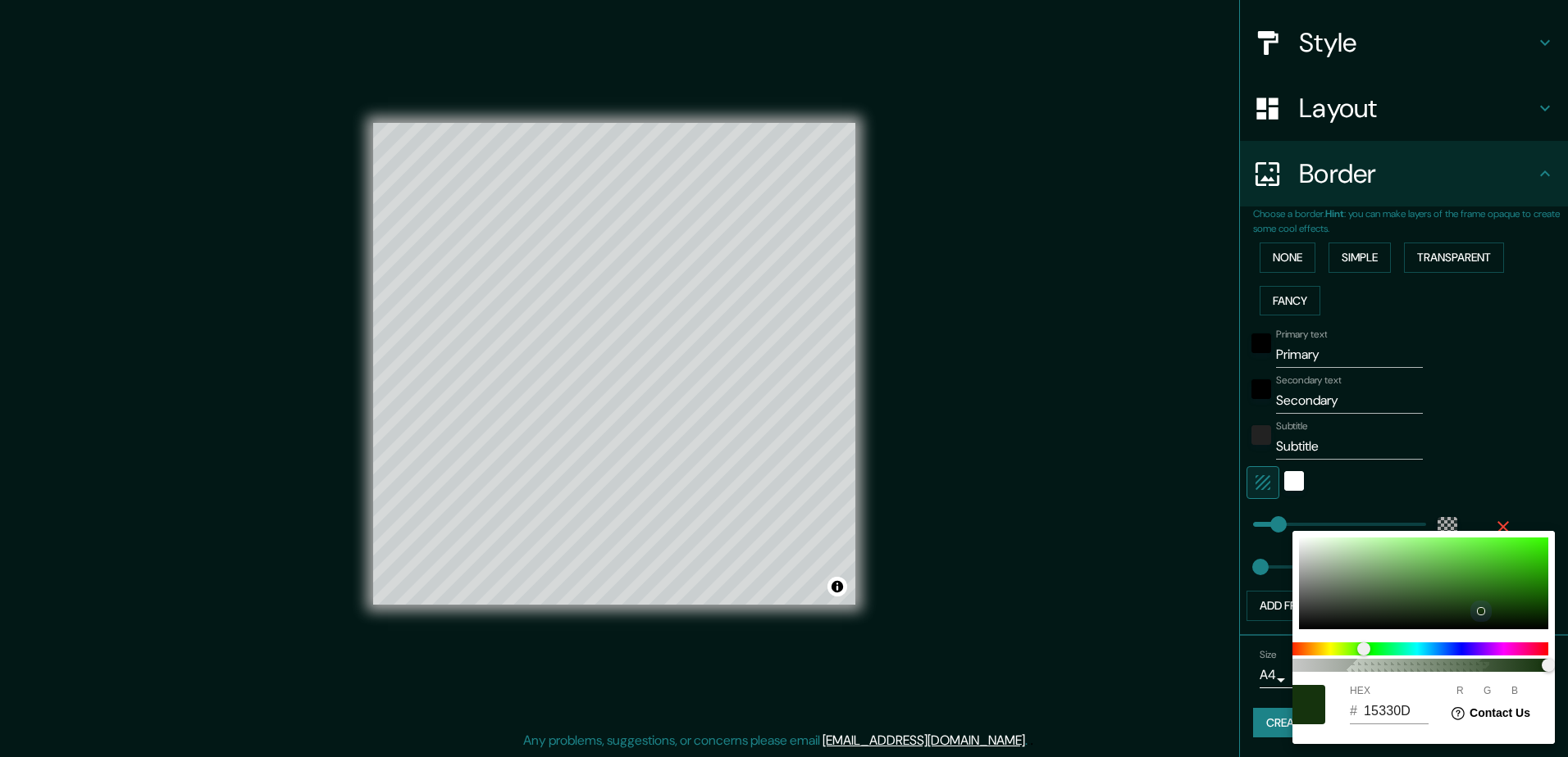
type input "48"
type input "12"
type input "13300B"
type input "19"
type input "11"
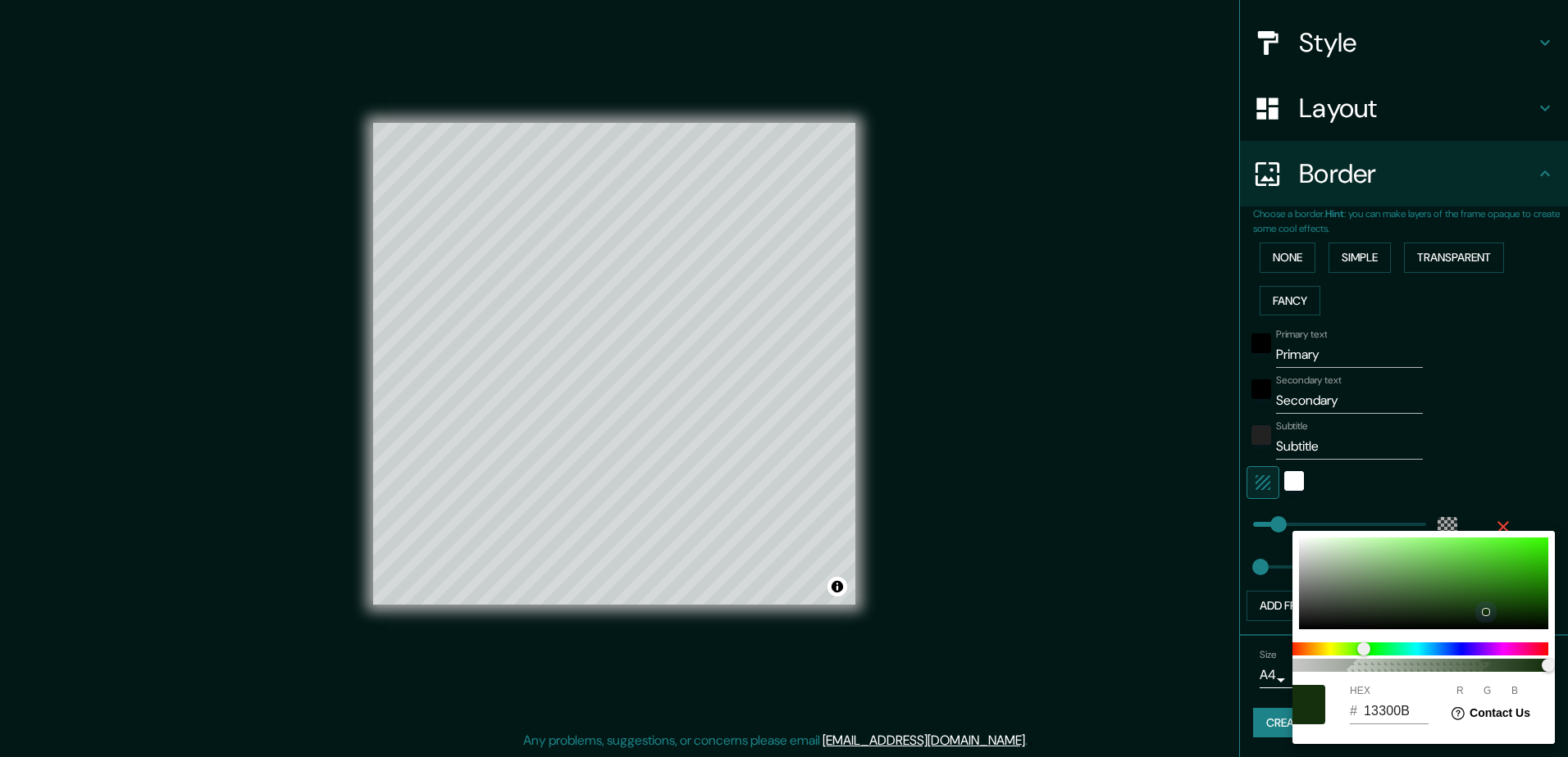
type input "14330B"
type input "20"
type input "51"
type input "15370C"
type input "21"
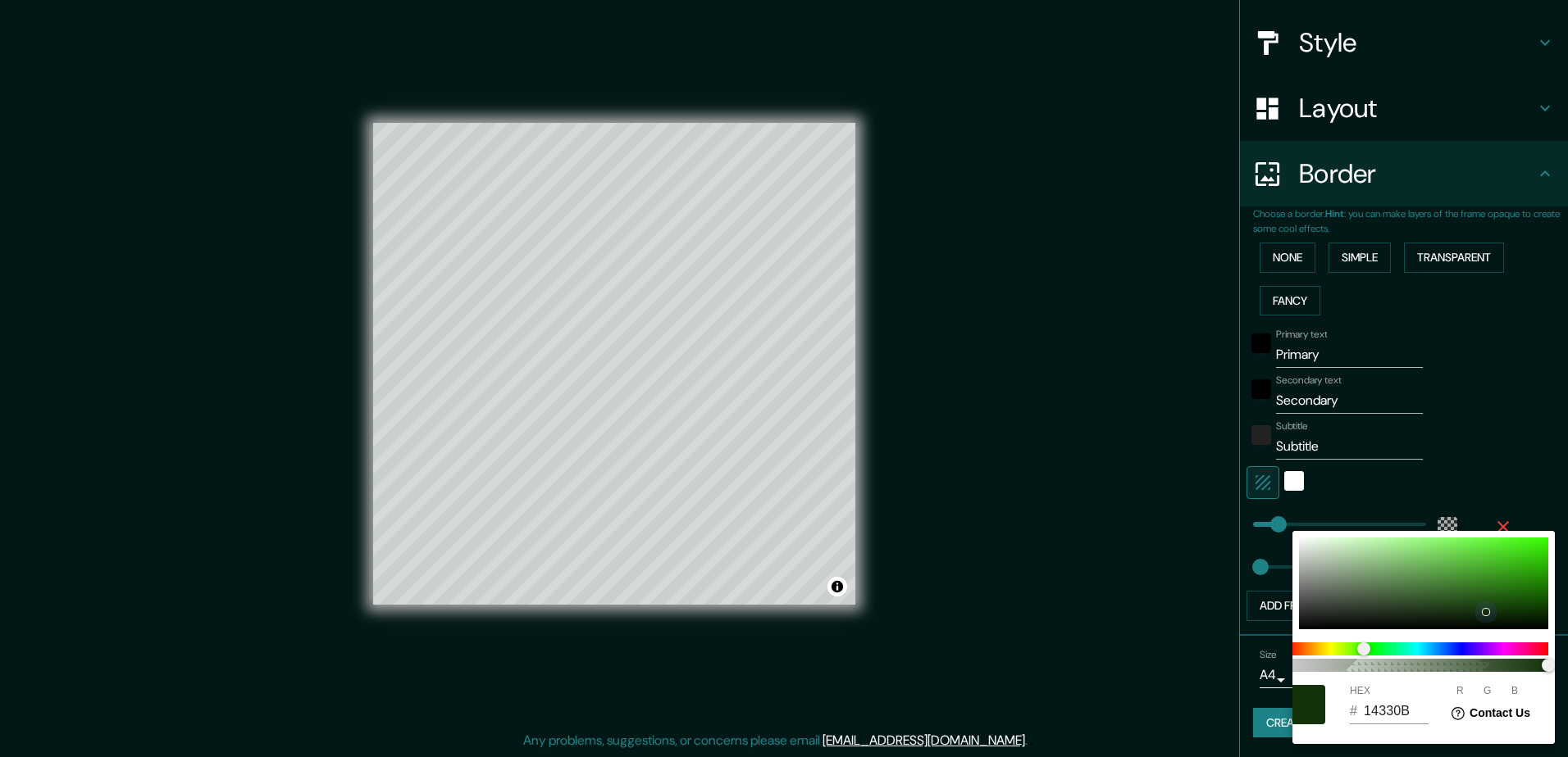
type input "55"
type input "12"
type input "173C0C"
type input "23"
type input "60"
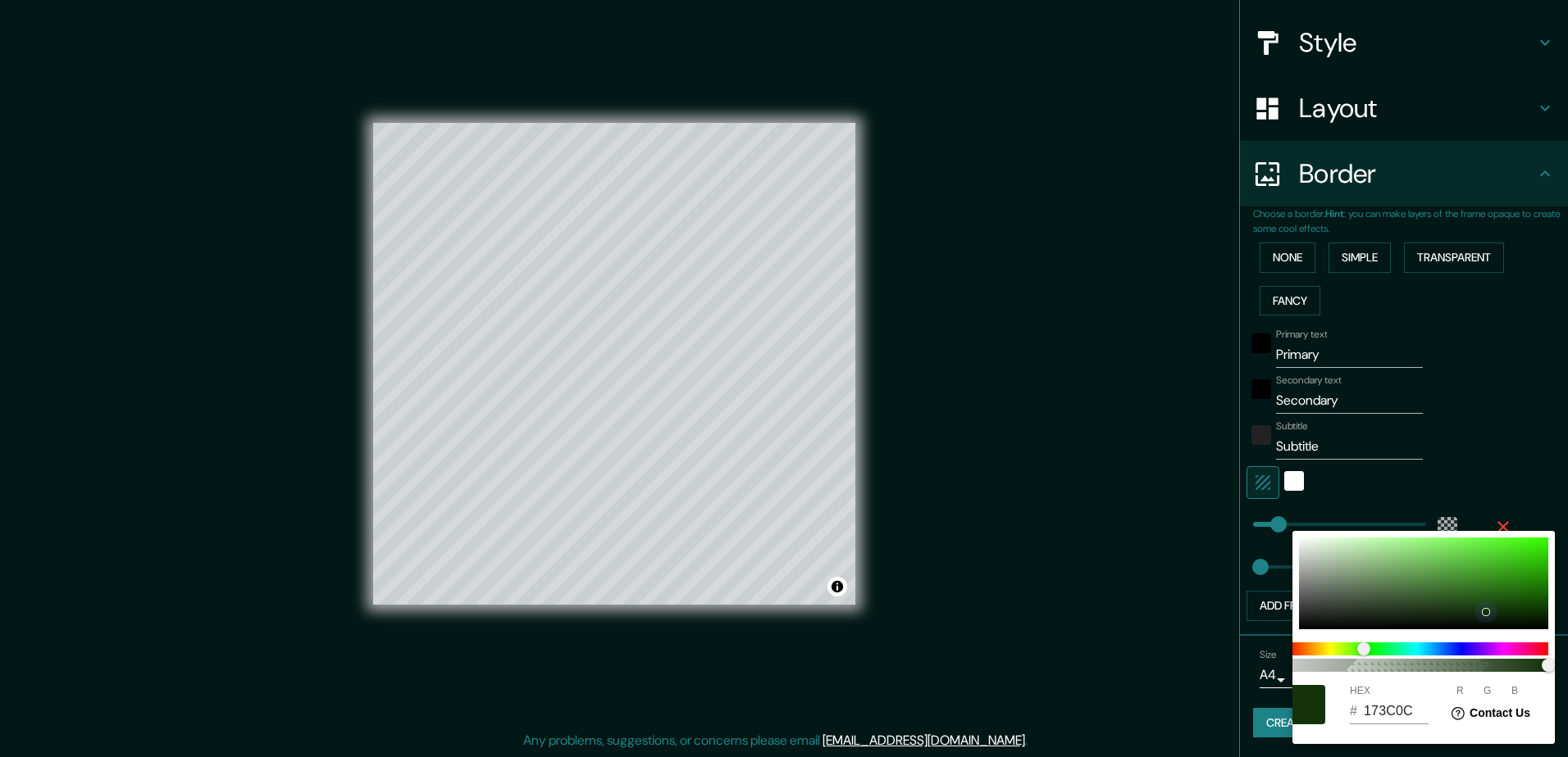
type input "19400D"
type input "25"
type input "64"
type input "13"
type input "1E4C10"
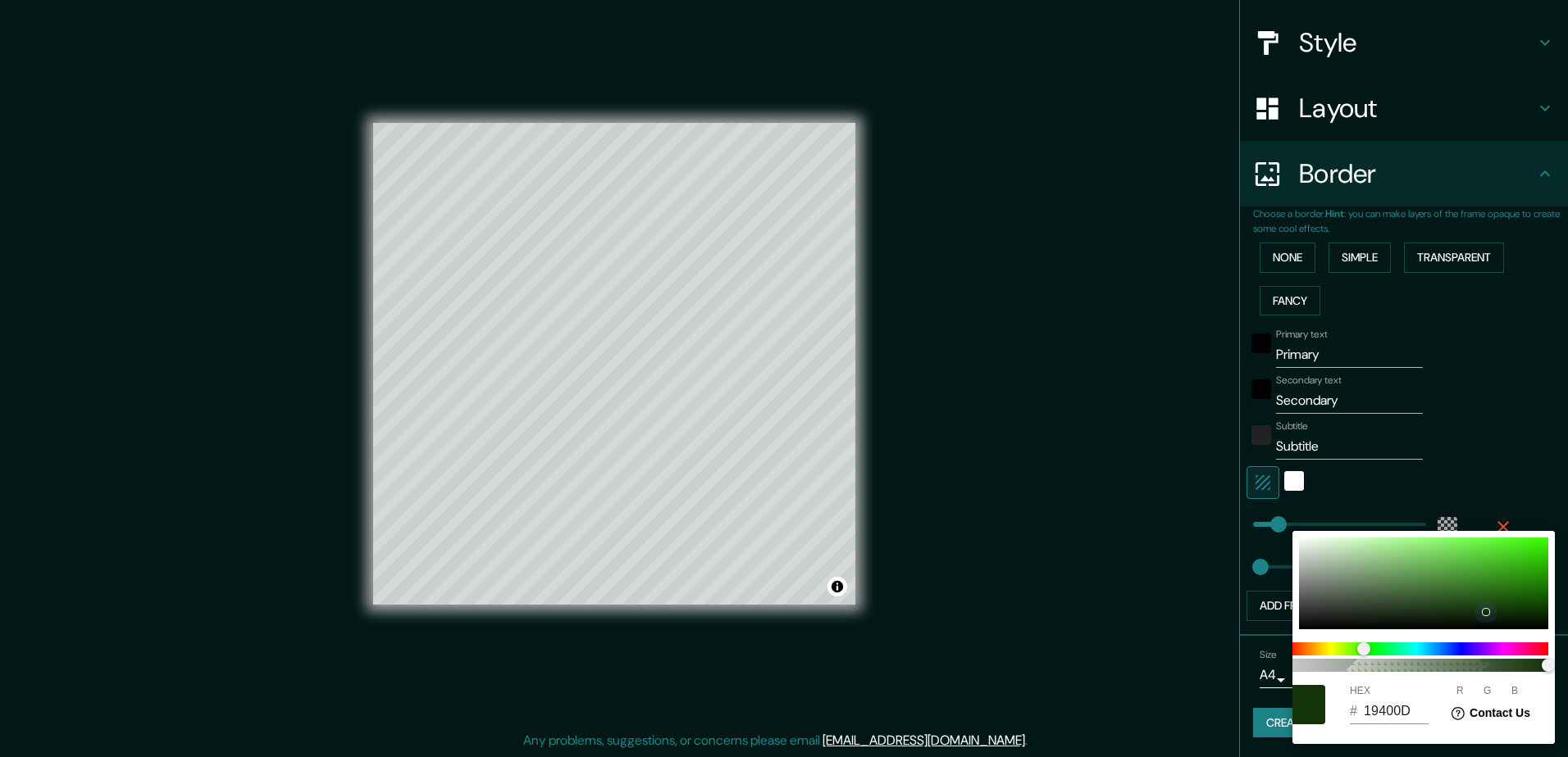
type input "30"
type input "76"
type input "16"
type input "1F4E10"
type input "31"
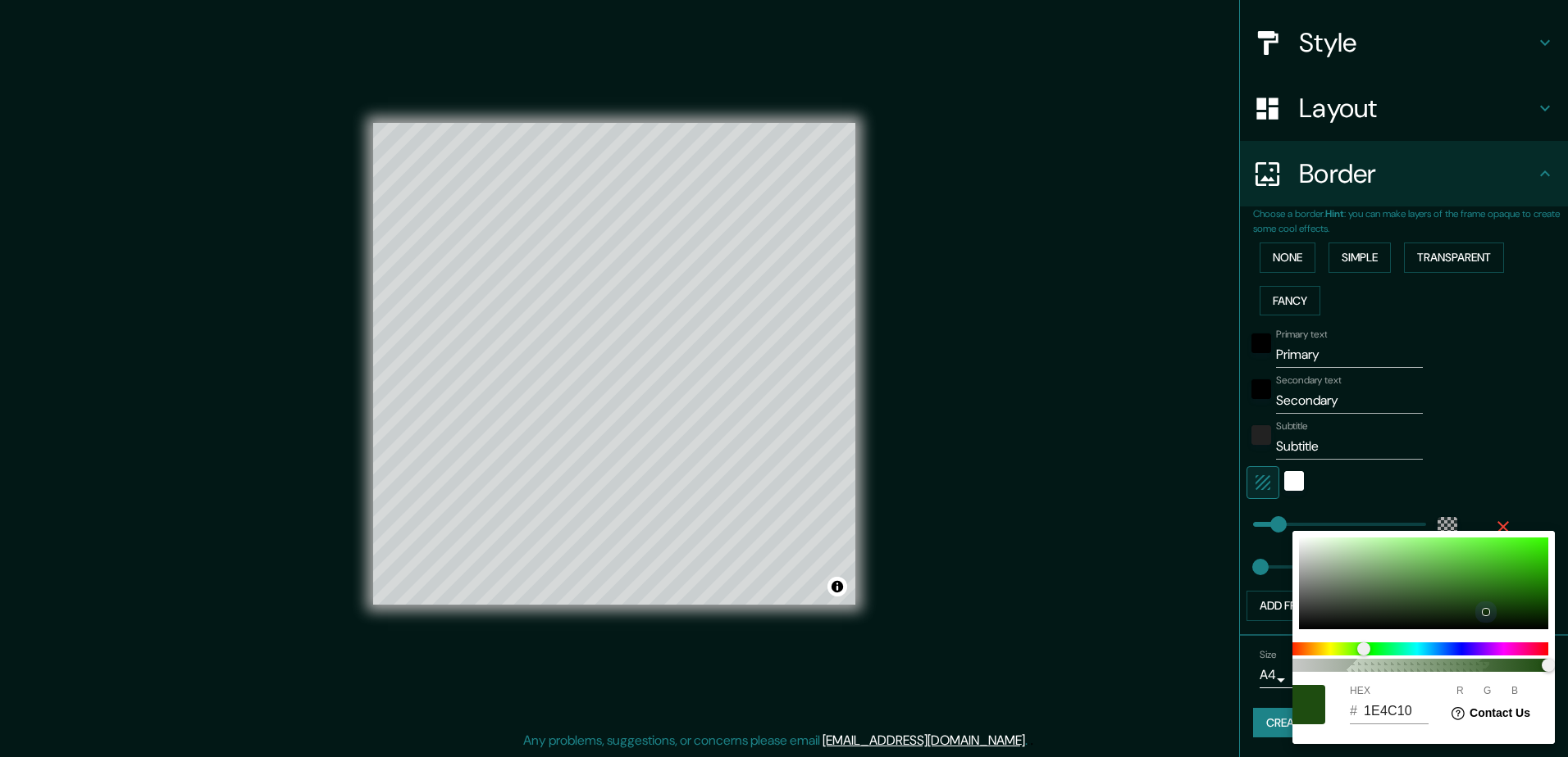
type input "78"
type input "235512"
type input "35"
type input "85"
type input "18"
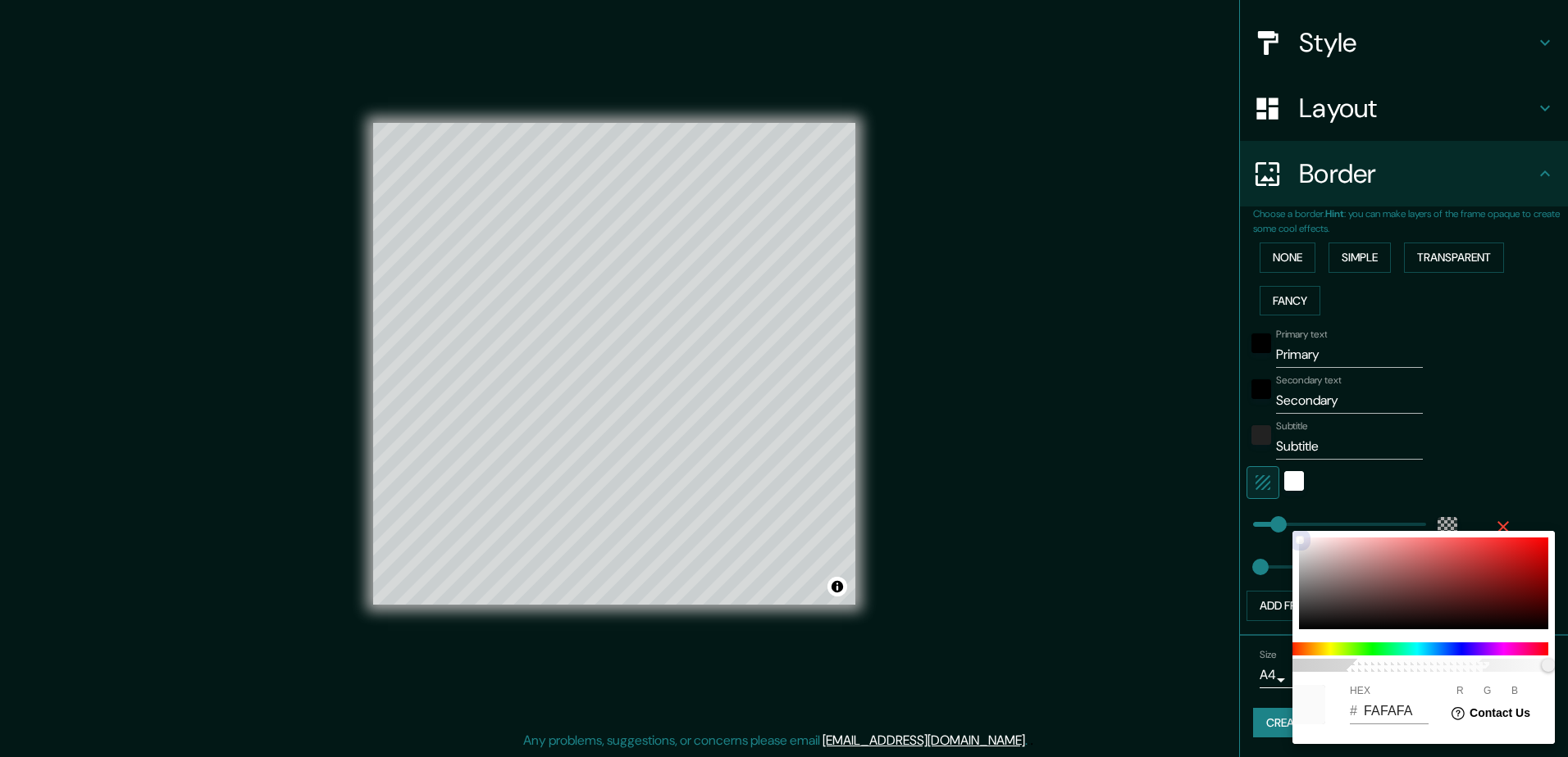
drag, startPoint x: 1475, startPoint y: 562, endPoint x: 1286, endPoint y: 534, distance: 191.1
click at [1286, 534] on div "100 HEX # FAFAFA R 250 G 250 B 250" at bounding box center [784, 378] width 1568 height 757
click at [1526, 463] on div at bounding box center [784, 378] width 1568 height 757
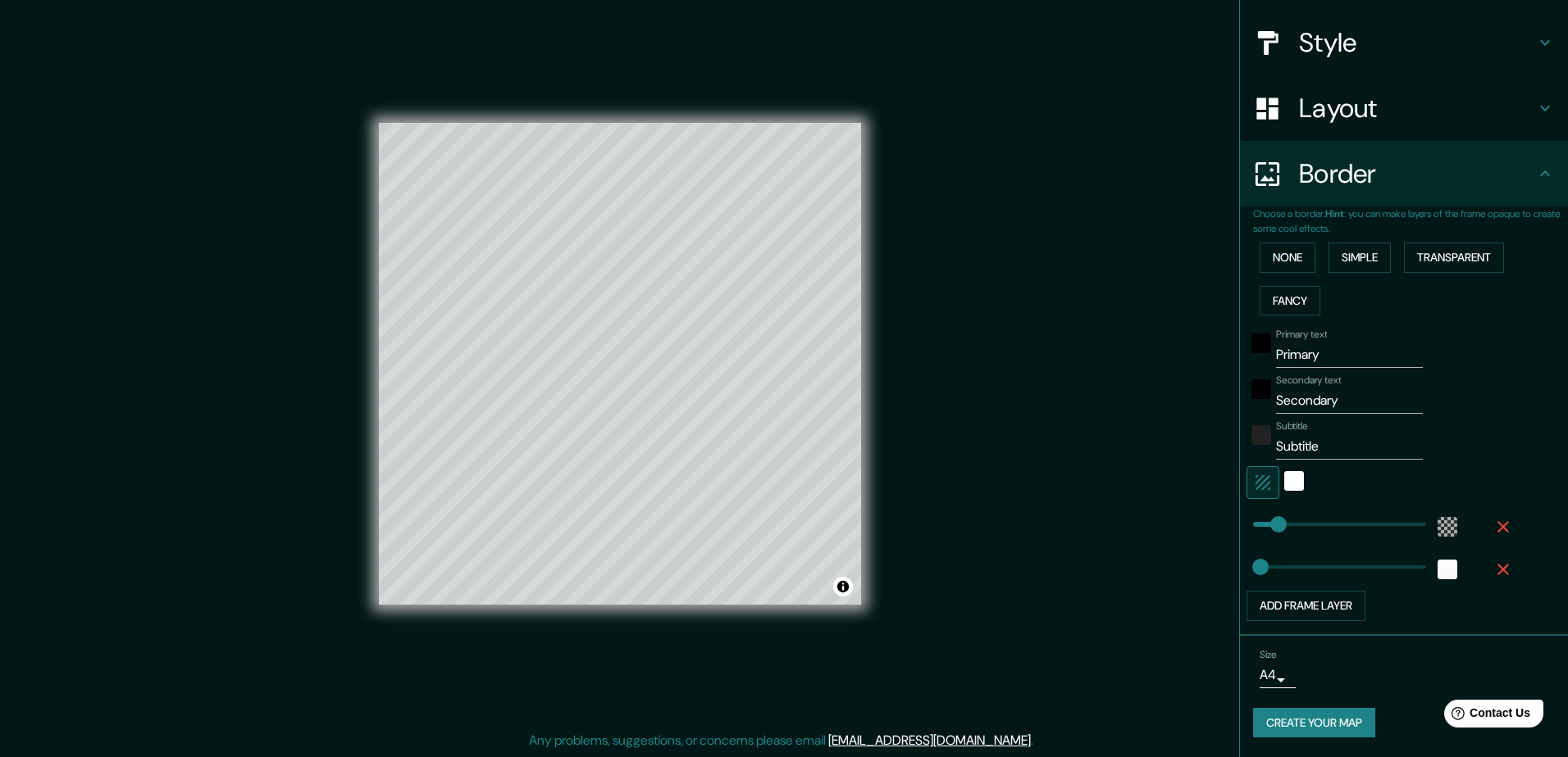
click at [1262, 681] on body "Mappin Location [GEOGRAPHIC_DATA], [GEOGRAPHIC_DATA], [GEOGRAPHIC_DATA] [GEOGRA…" at bounding box center [784, 375] width 1568 height 757
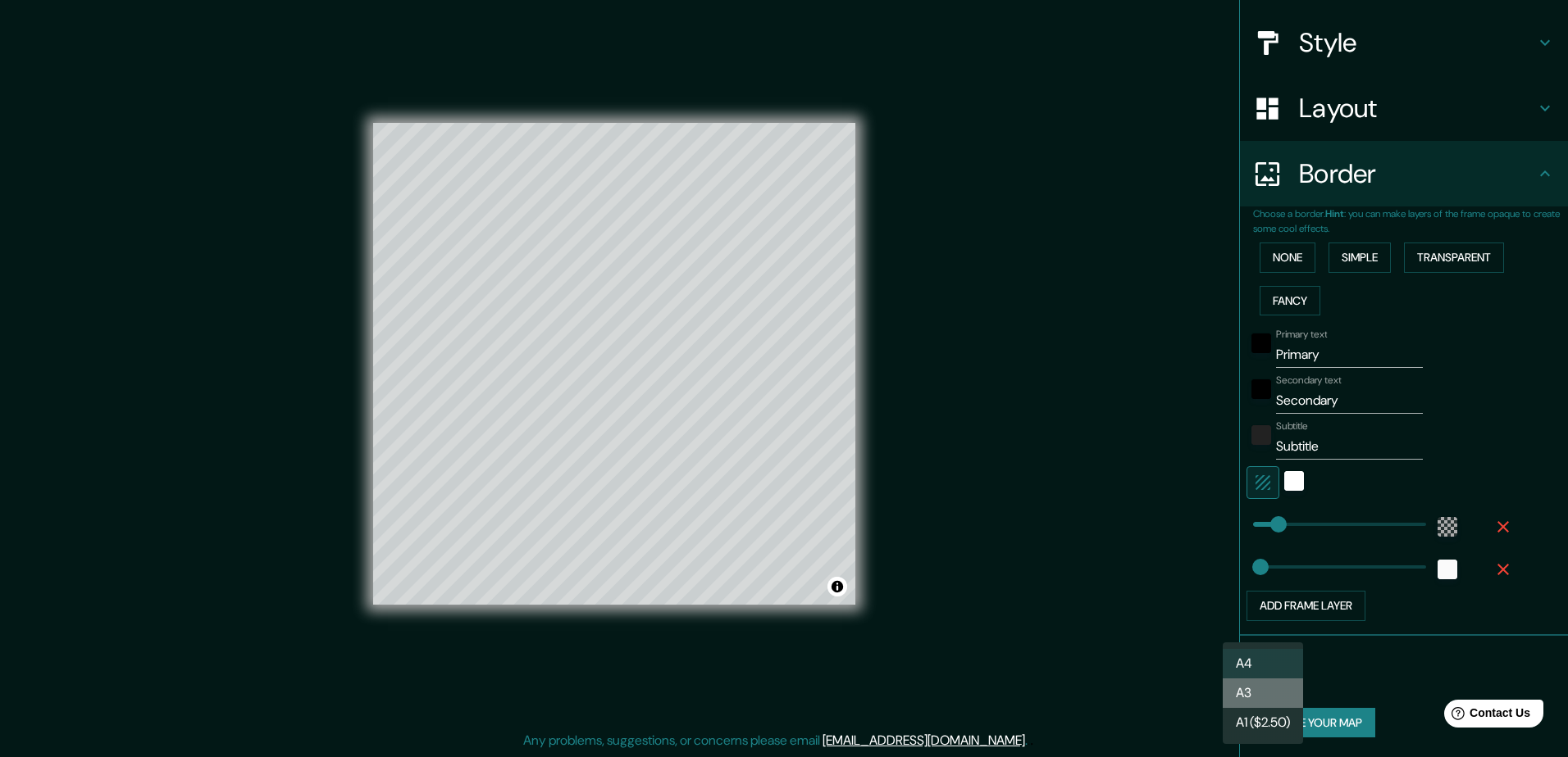
click at [1277, 690] on li "A3" at bounding box center [1262, 693] width 81 height 30
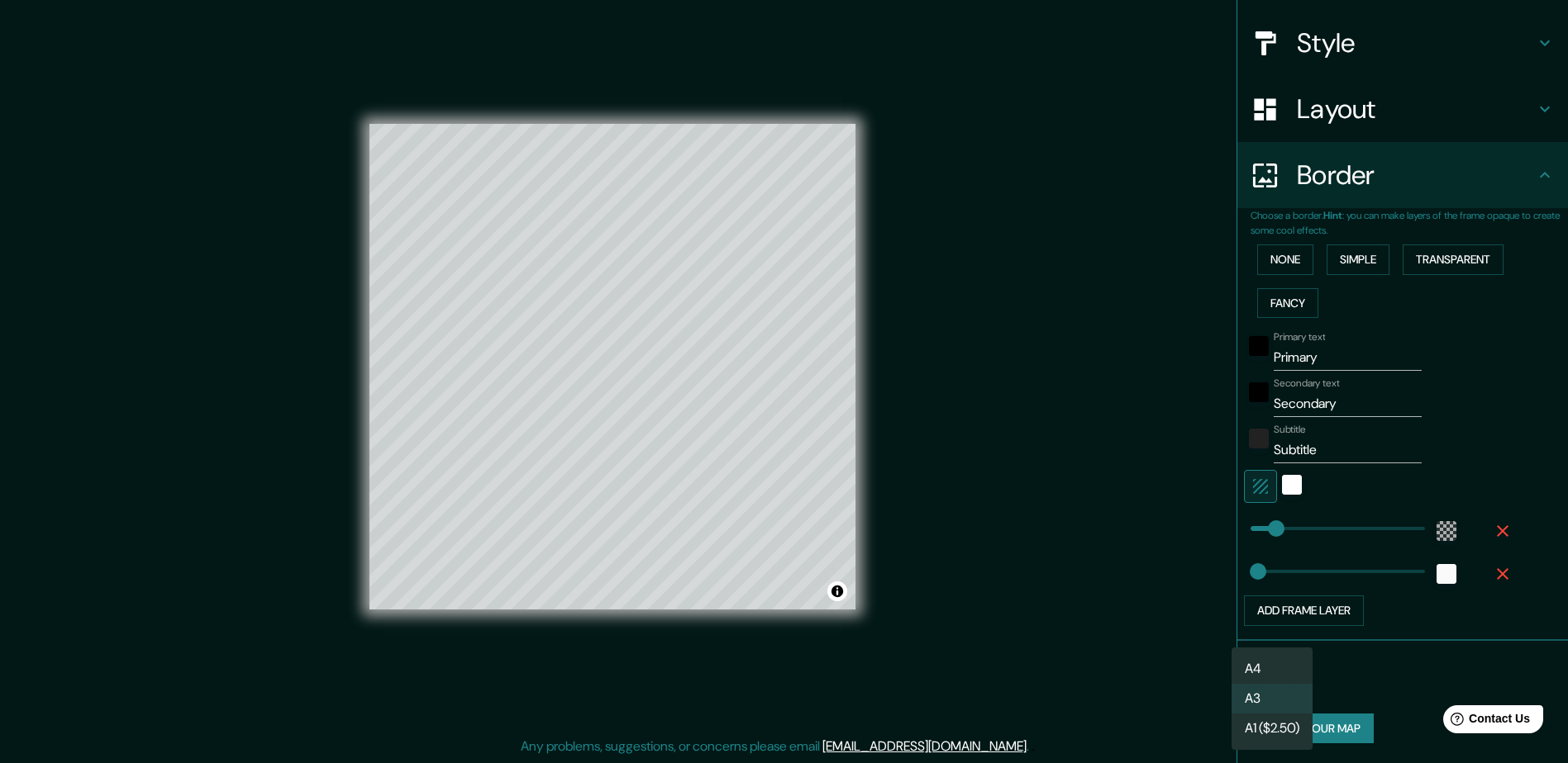
click at [1271, 685] on body "Mappin Location [GEOGRAPHIC_DATA], [GEOGRAPHIC_DATA], [GEOGRAPHIC_DATA] [GEOGRA…" at bounding box center [784, 378] width 1568 height 763
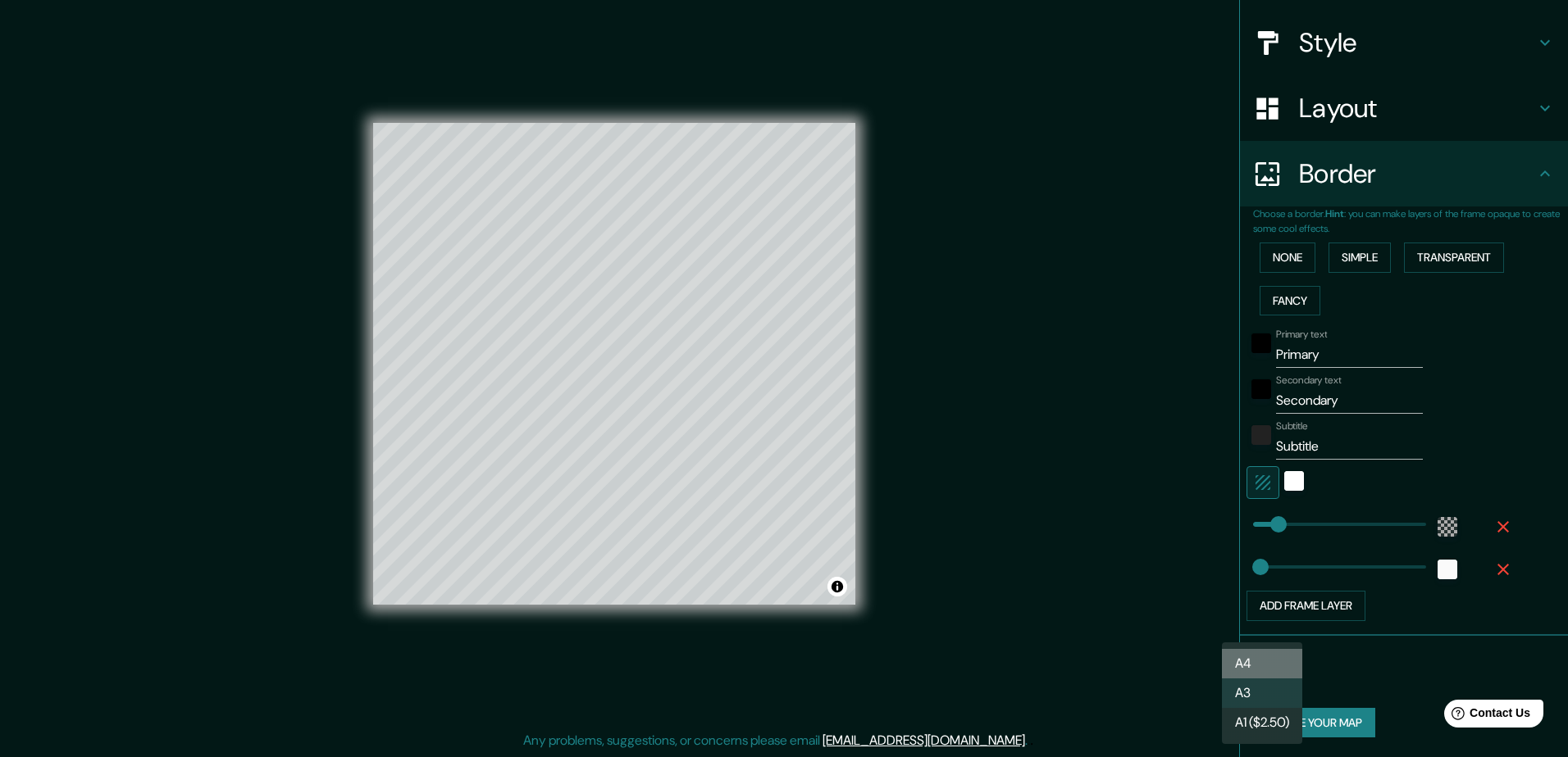
click at [1271, 652] on li "A4" at bounding box center [1261, 664] width 81 height 30
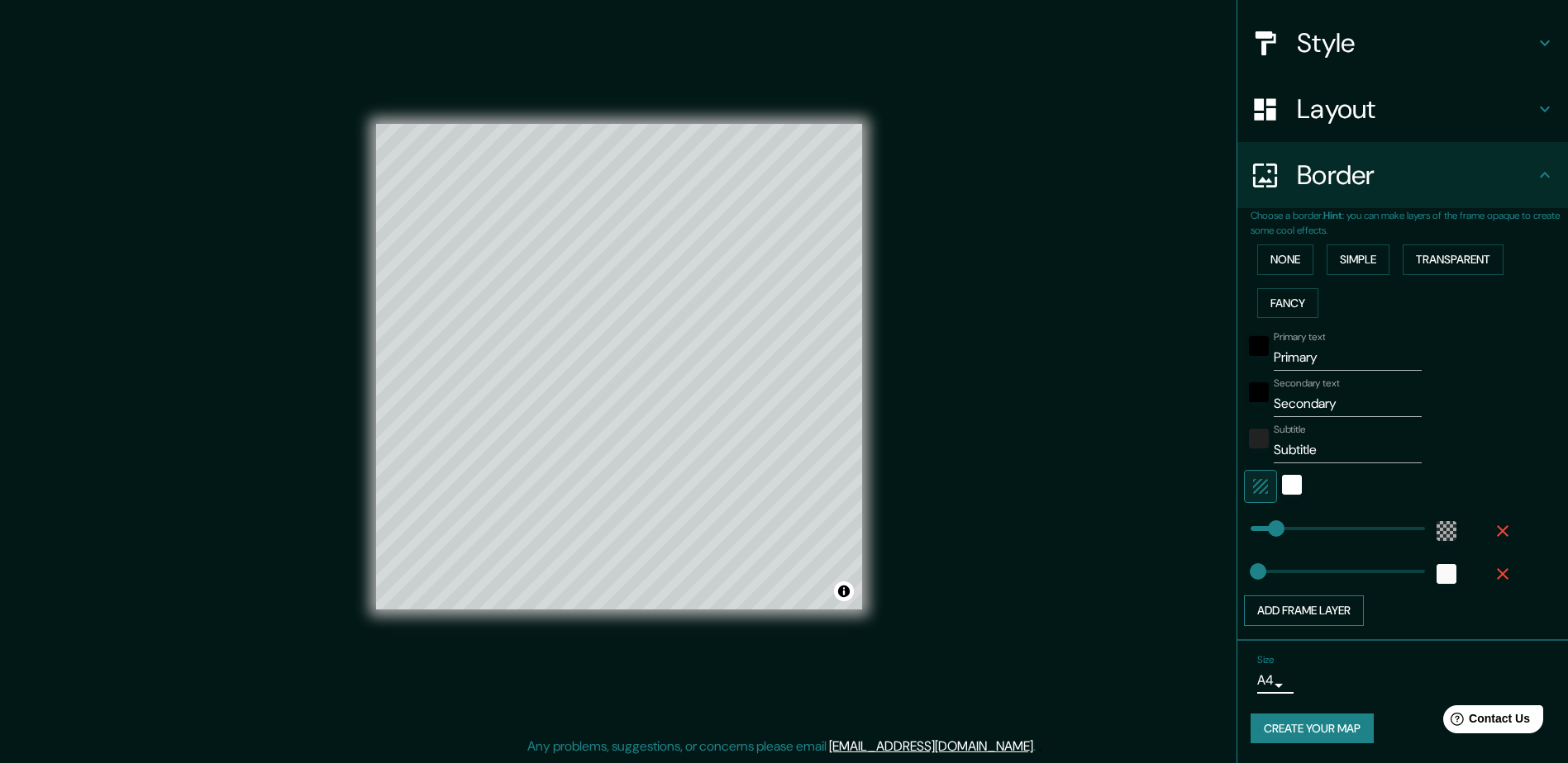
click at [1310, 611] on button "Add frame layer" at bounding box center [1304, 611] width 120 height 31
click at [1318, 660] on button "Add frame layer" at bounding box center [1304, 654] width 120 height 31
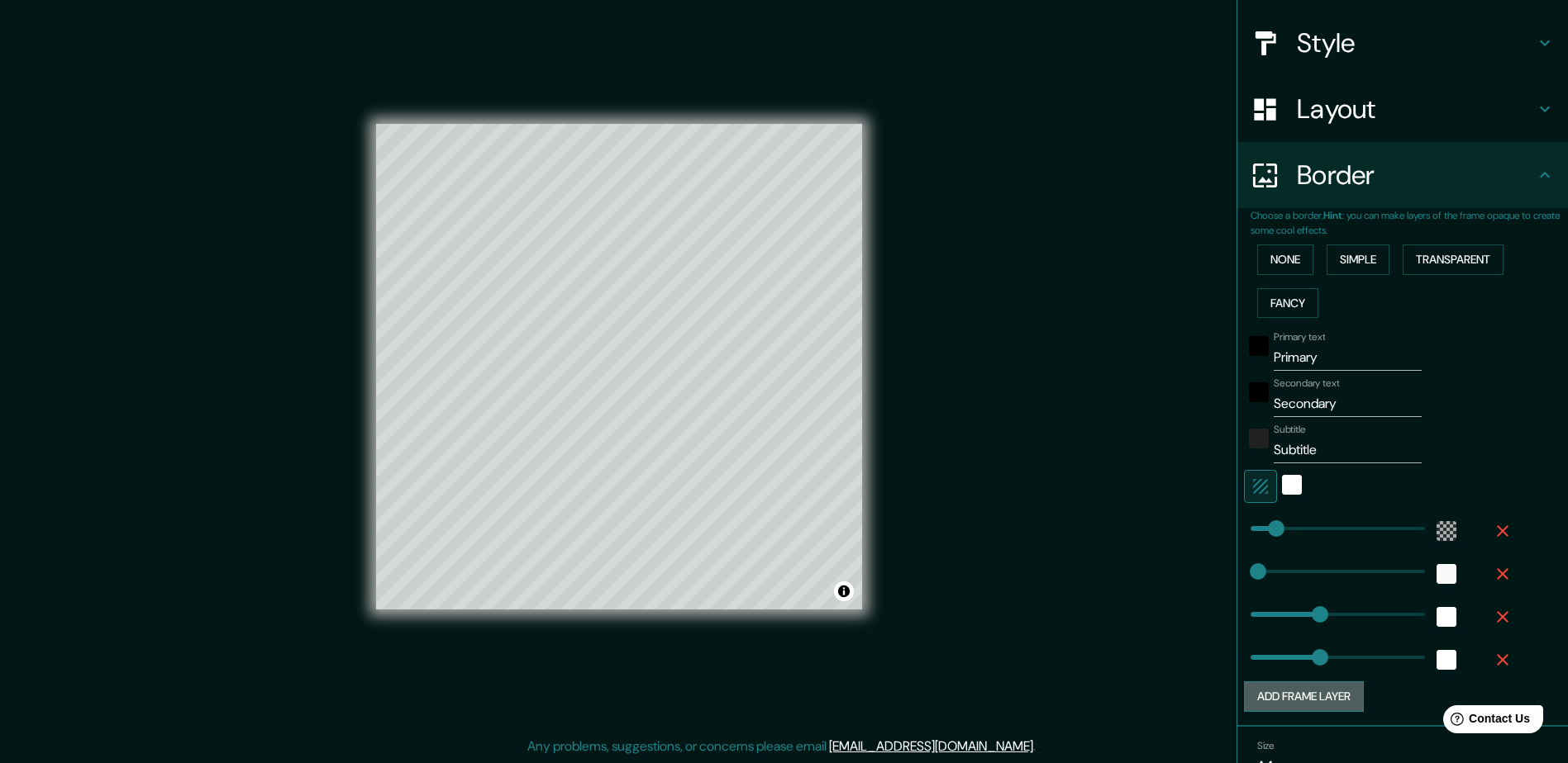
click at [1319, 703] on button "Add frame layer" at bounding box center [1304, 697] width 120 height 31
click at [1493, 610] on icon "button" at bounding box center [1502, 617] width 20 height 20
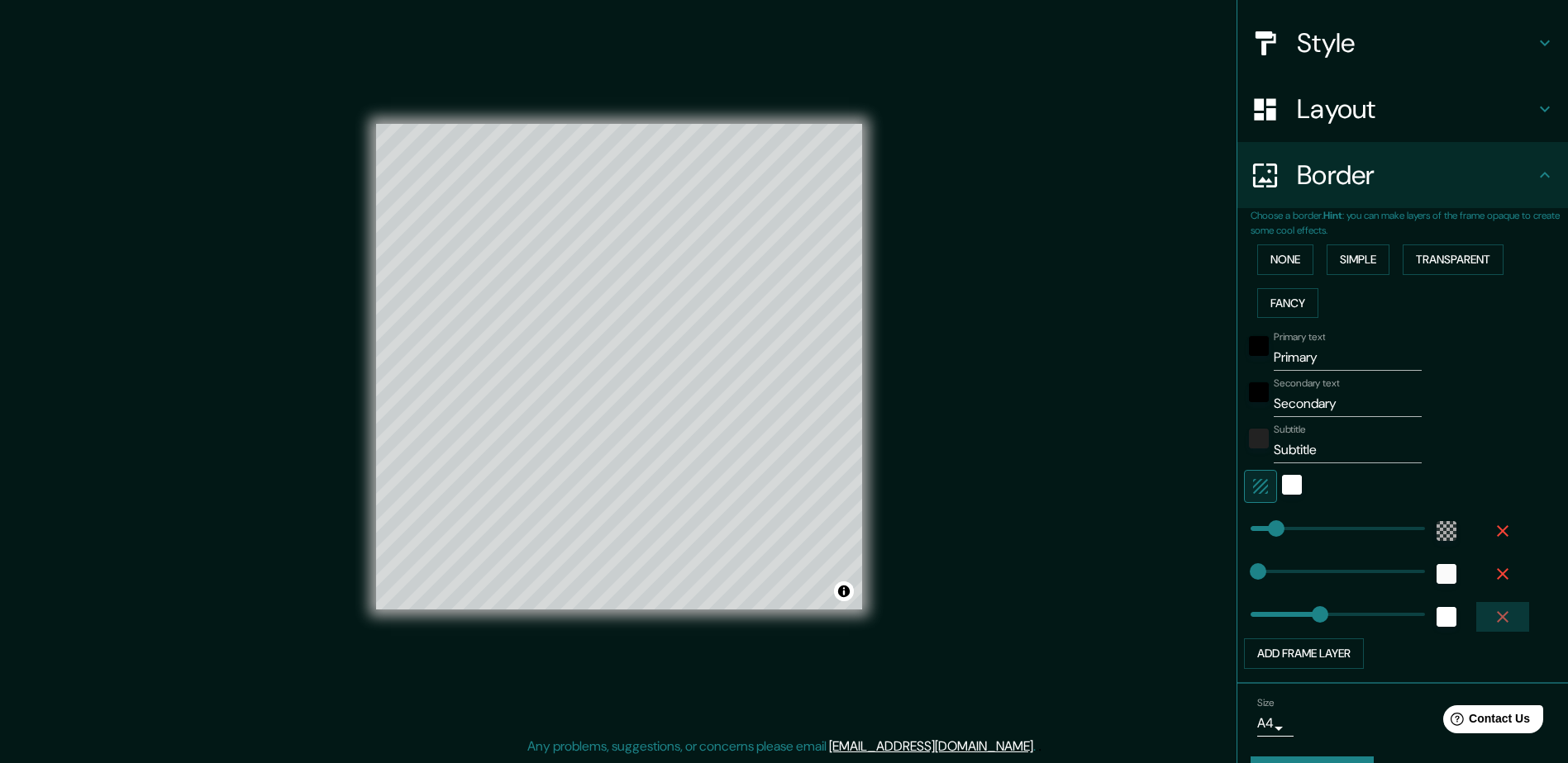
click at [1493, 610] on icon "button" at bounding box center [1502, 617] width 20 height 20
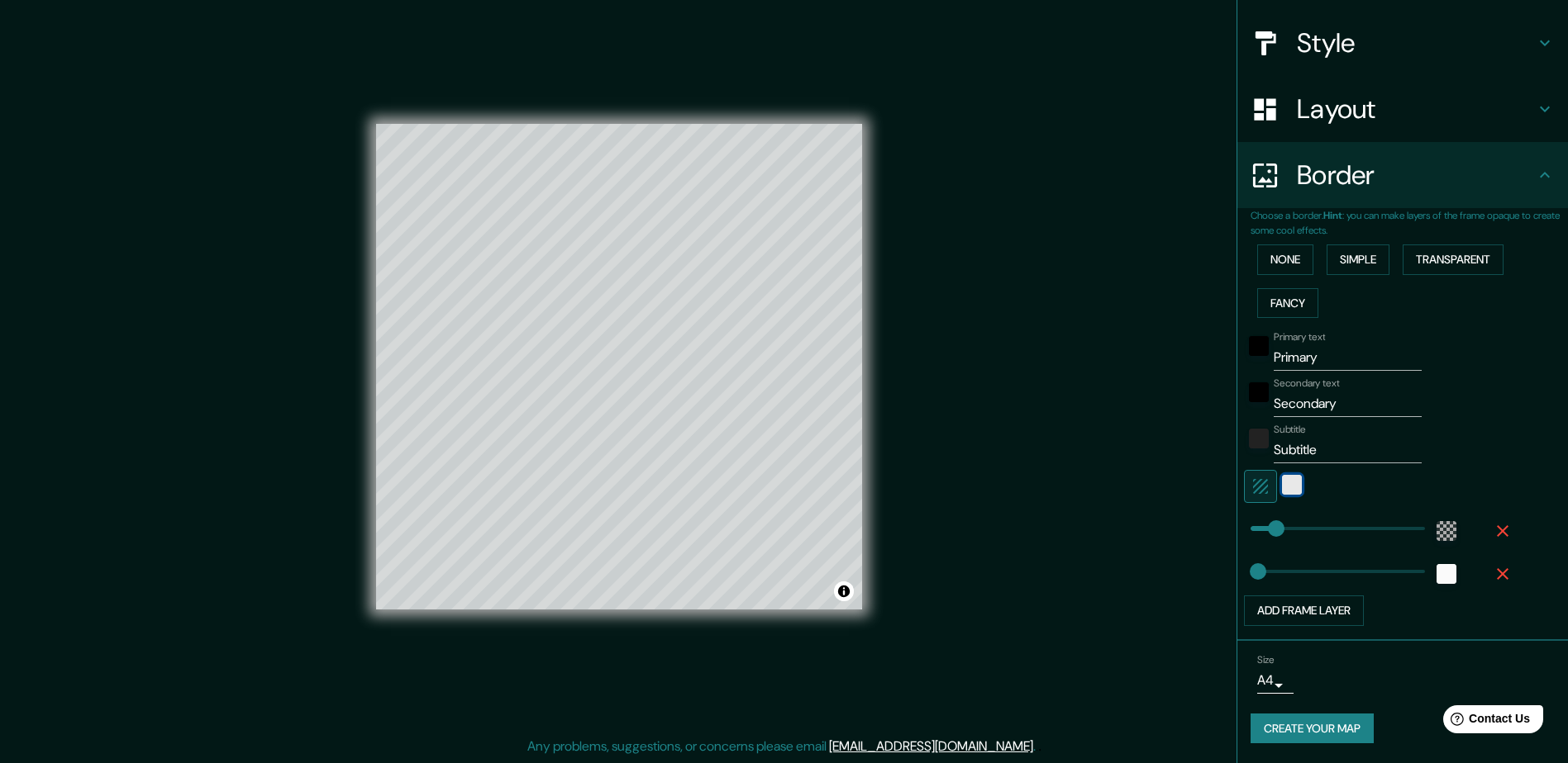
click at [1283, 483] on div "white" at bounding box center [1291, 485] width 20 height 20
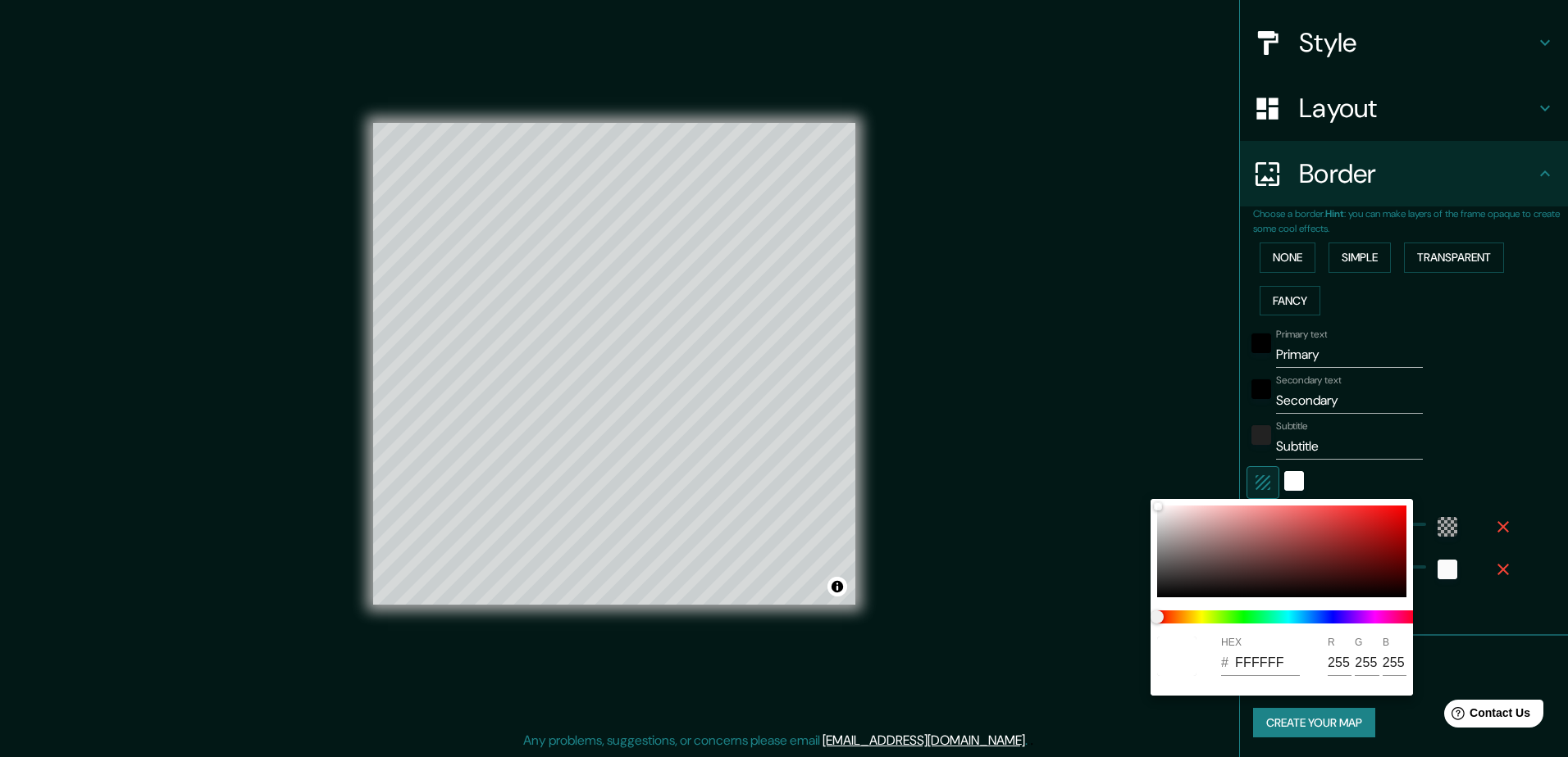
click at [1290, 488] on div at bounding box center [784, 378] width 1568 height 757
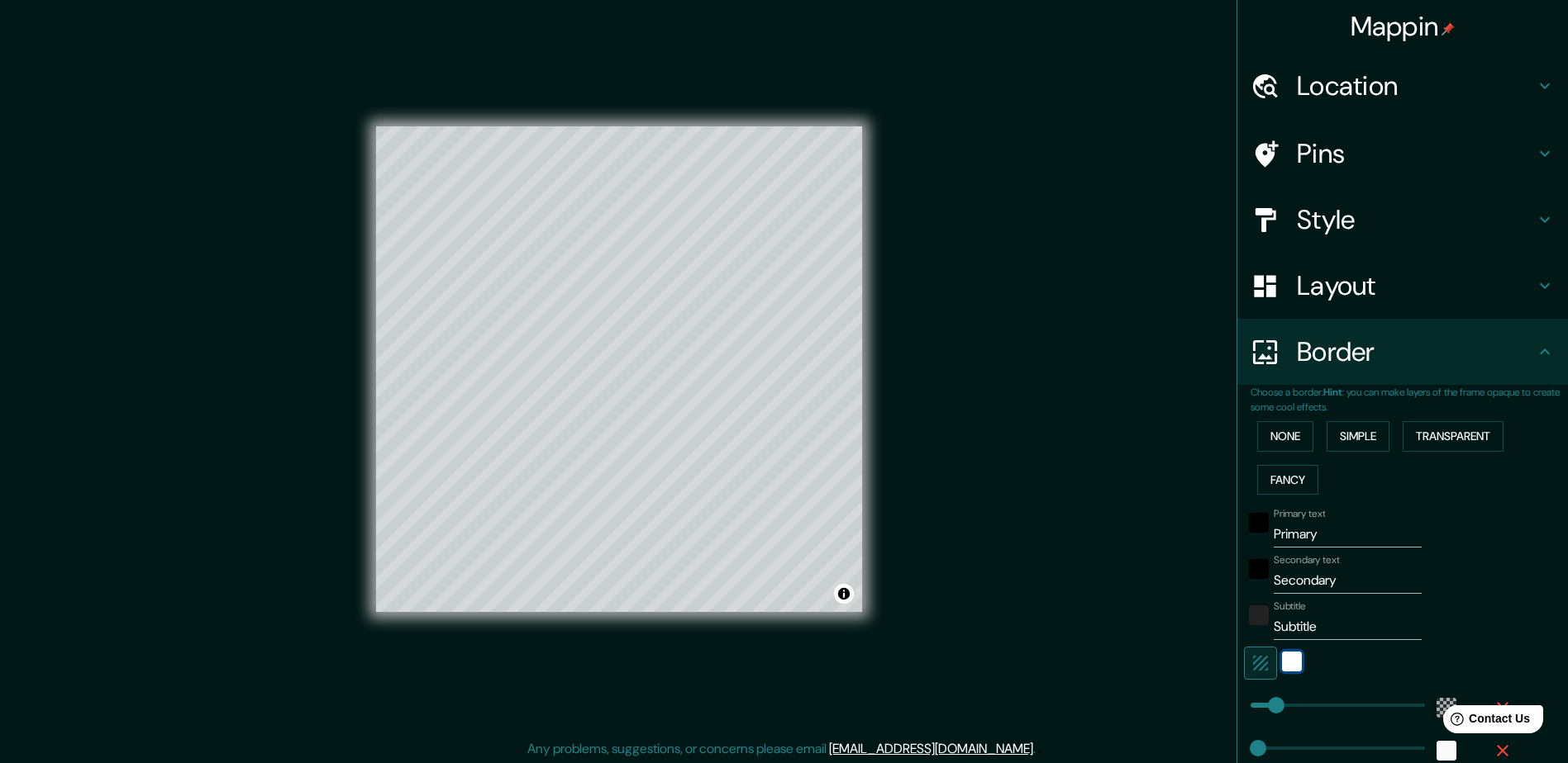
scroll to position [0, 0]
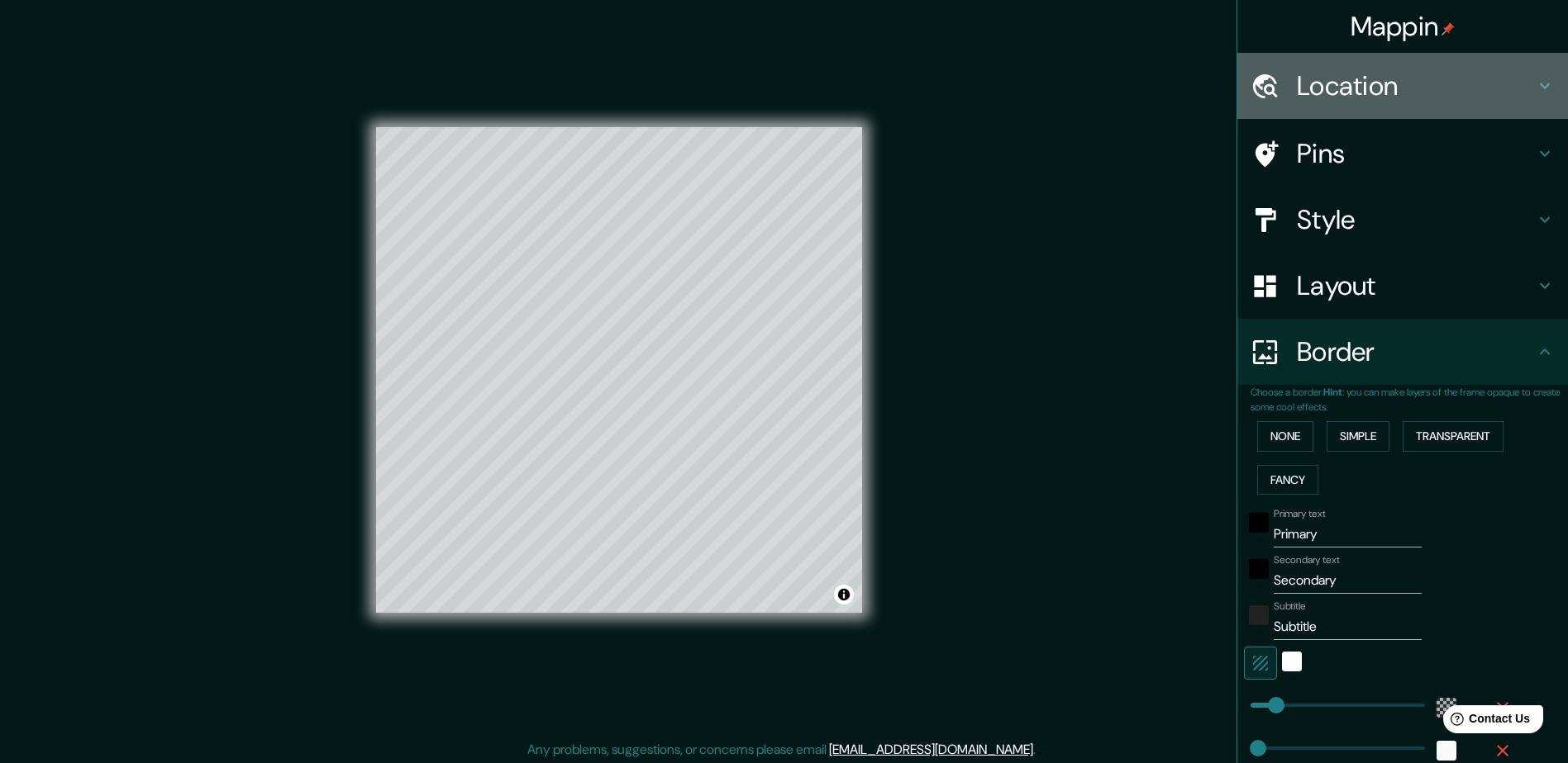
click at [1401, 75] on h4 "Location" at bounding box center [1416, 86] width 238 height 33
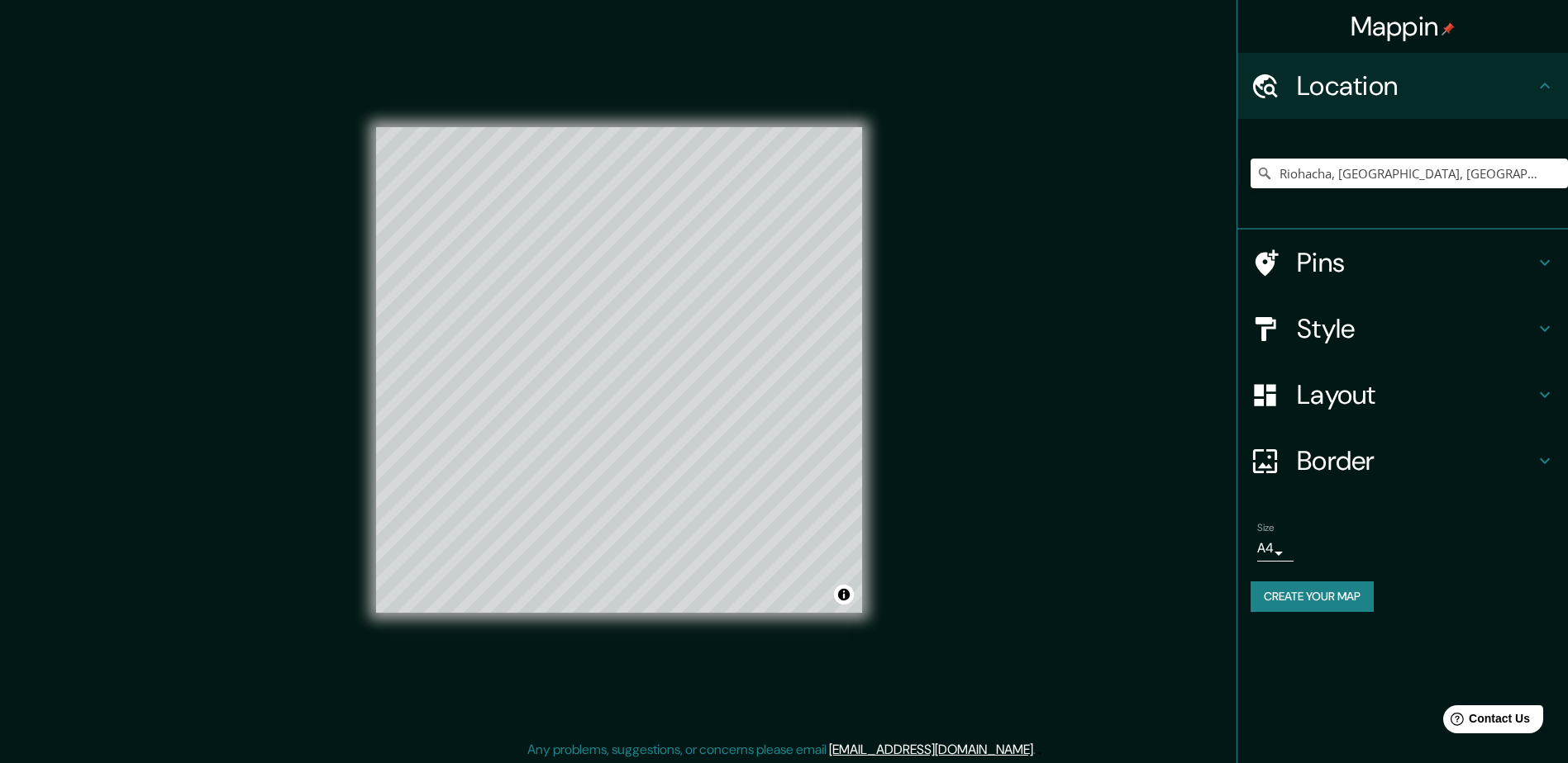
click at [1403, 92] on h4 "Location" at bounding box center [1416, 86] width 238 height 33
click at [1537, 99] on div "Location" at bounding box center [1403, 86] width 331 height 66
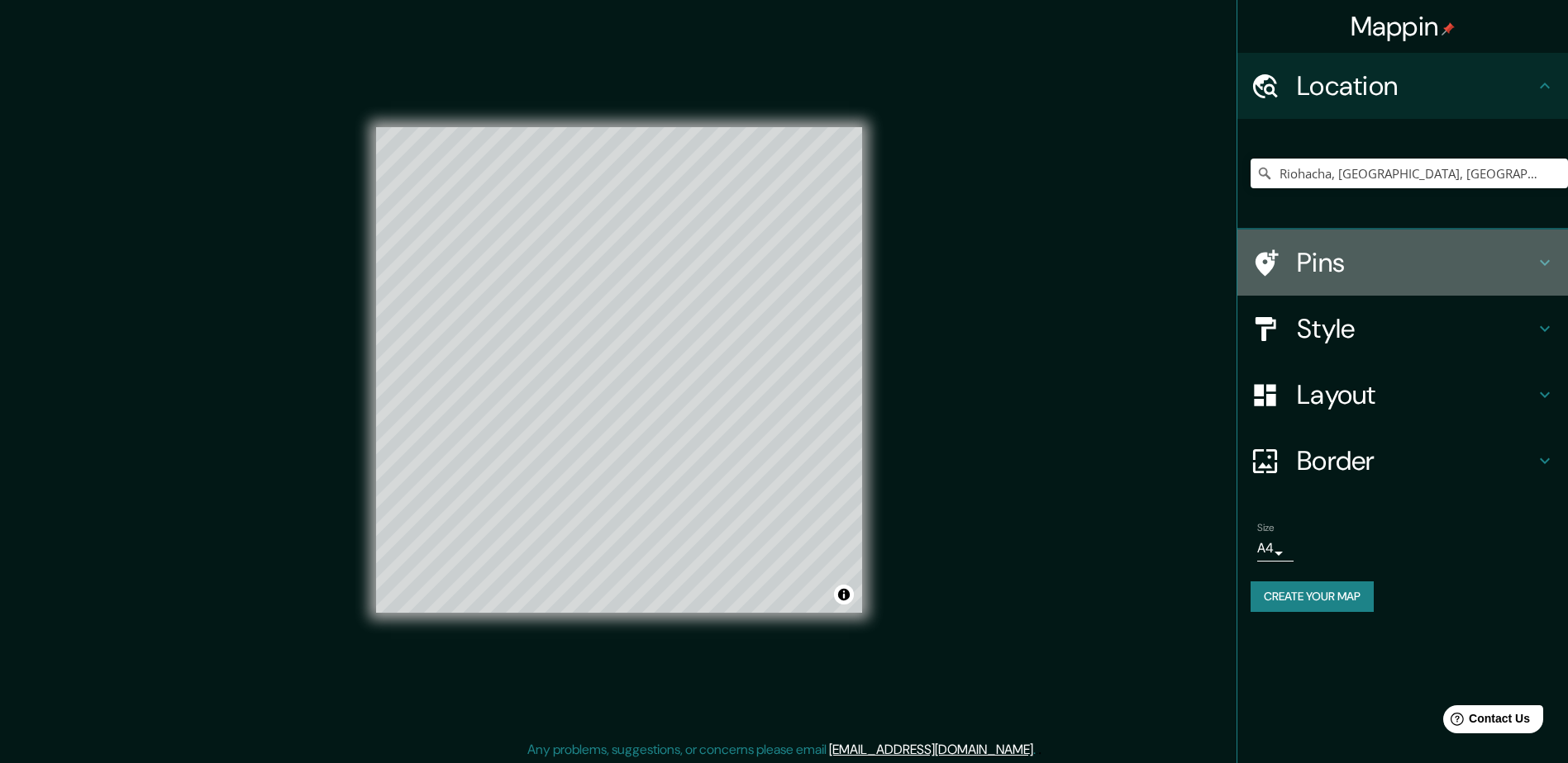
click at [1438, 260] on h4 "Pins" at bounding box center [1416, 262] width 238 height 33
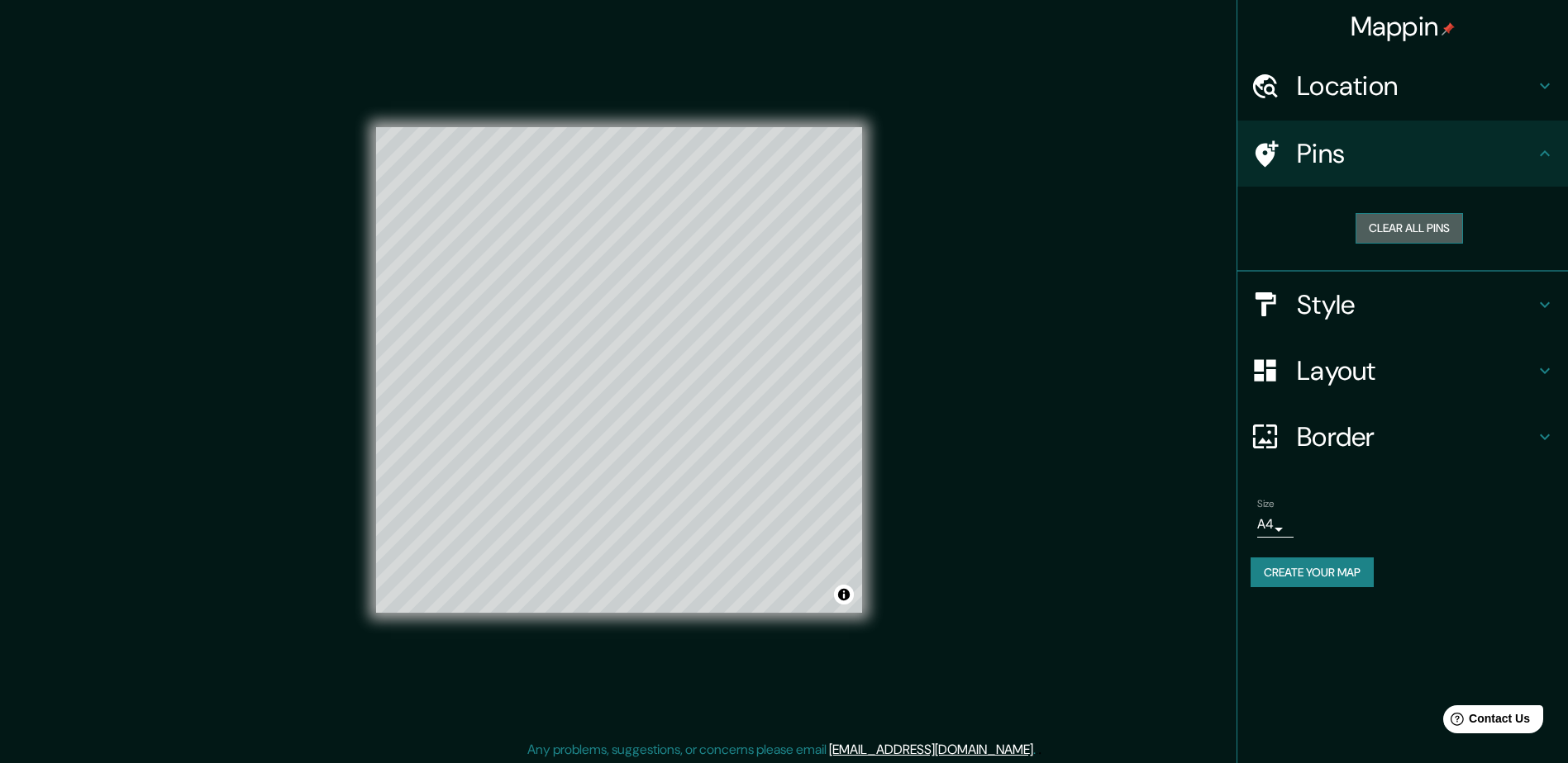
click at [1421, 242] on button "Clear all pins" at bounding box center [1409, 229] width 107 height 31
drag, startPoint x: 645, startPoint y: 355, endPoint x: 627, endPoint y: 355, distance: 18.0
click at [627, 355] on div at bounding box center [627, 349] width 13 height 13
click at [1422, 230] on button "Clear all pins" at bounding box center [1409, 229] width 107 height 31
click at [1445, 313] on h4 "Style" at bounding box center [1416, 305] width 238 height 33
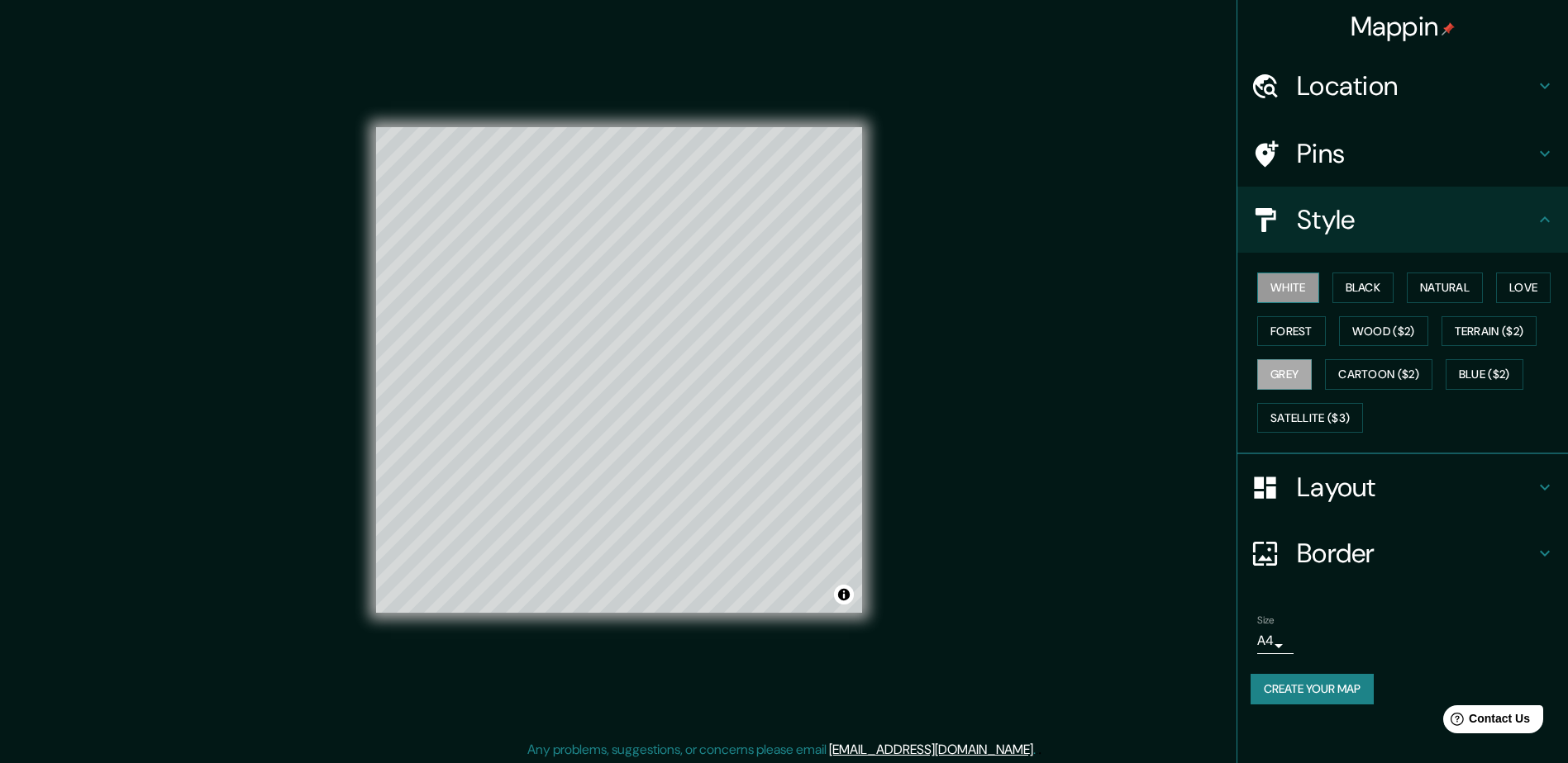
click at [1297, 290] on button "White" at bounding box center [1288, 288] width 62 height 31
click at [1356, 340] on button "Wood ($2)" at bounding box center [1384, 332] width 89 height 31
click at [1296, 340] on button "Forest" at bounding box center [1291, 332] width 69 height 31
click at [1291, 375] on button "Grey" at bounding box center [1284, 375] width 55 height 31
click at [1299, 319] on button "Forest" at bounding box center [1291, 332] width 69 height 31
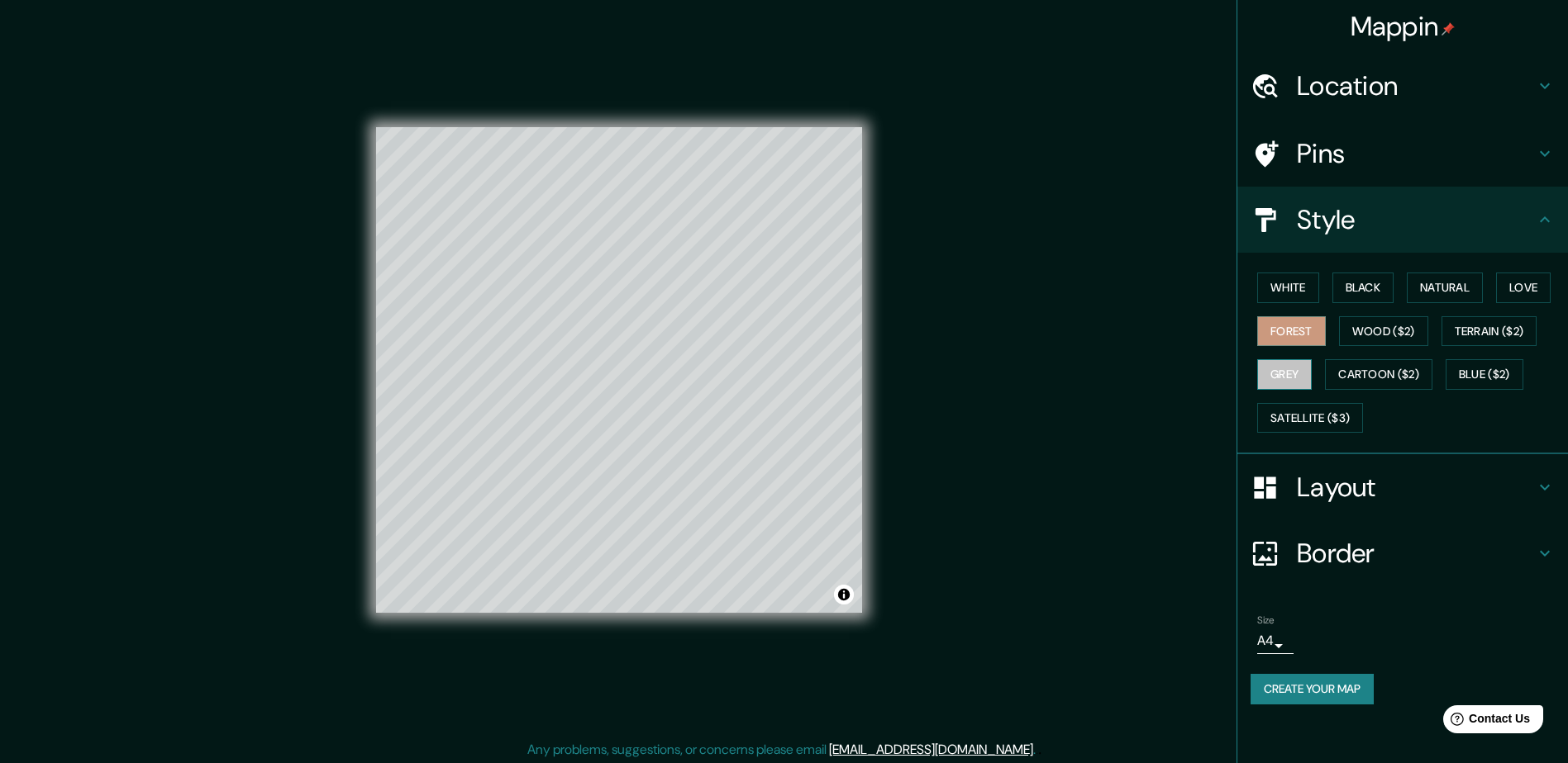
click at [1296, 373] on button "Grey" at bounding box center [1284, 375] width 55 height 31
click at [1338, 408] on button "Satellite ($3)" at bounding box center [1309, 419] width 105 height 31
click at [1283, 375] on button "Grey" at bounding box center [1284, 375] width 55 height 31
